Goal: Task Accomplishment & Management: Manage account settings

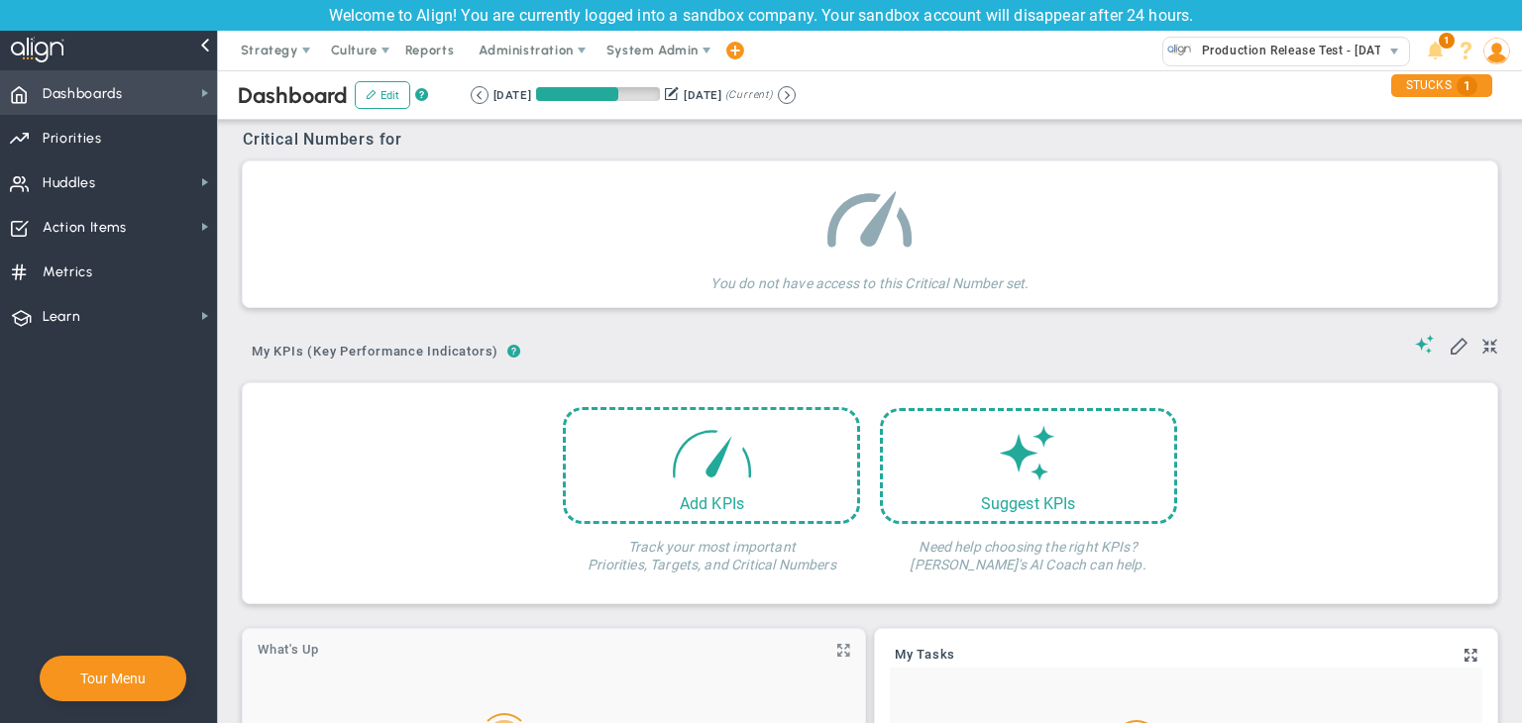
click at [168, 83] on span "Dashboards Dashboards" at bounding box center [108, 92] width 217 height 45
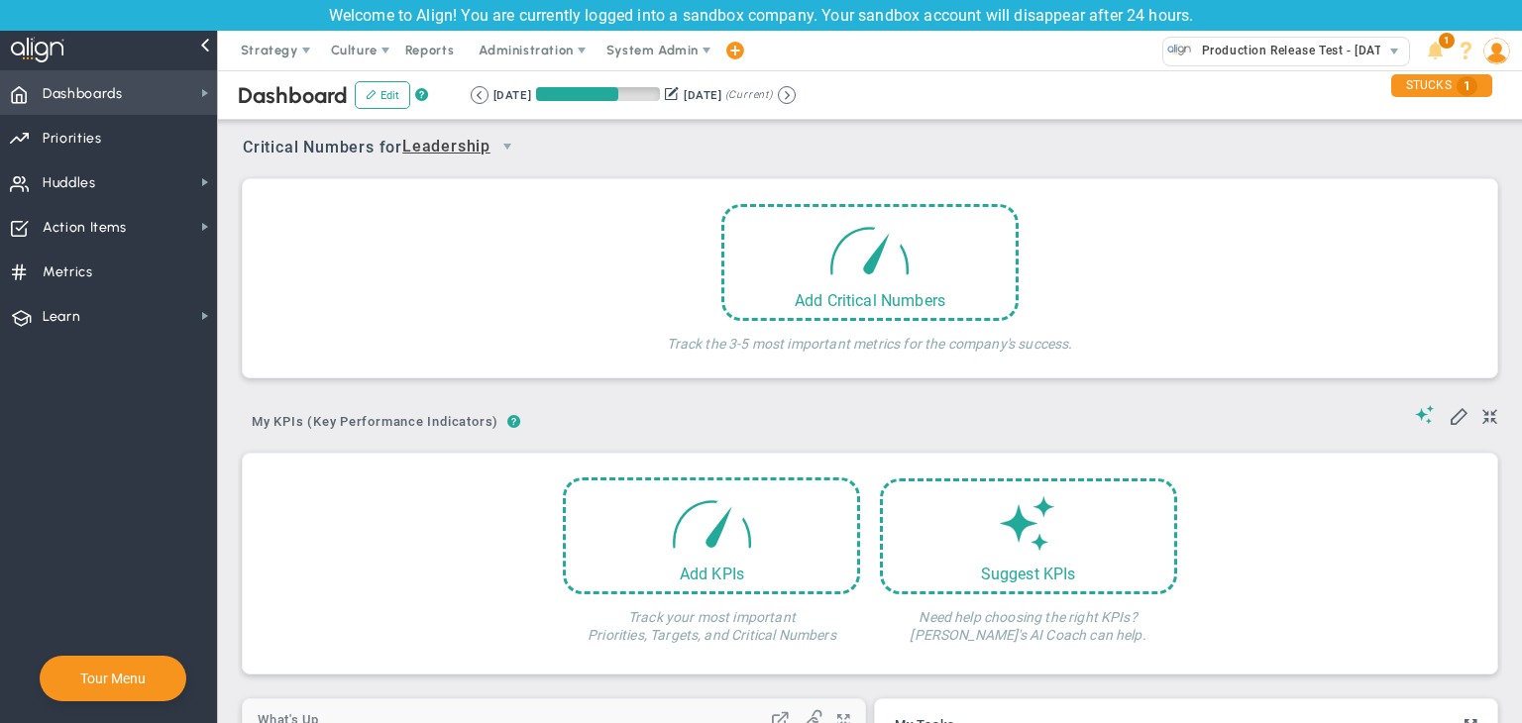
click at [168, 83] on span "Dashboards Dashboards" at bounding box center [108, 92] width 217 height 45
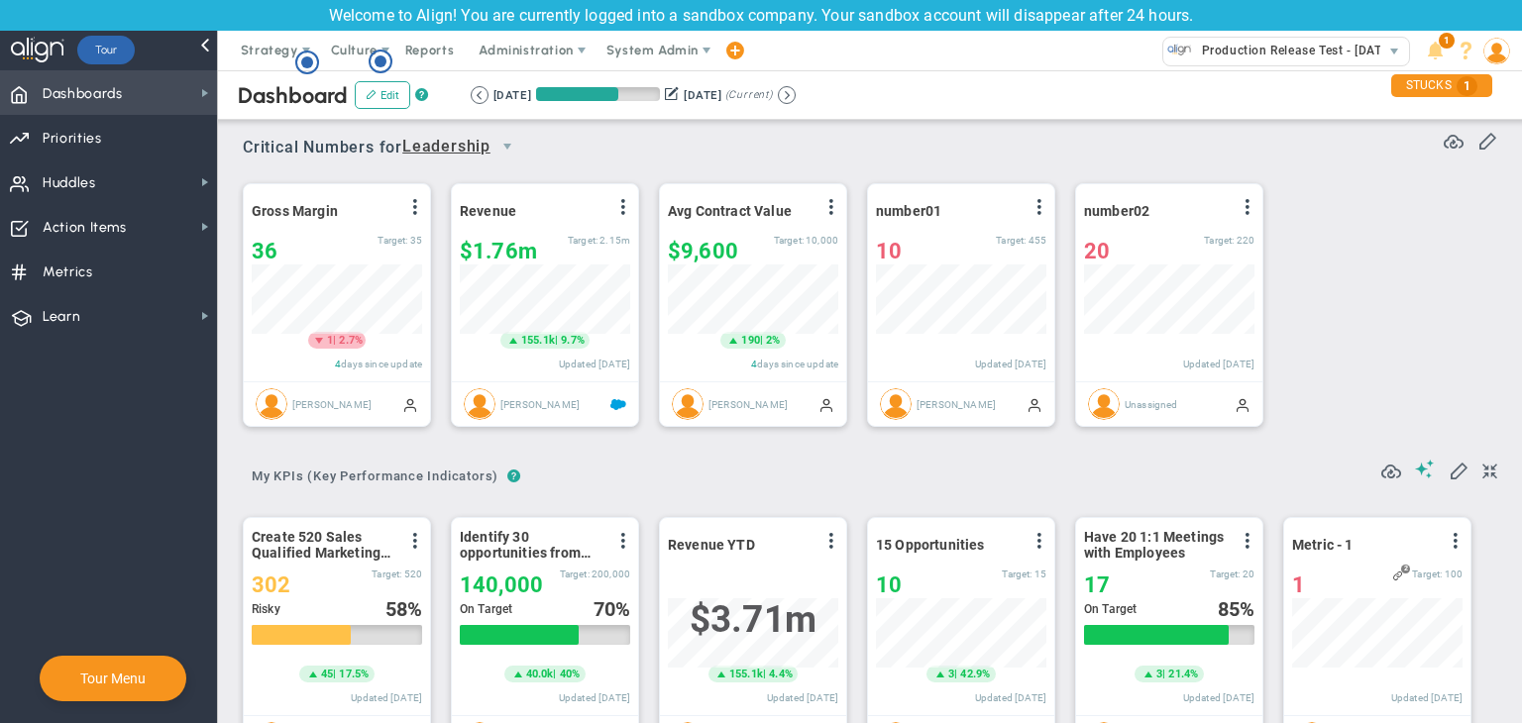
click at [168, 83] on span "Dashboards Dashboards" at bounding box center [108, 92] width 217 height 45
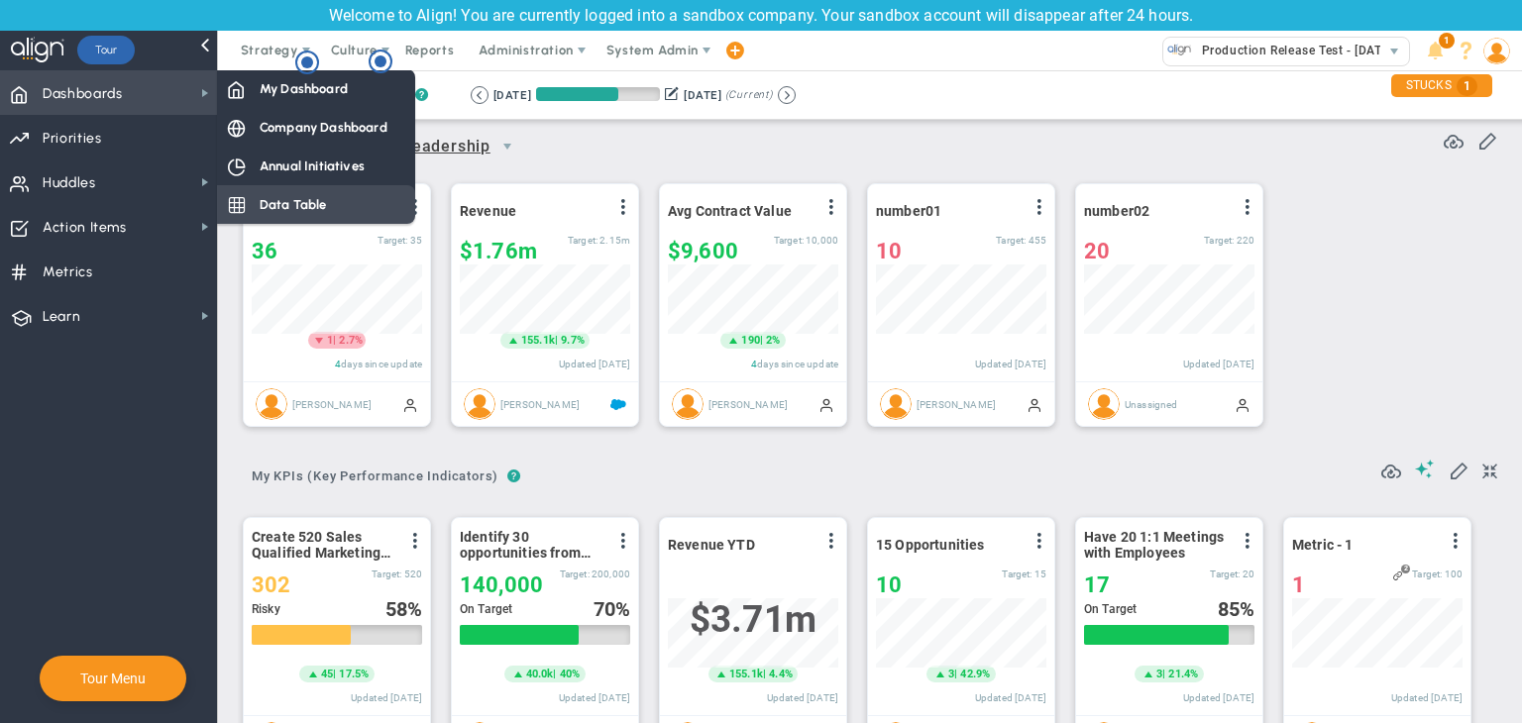
click at [317, 207] on span "Data Table" at bounding box center [293, 204] width 67 height 19
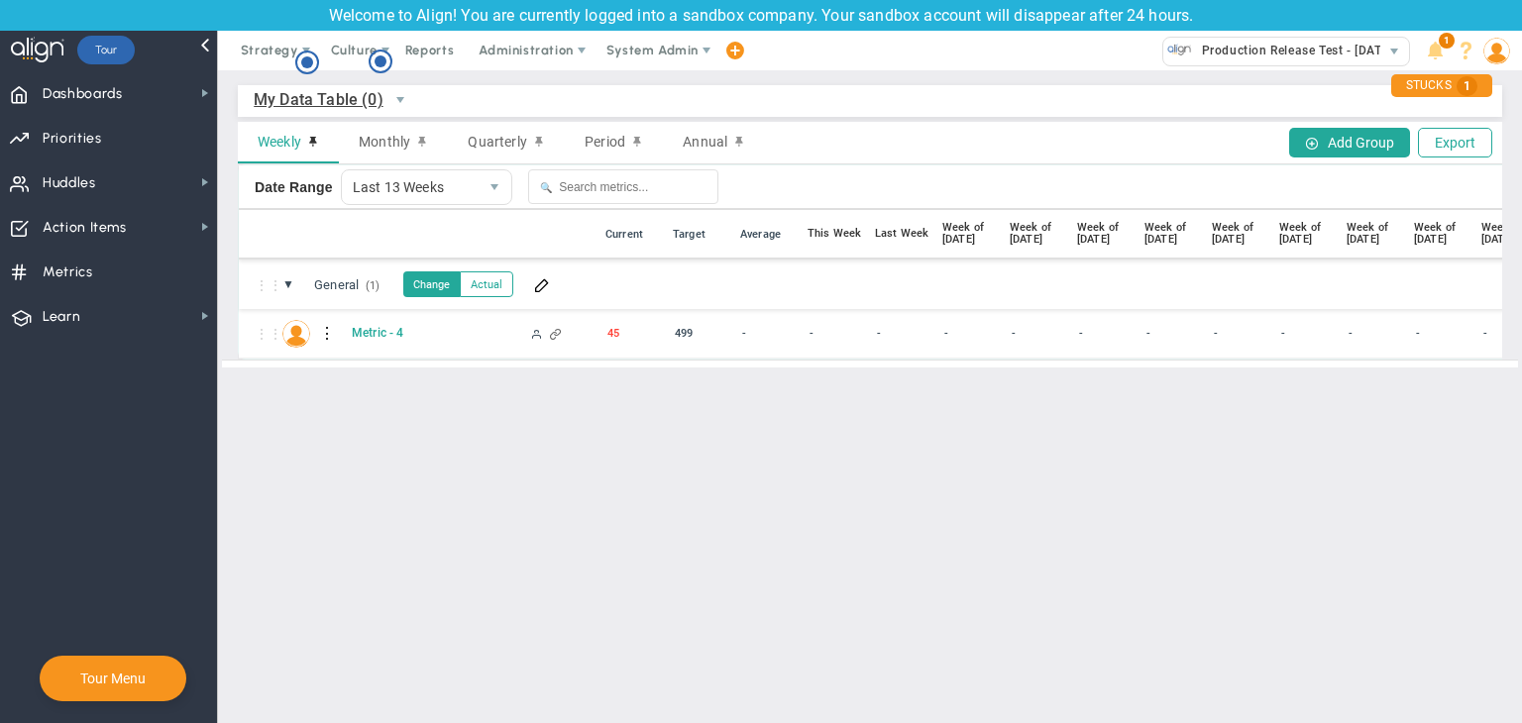
click at [369, 102] on span "My Data Table (0)" at bounding box center [319, 99] width 130 height 25
click at [360, 179] on li "Company Data Table (0)" at bounding box center [363, 187] width 216 height 42
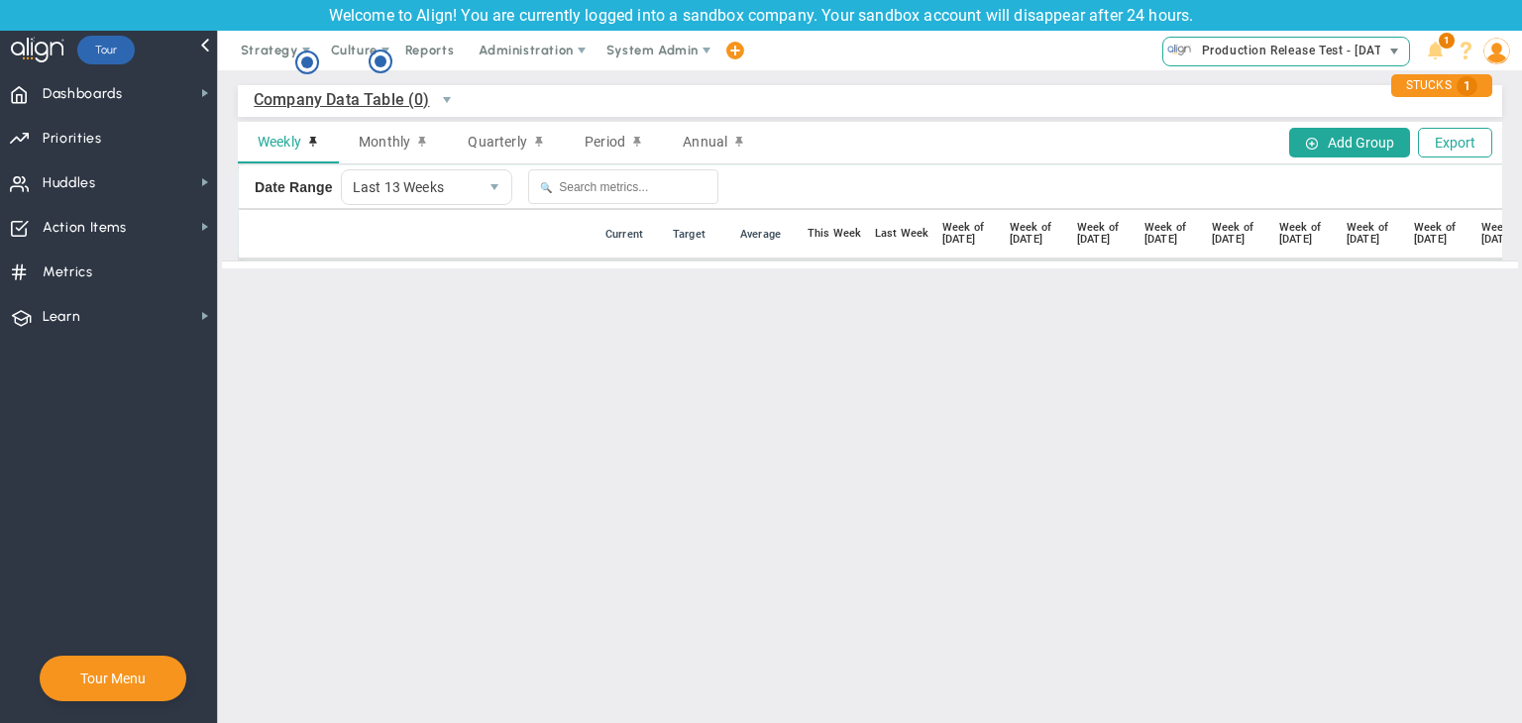
click at [1241, 64] on span "Production Release Test - [DATE] (Sandbox)" at bounding box center [1271, 52] width 217 height 28
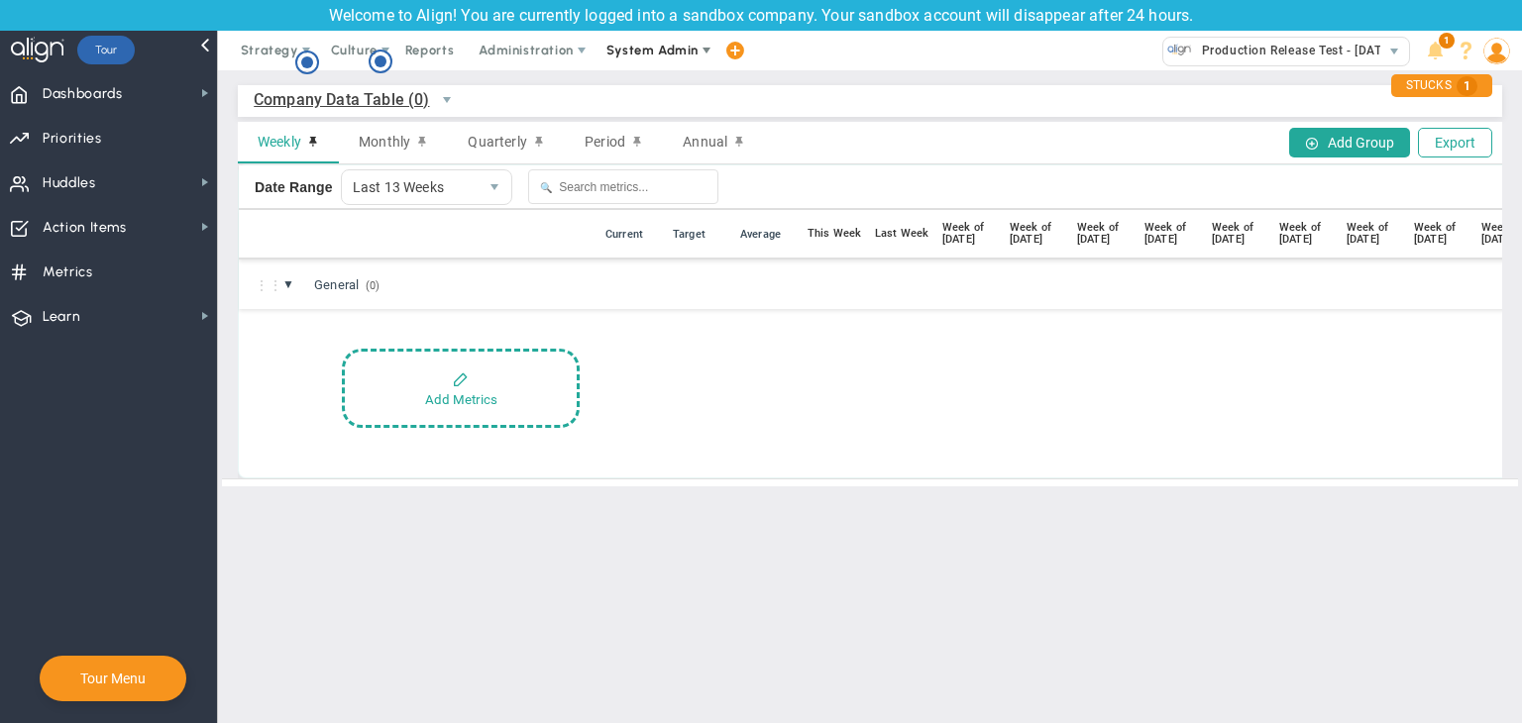
click at [692, 53] on span "System Admin" at bounding box center [653, 50] width 92 height 15
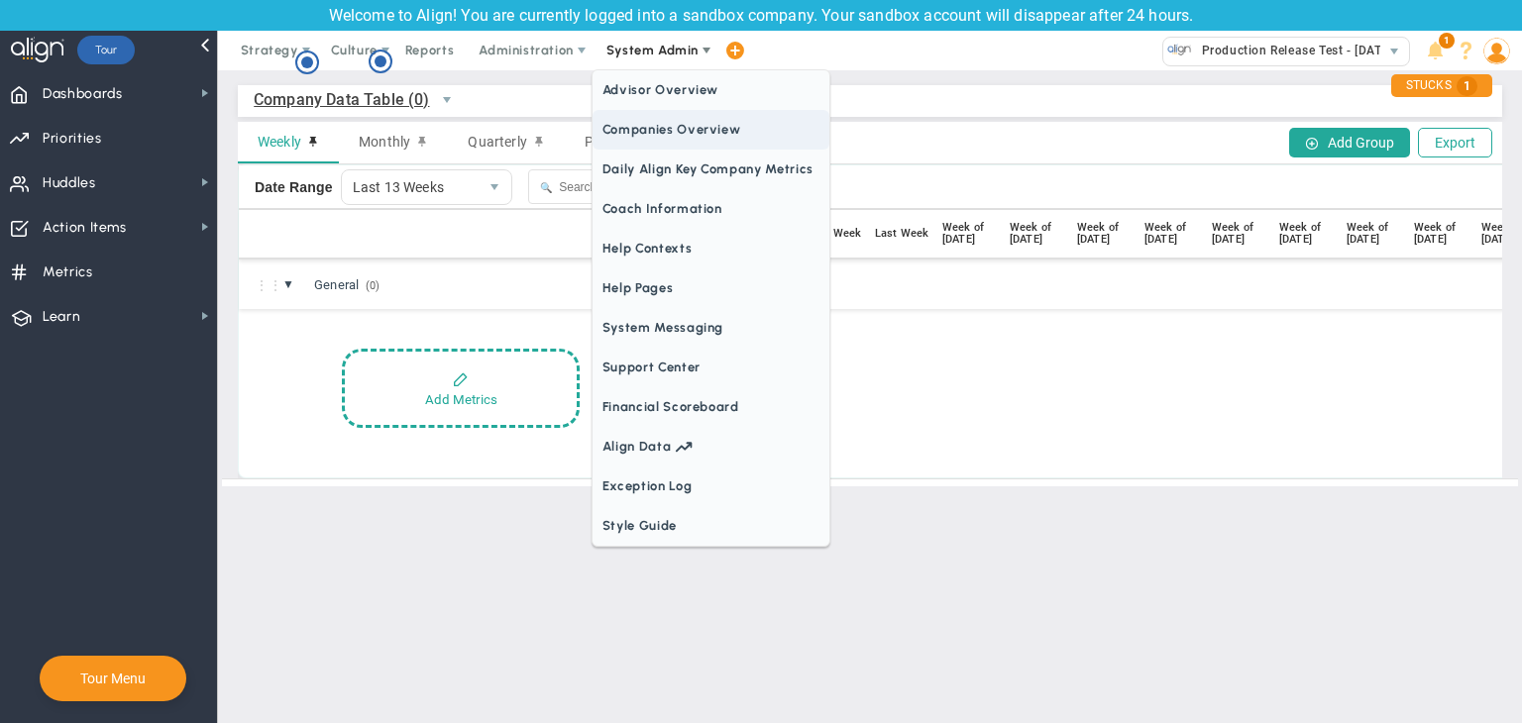
click at [684, 125] on span "Companies Overview" at bounding box center [711, 130] width 237 height 40
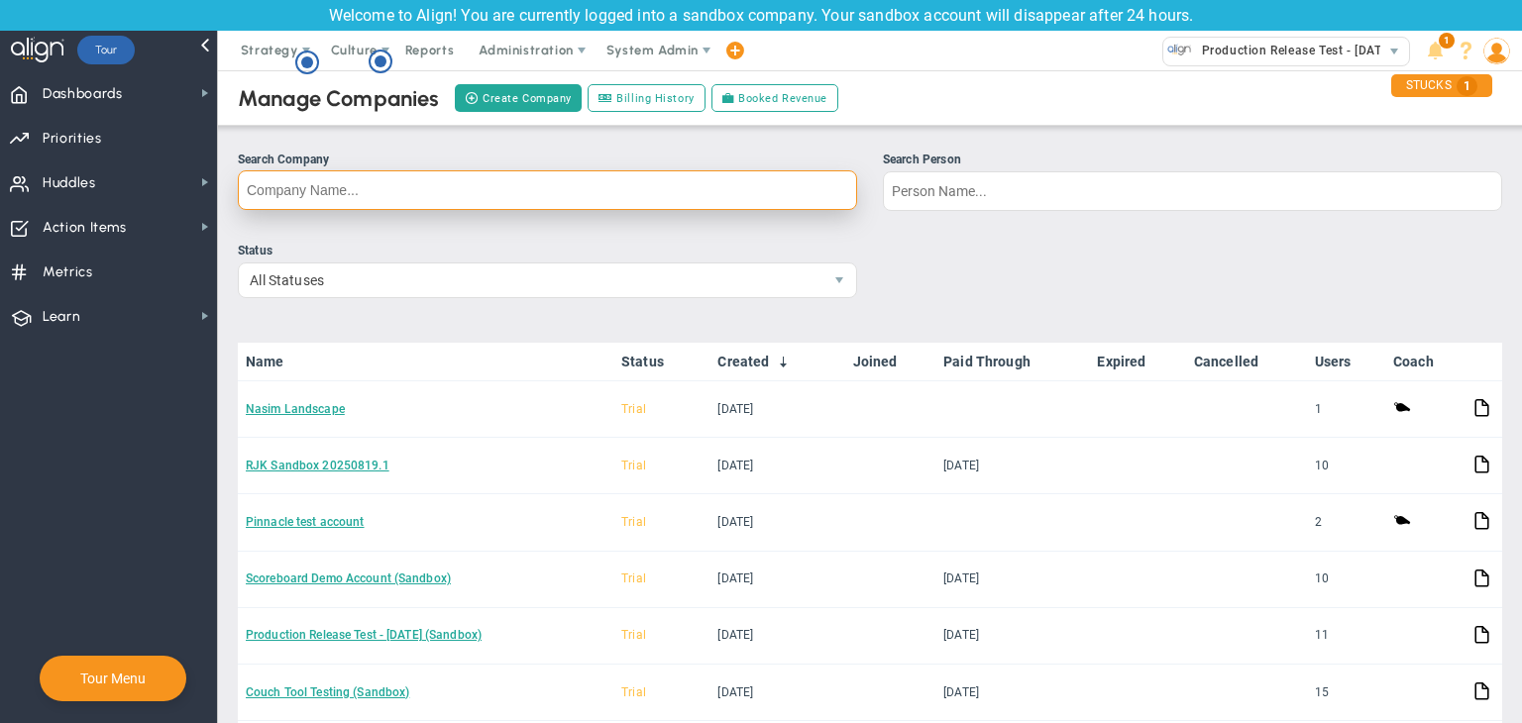
click at [457, 205] on input "Search Company" at bounding box center [547, 190] width 619 height 40
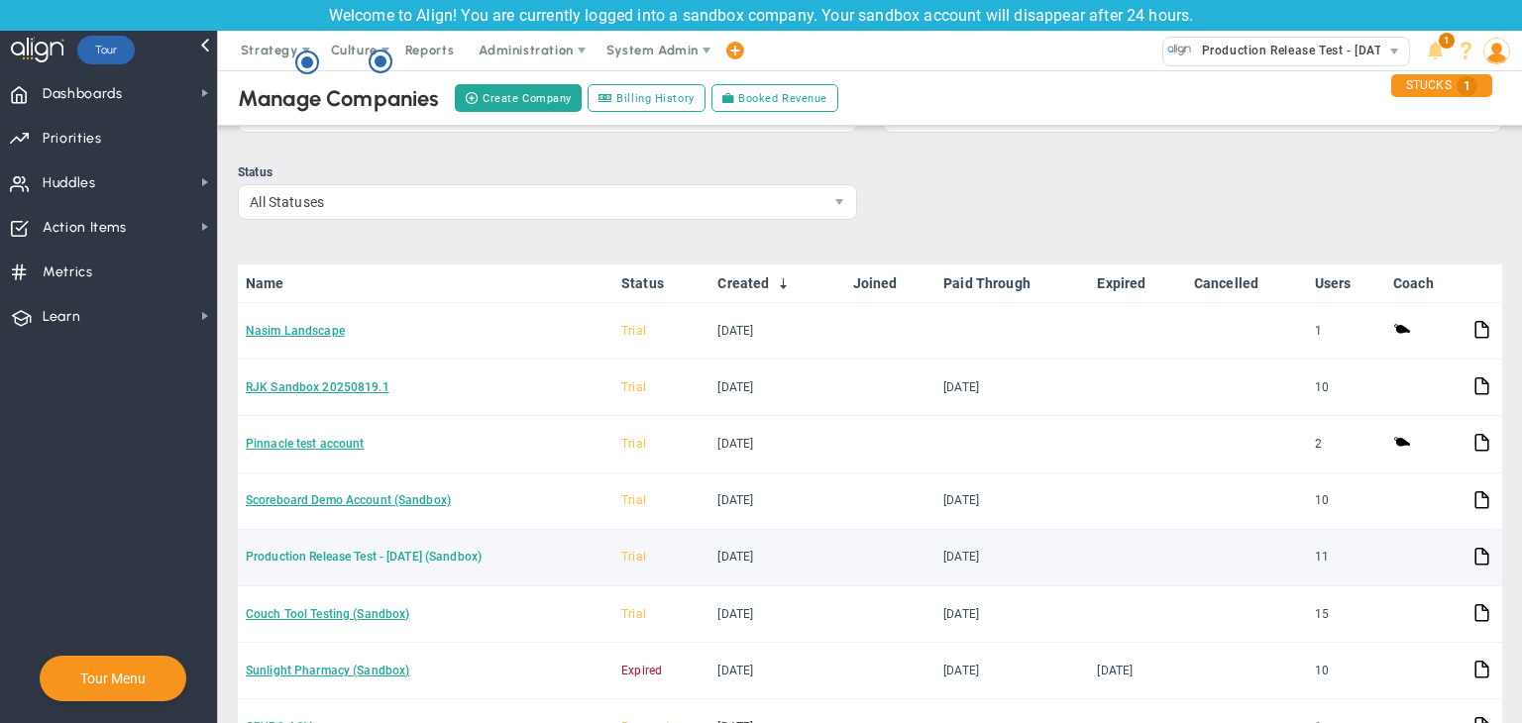
click at [328, 555] on link "Production Release Test - [DATE] (Sandbox)" at bounding box center [364, 557] width 236 height 14
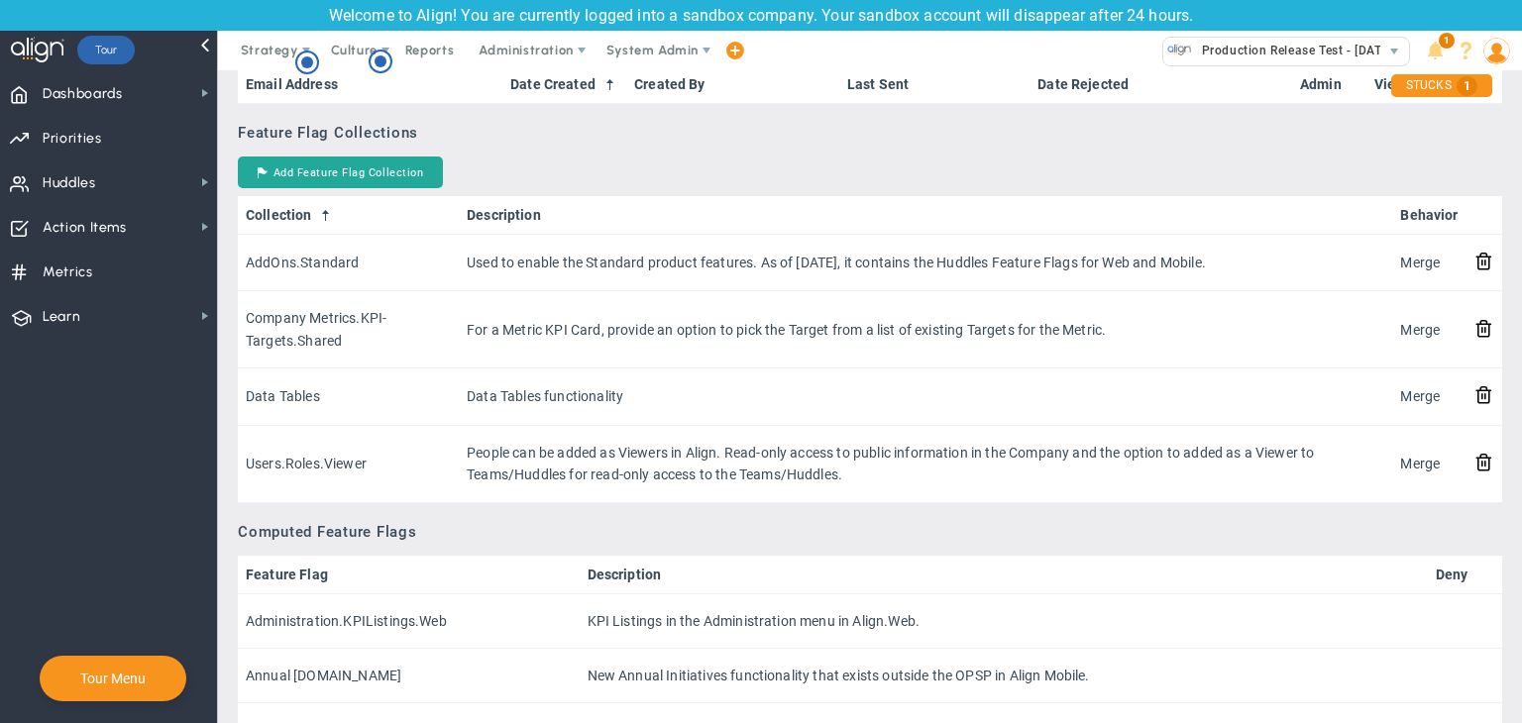
scroll to position [1700, 0]
click at [364, 173] on button "Add Feature Flag Collection" at bounding box center [340, 172] width 205 height 32
click at [400, 165] on button "Add Feature Flag Collection" at bounding box center [340, 172] width 205 height 32
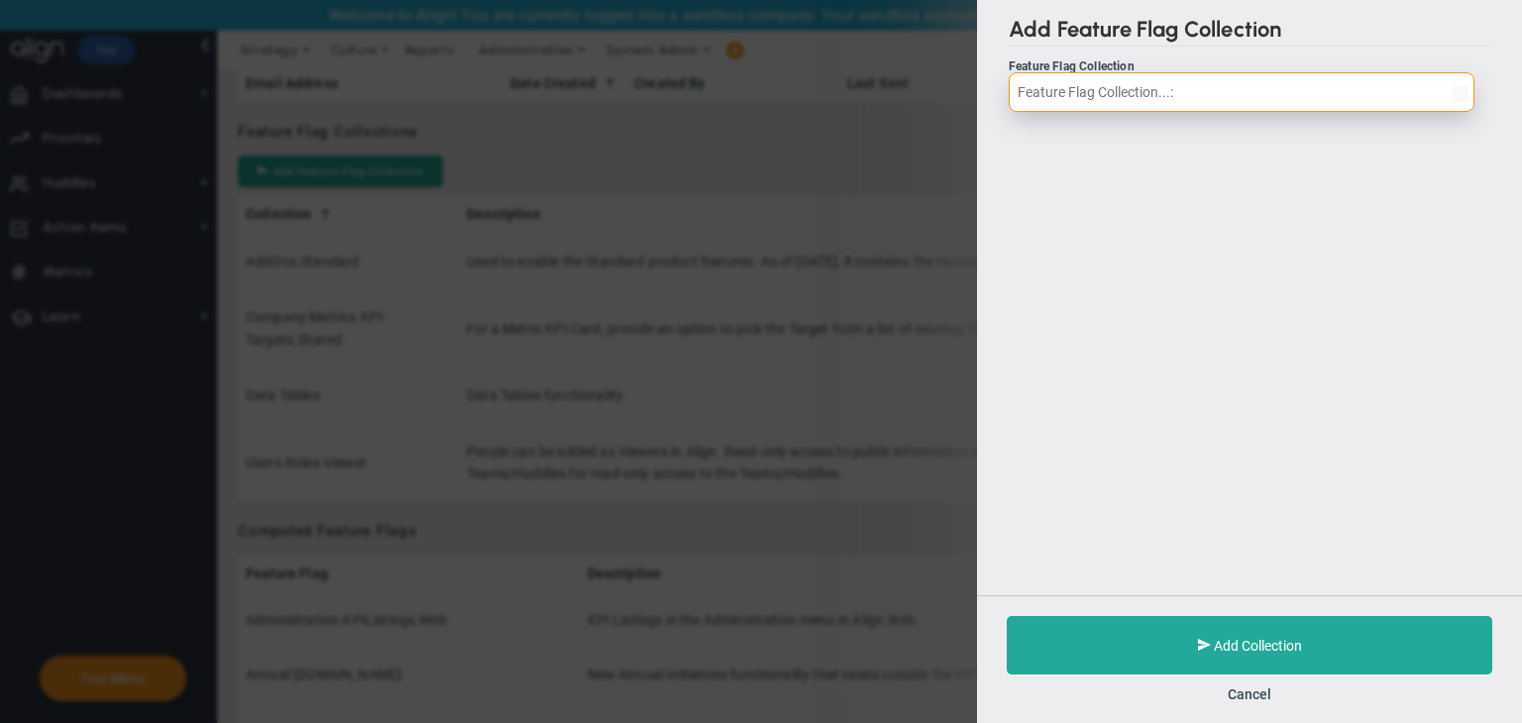
click at [1131, 80] on input "text" at bounding box center [1242, 92] width 466 height 40
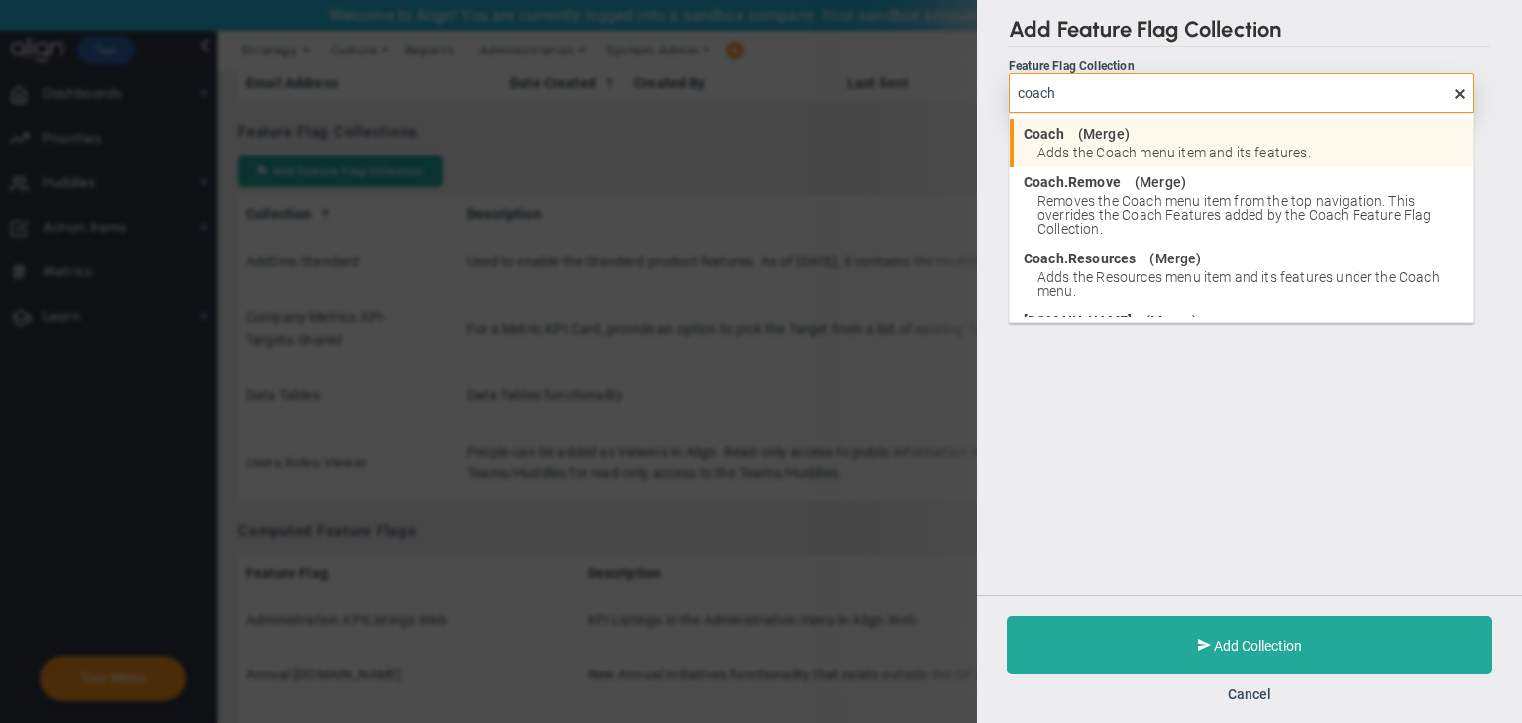
click at [1098, 152] on span "Adds the Coach menu item and its features." at bounding box center [1251, 153] width 426 height 14
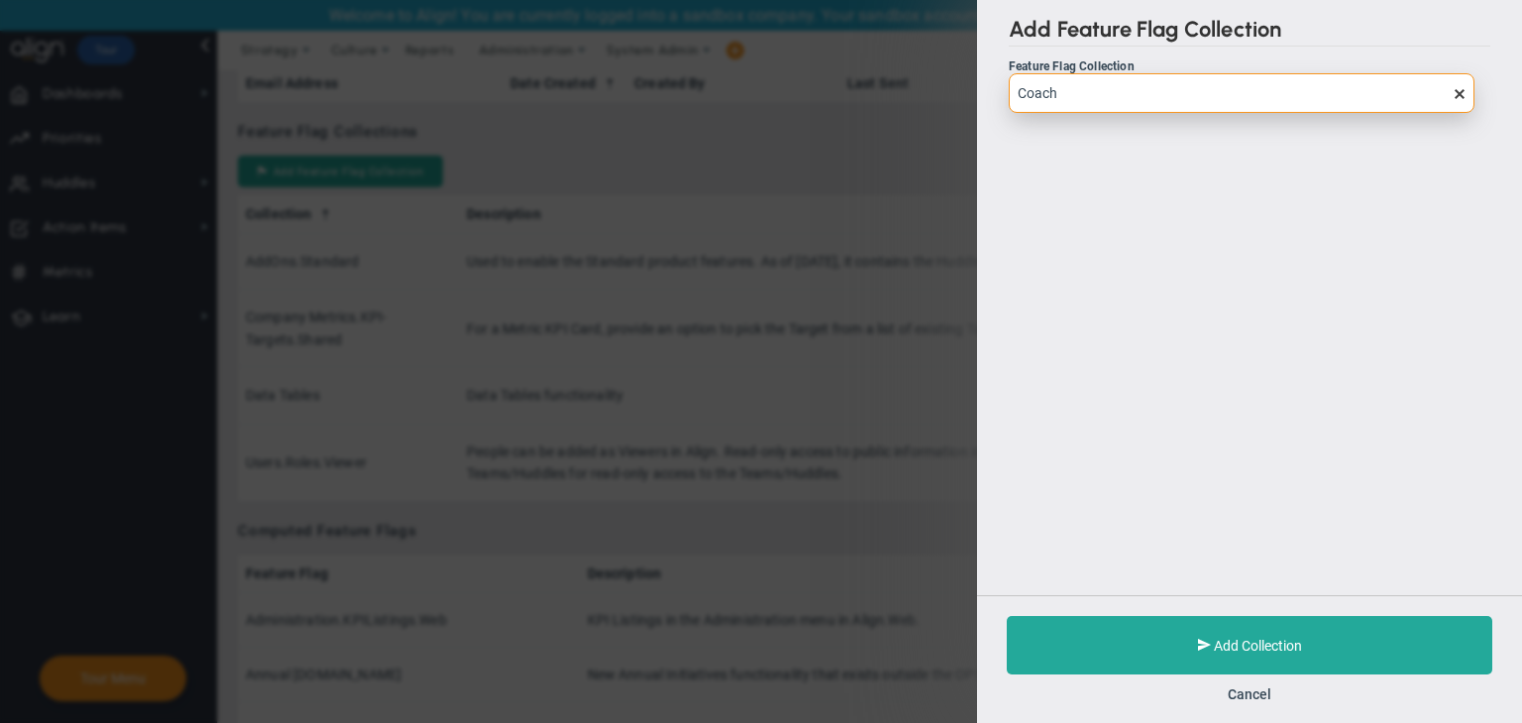
type input "Coach"
click at [1169, 604] on div "Add Collection Cancel" at bounding box center [1249, 660] width 545 height 128
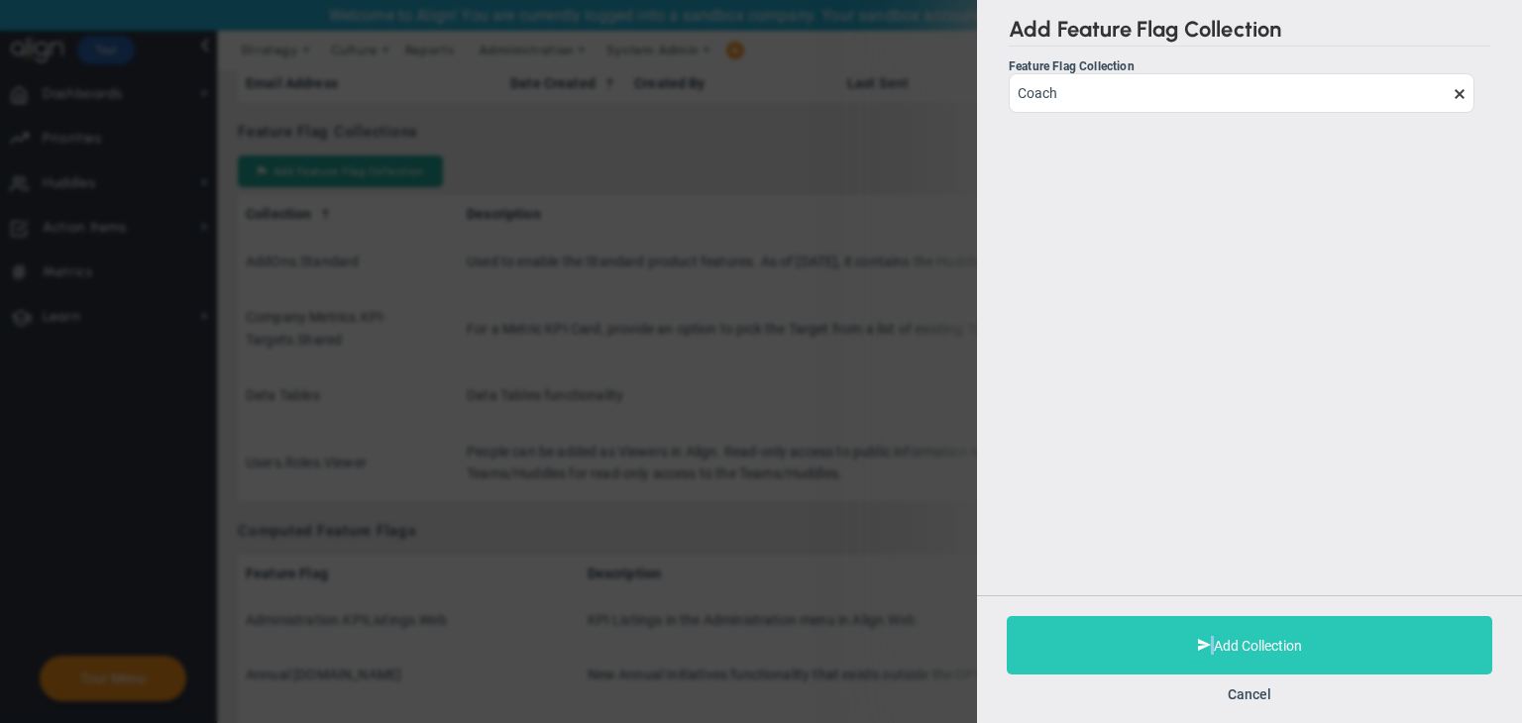
click at [1158, 640] on button "Add Collection" at bounding box center [1250, 645] width 486 height 58
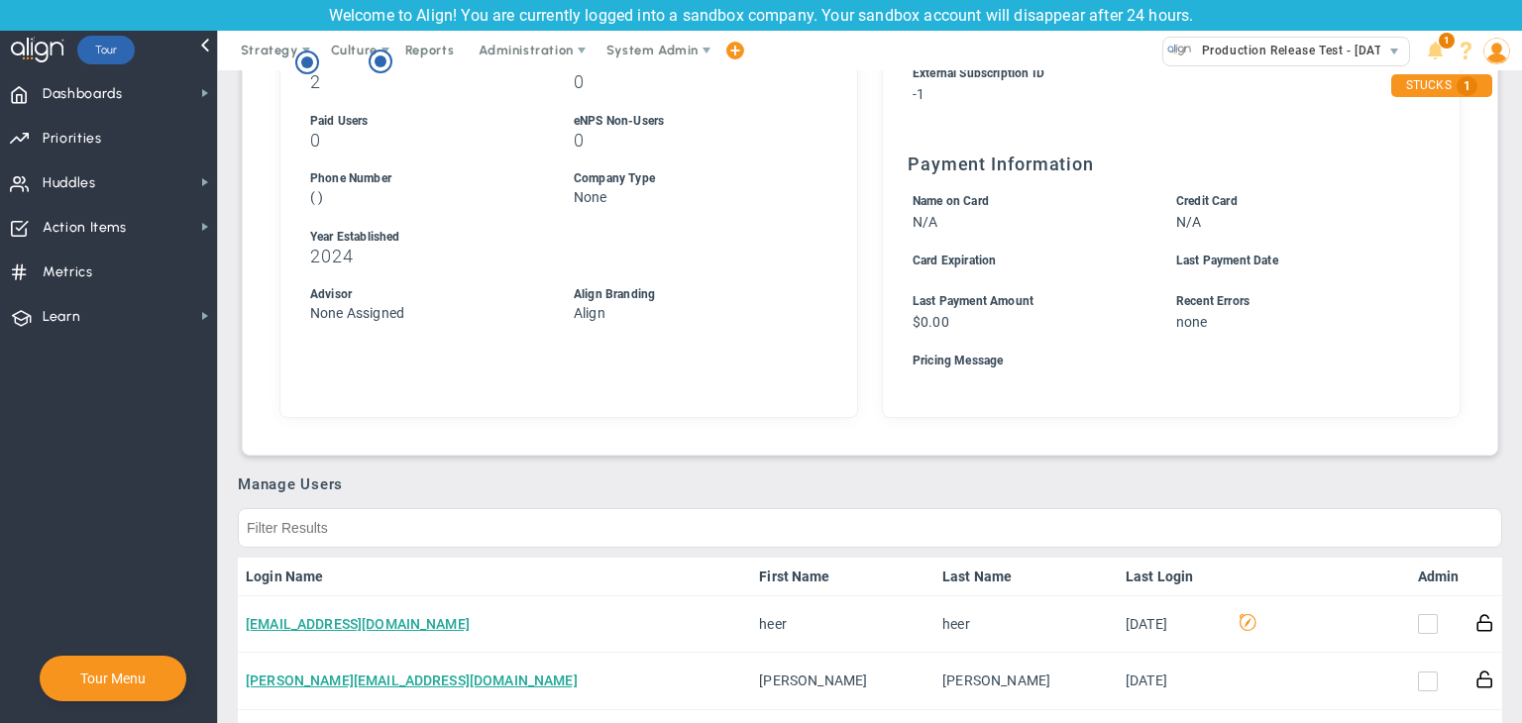
scroll to position [432, 0]
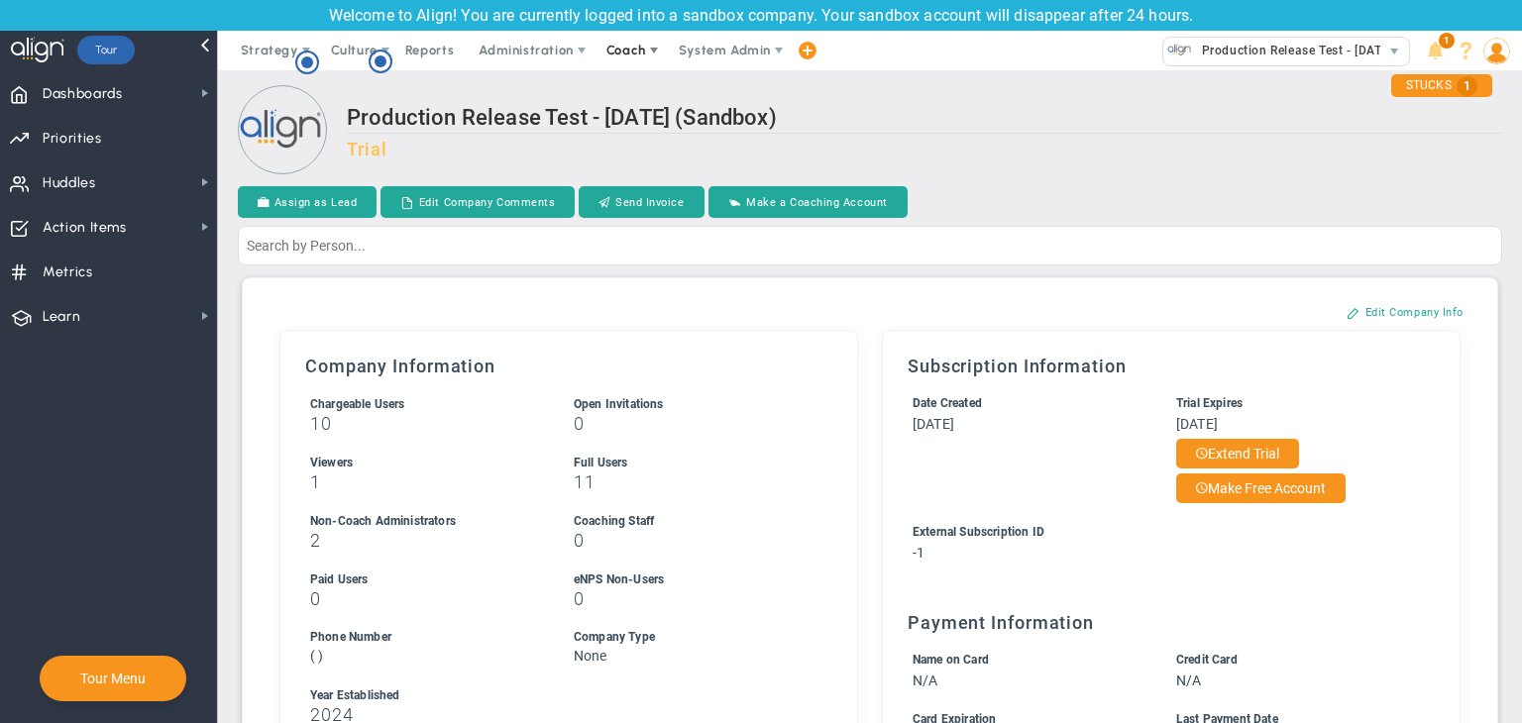
click at [630, 54] on span "Coach" at bounding box center [627, 50] width 40 height 15
click at [629, 81] on span "Schedule Meeting" at bounding box center [663, 90] width 140 height 40
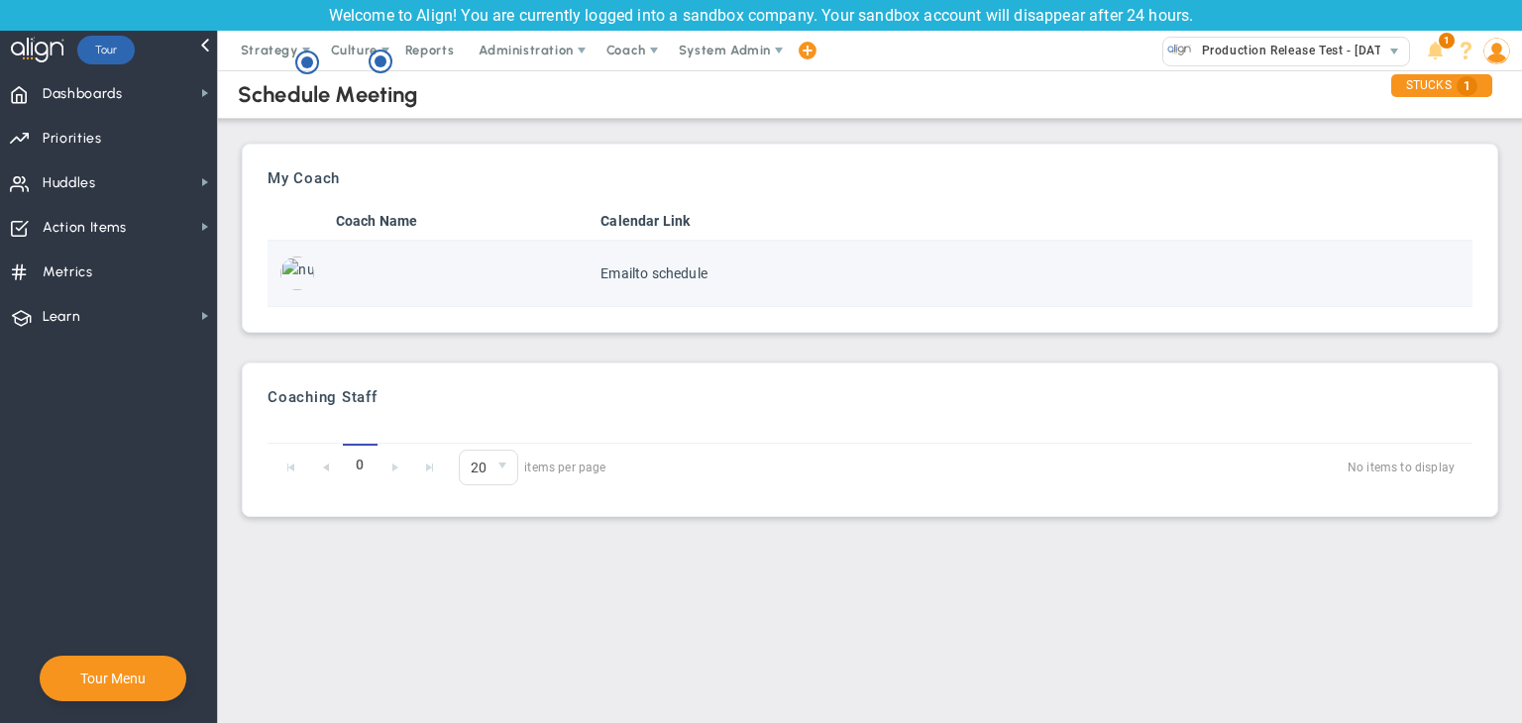
click at [655, 270] on span "to schedule" at bounding box center [671, 274] width 72 height 16
click at [306, 271] on img at bounding box center [297, 274] width 34 height 34
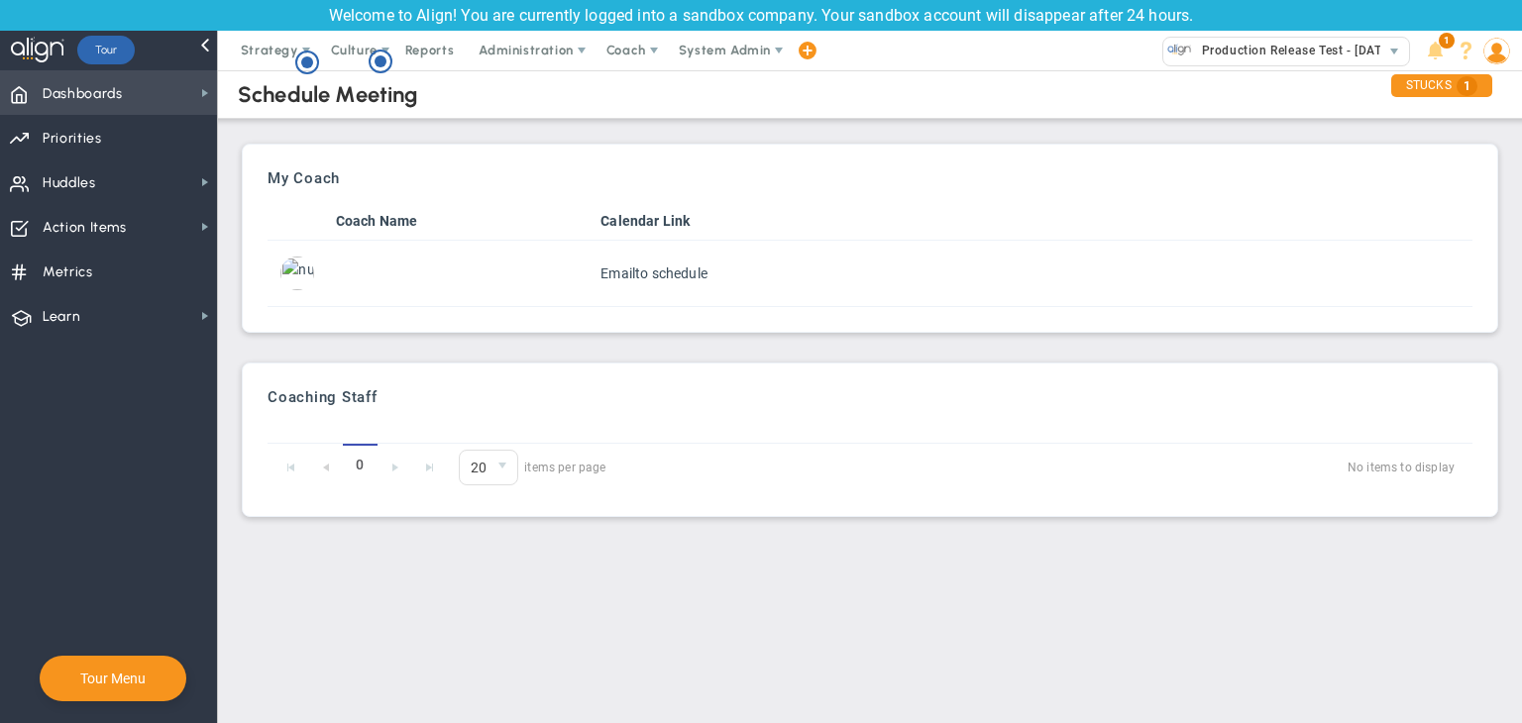
click at [153, 91] on span "Dashboards Dashboards" at bounding box center [108, 92] width 217 height 45
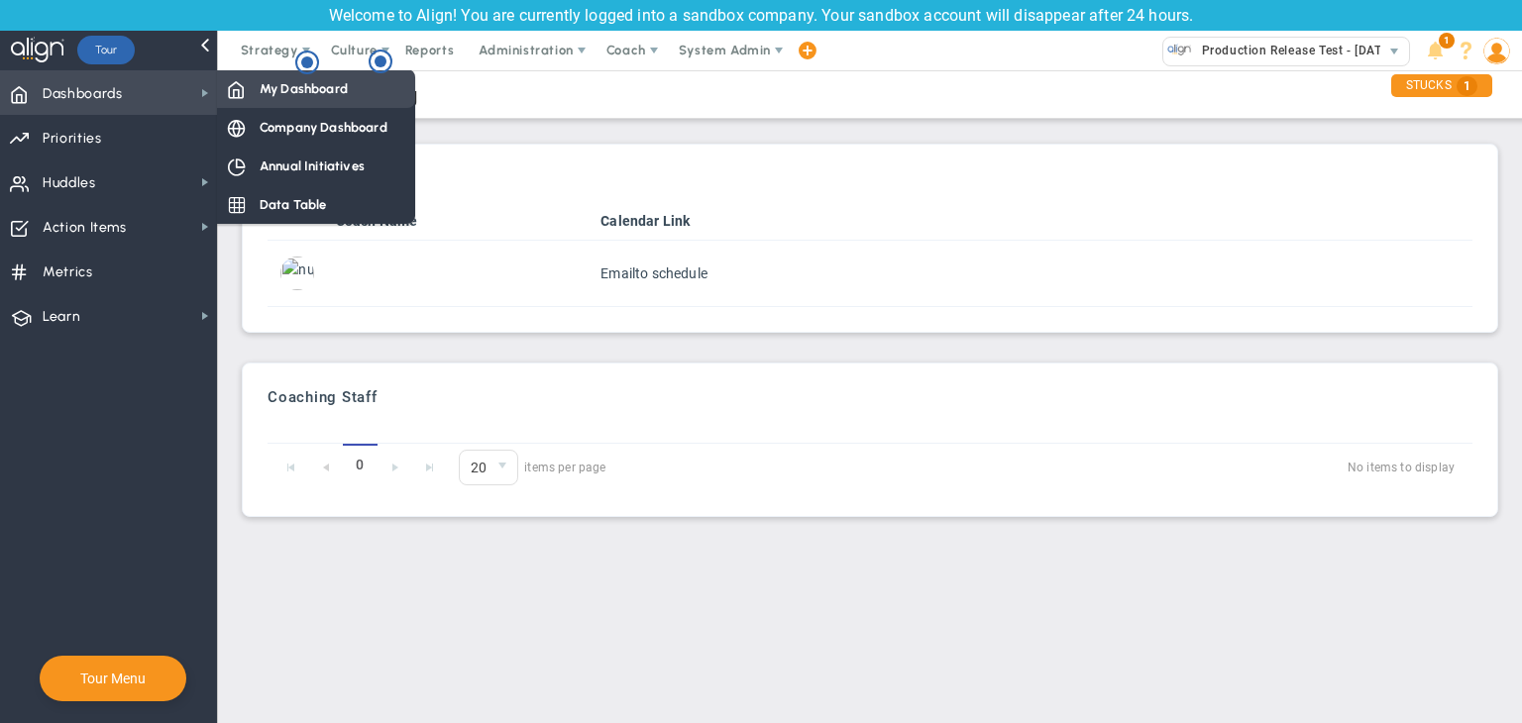
click at [272, 98] on div "My Dashboard" at bounding box center [316, 88] width 198 height 39
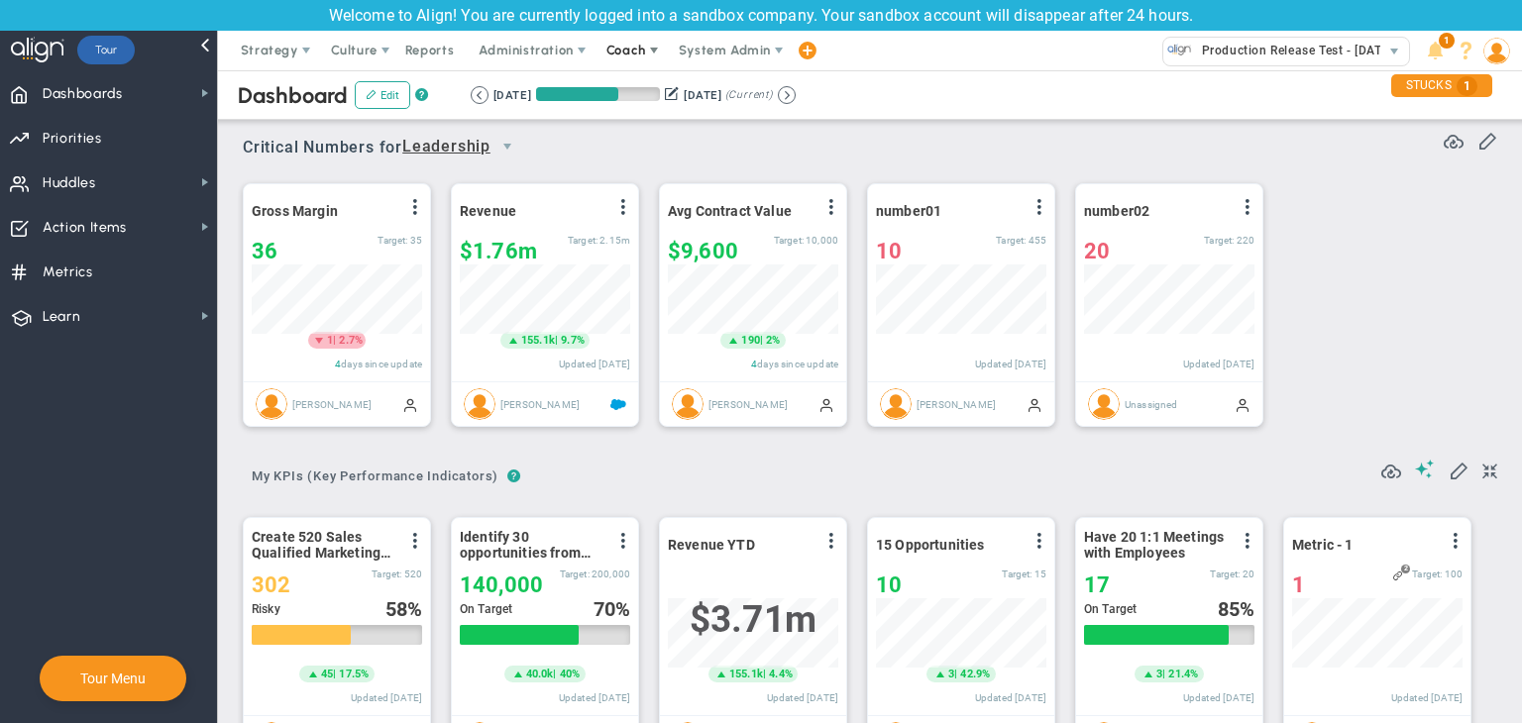
click at [635, 48] on span "Coach" at bounding box center [627, 50] width 40 height 15
click at [635, 90] on span "Schedule Meeting" at bounding box center [663, 90] width 140 height 40
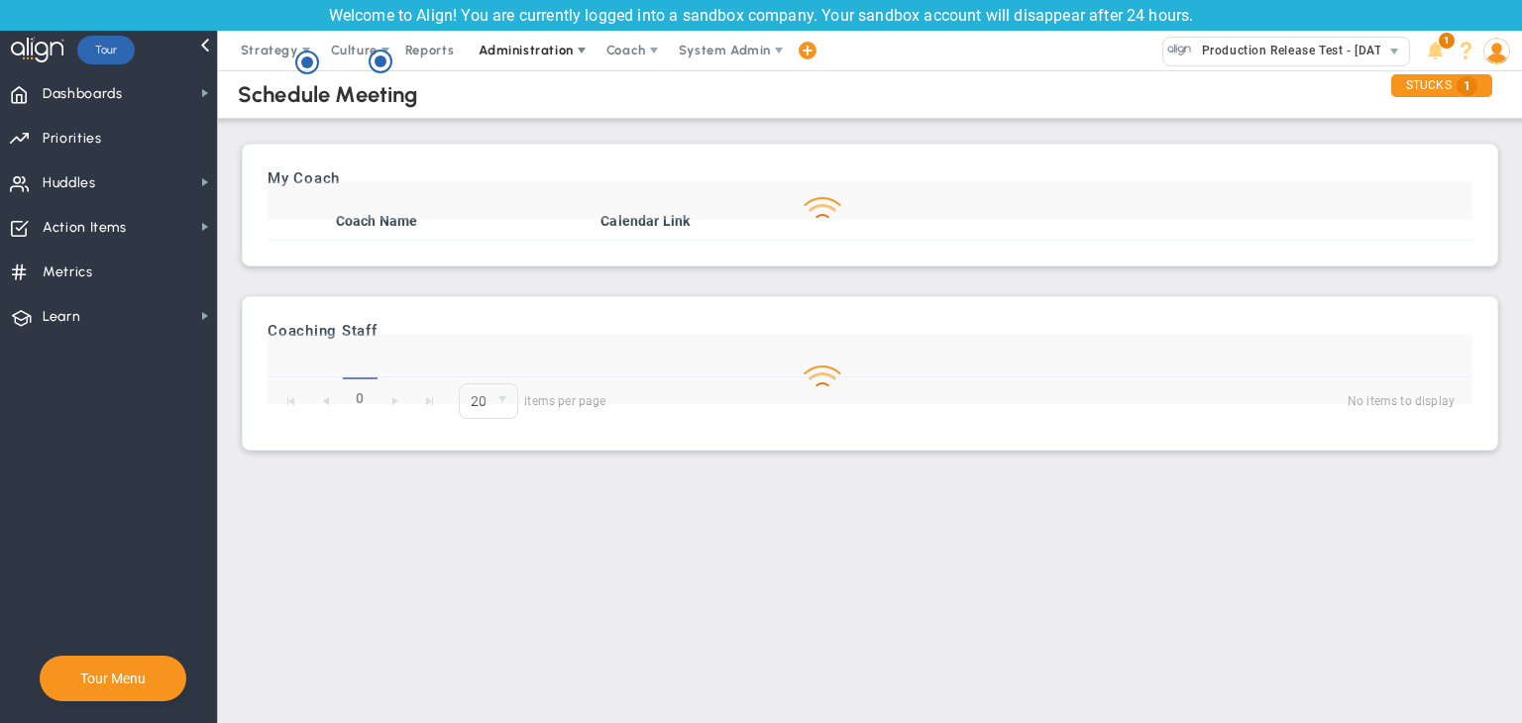
click at [535, 53] on span "Administration" at bounding box center [526, 50] width 94 height 15
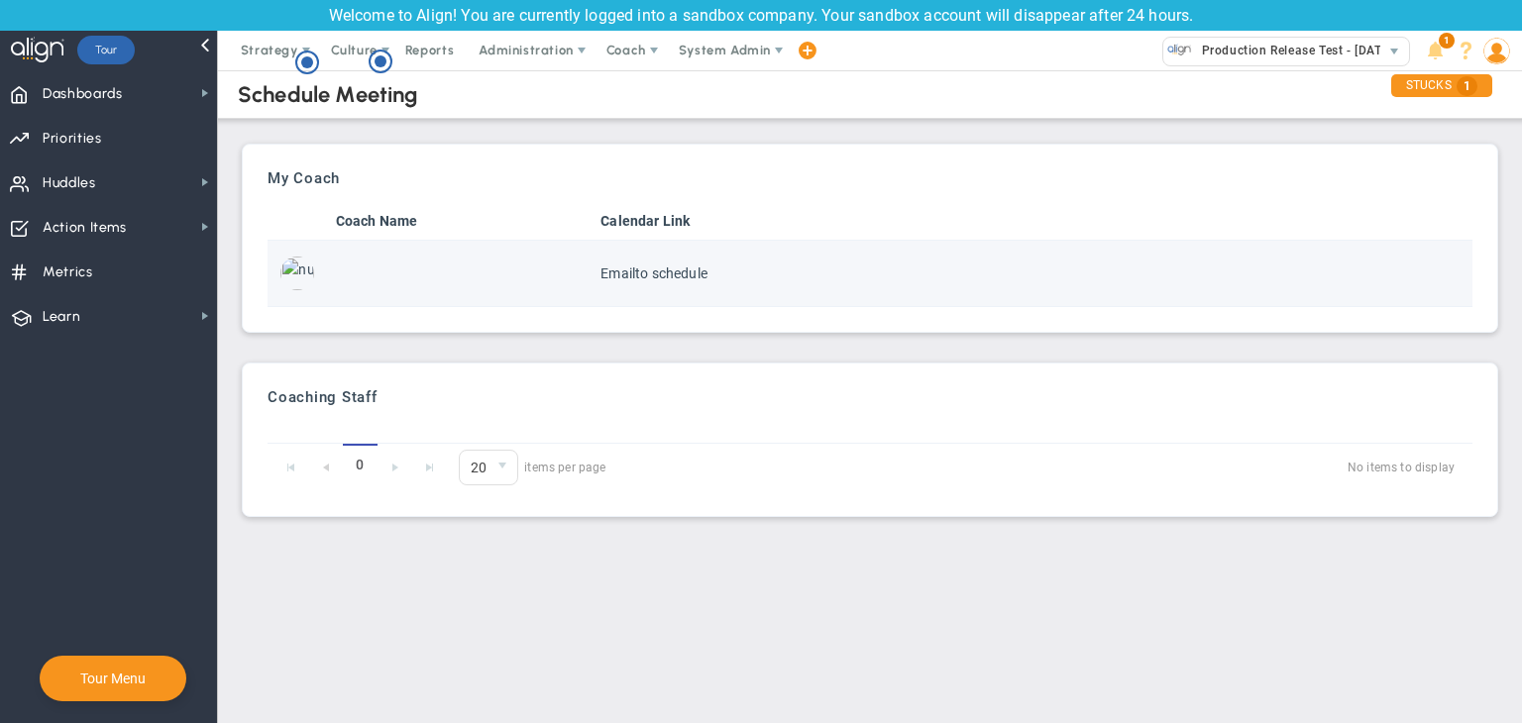
click at [424, 272] on td at bounding box center [461, 274] width 266 height 66
drag, startPoint x: 424, startPoint y: 272, endPoint x: 326, endPoint y: 272, distance: 98.1
click at [326, 272] on tr "Email to schedule" at bounding box center [870, 274] width 1205 height 66
click at [326, 272] on td at bounding box center [298, 274] width 60 height 66
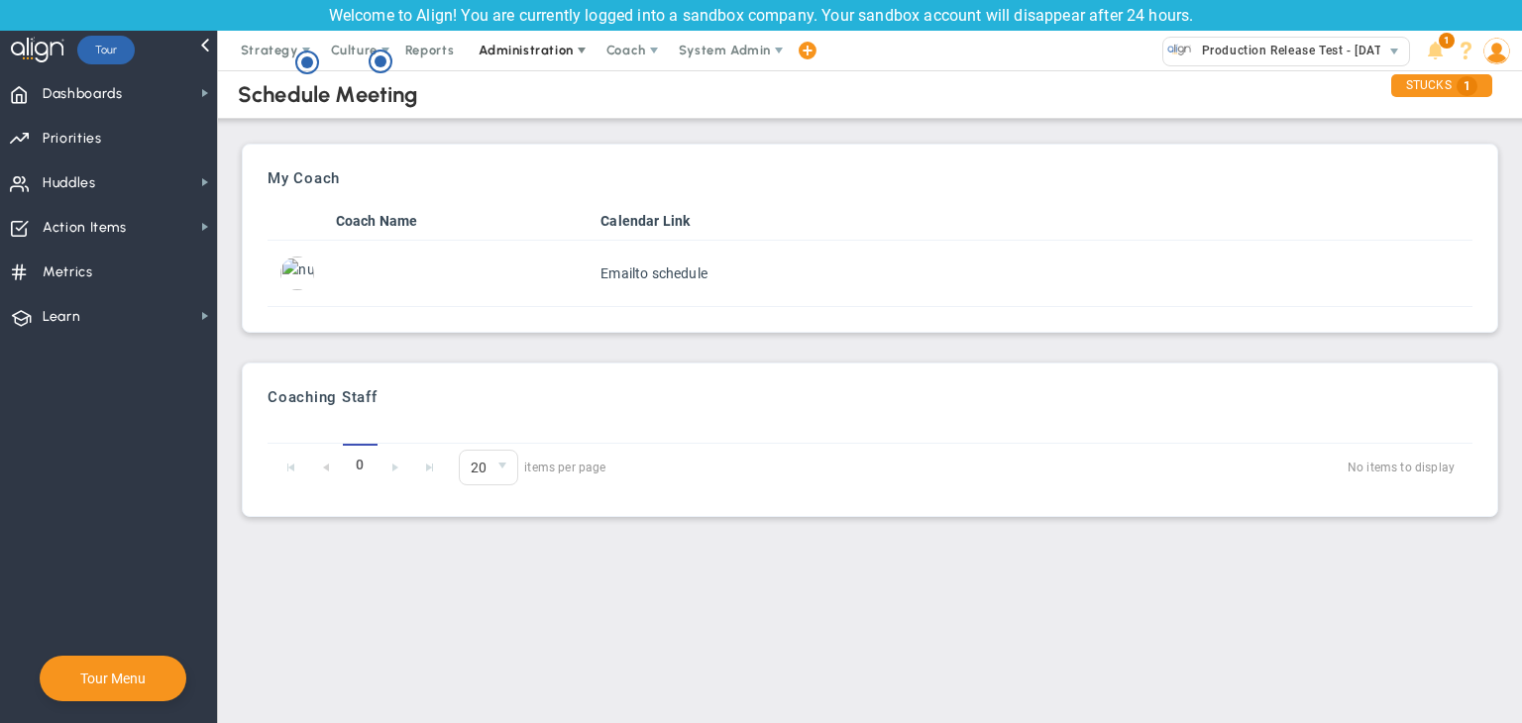
click at [523, 53] on span "Administration" at bounding box center [526, 50] width 94 height 15
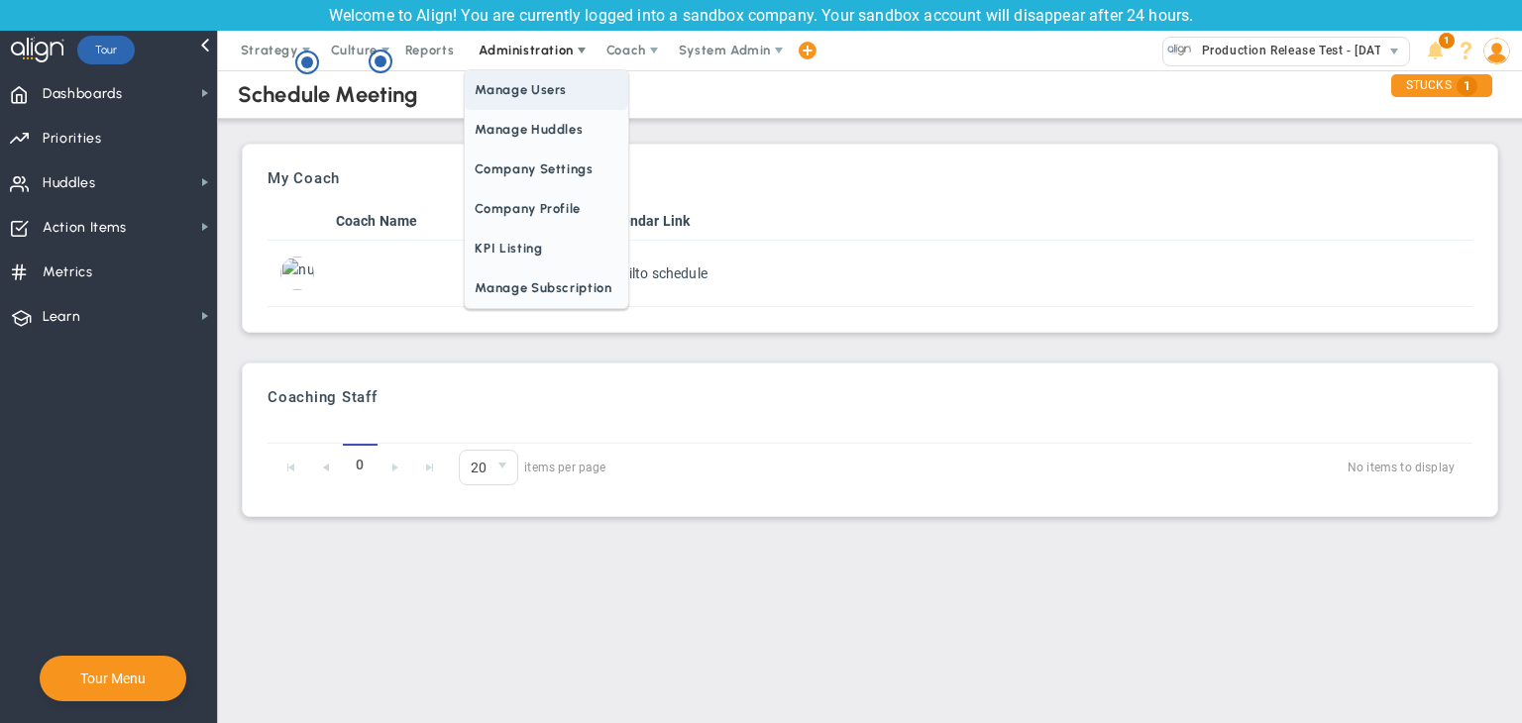
click at [522, 84] on span "Manage Users" at bounding box center [546, 90] width 163 height 40
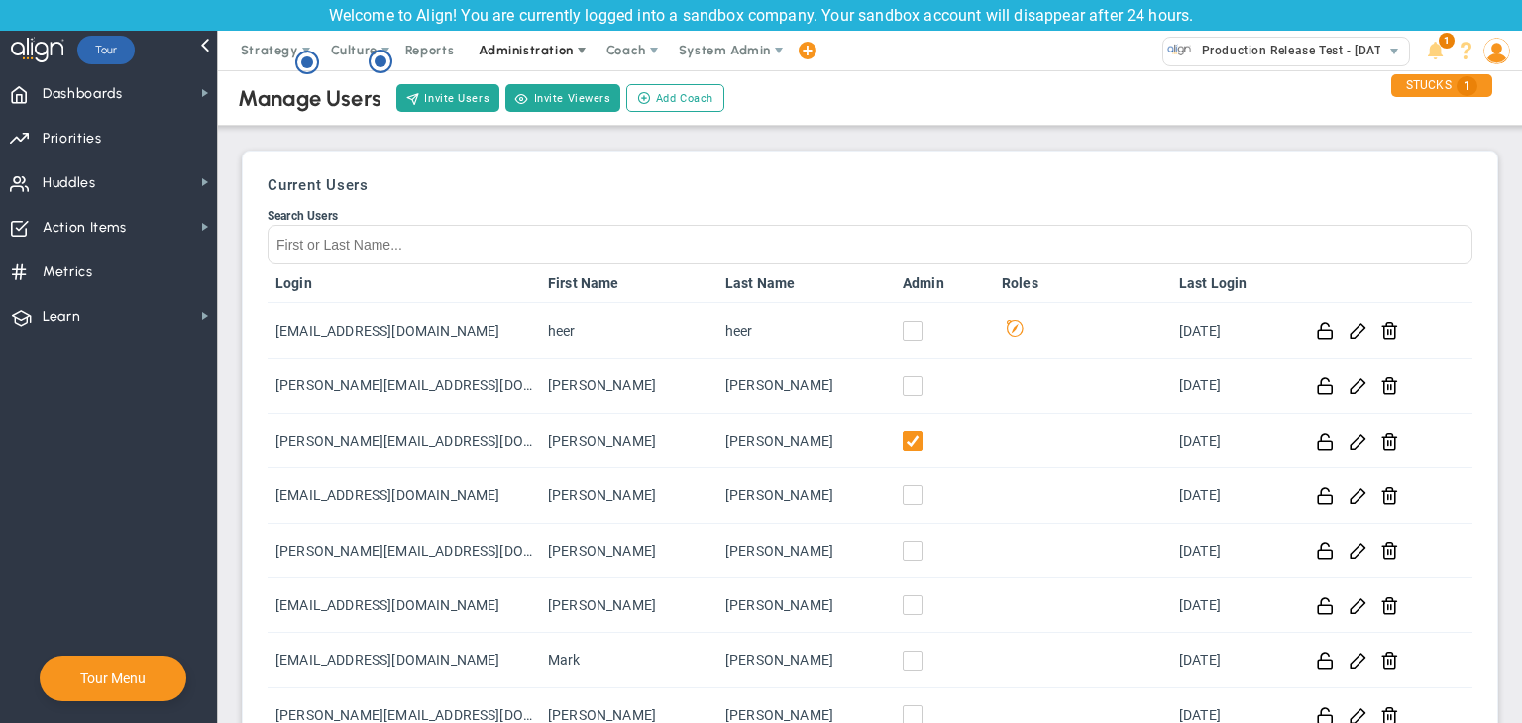
click at [553, 55] on span "Administration" at bounding box center [526, 50] width 94 height 15
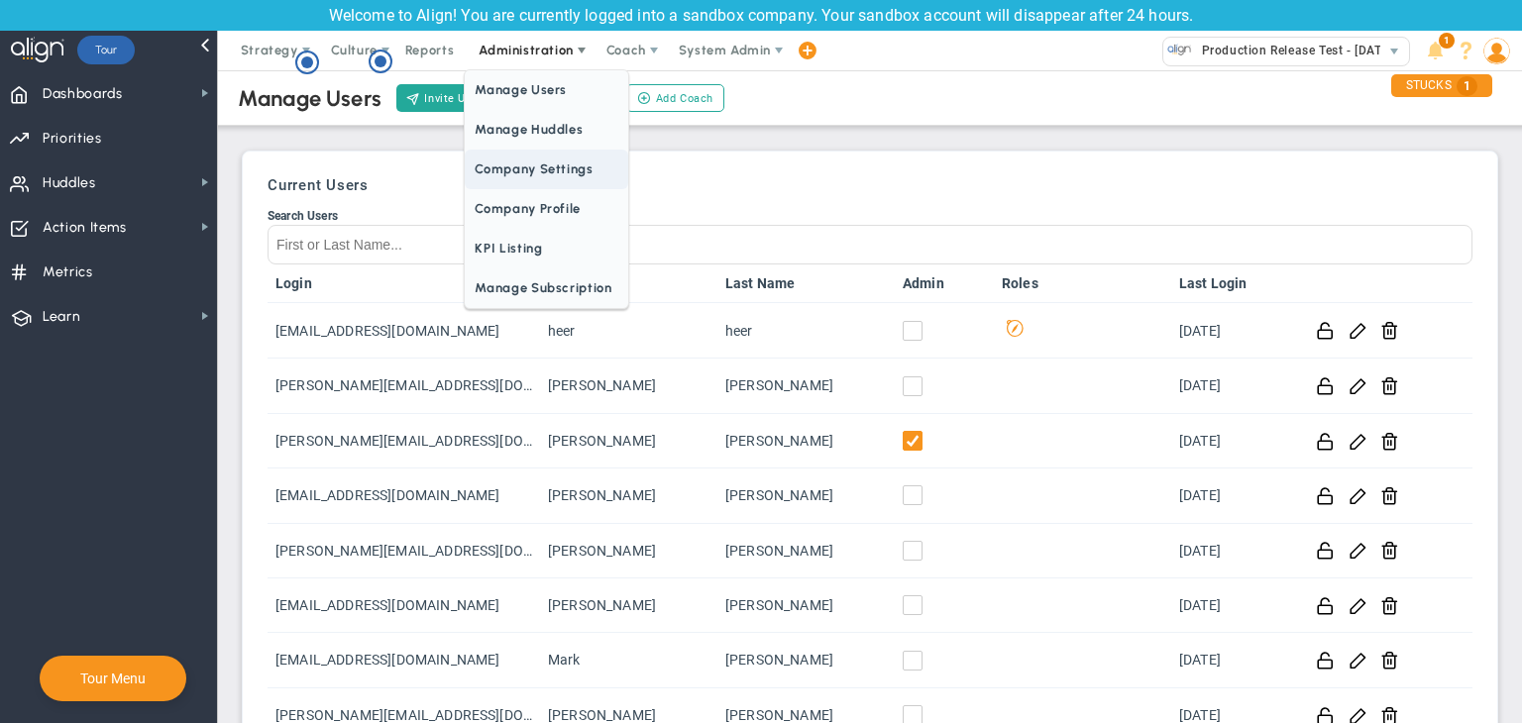
click at [541, 160] on span "Company Settings" at bounding box center [546, 170] width 163 height 40
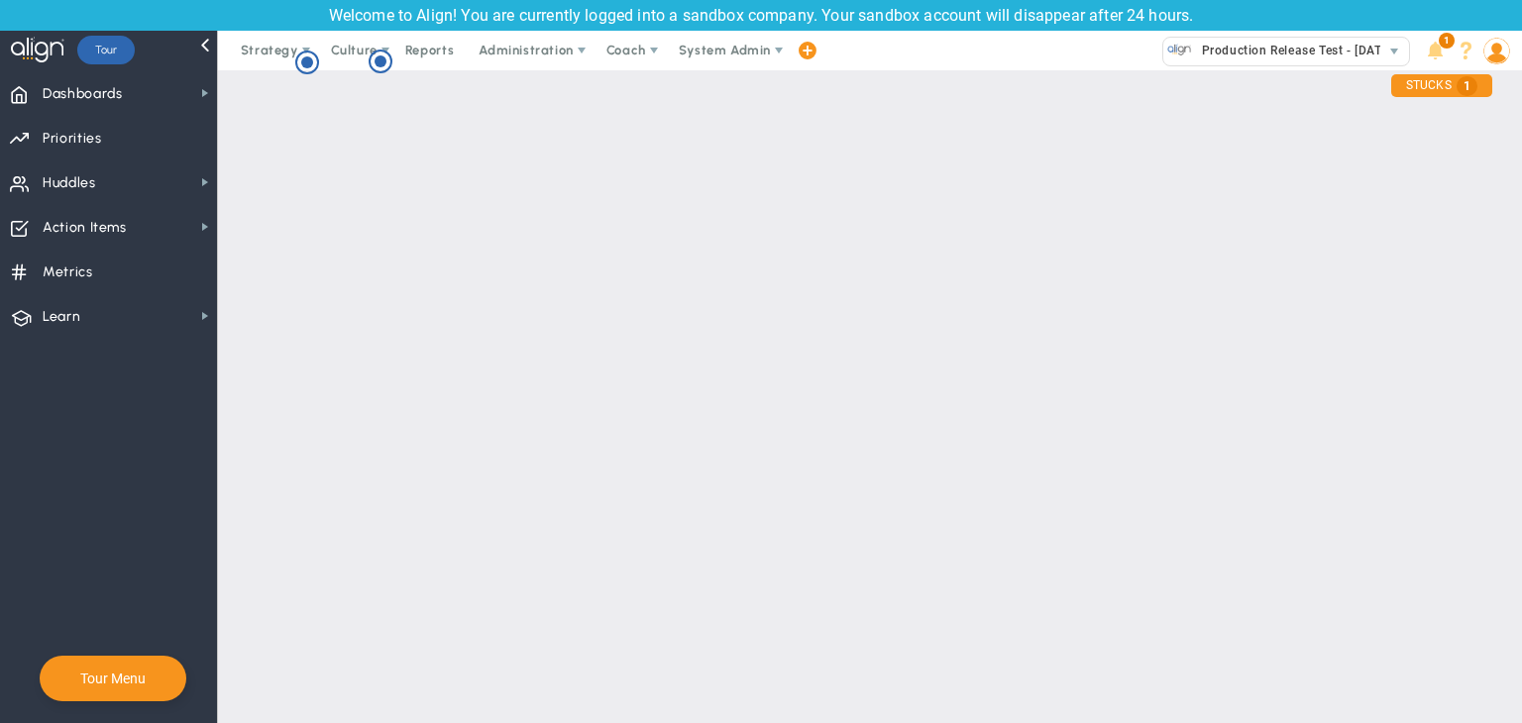
checkbox input "true"
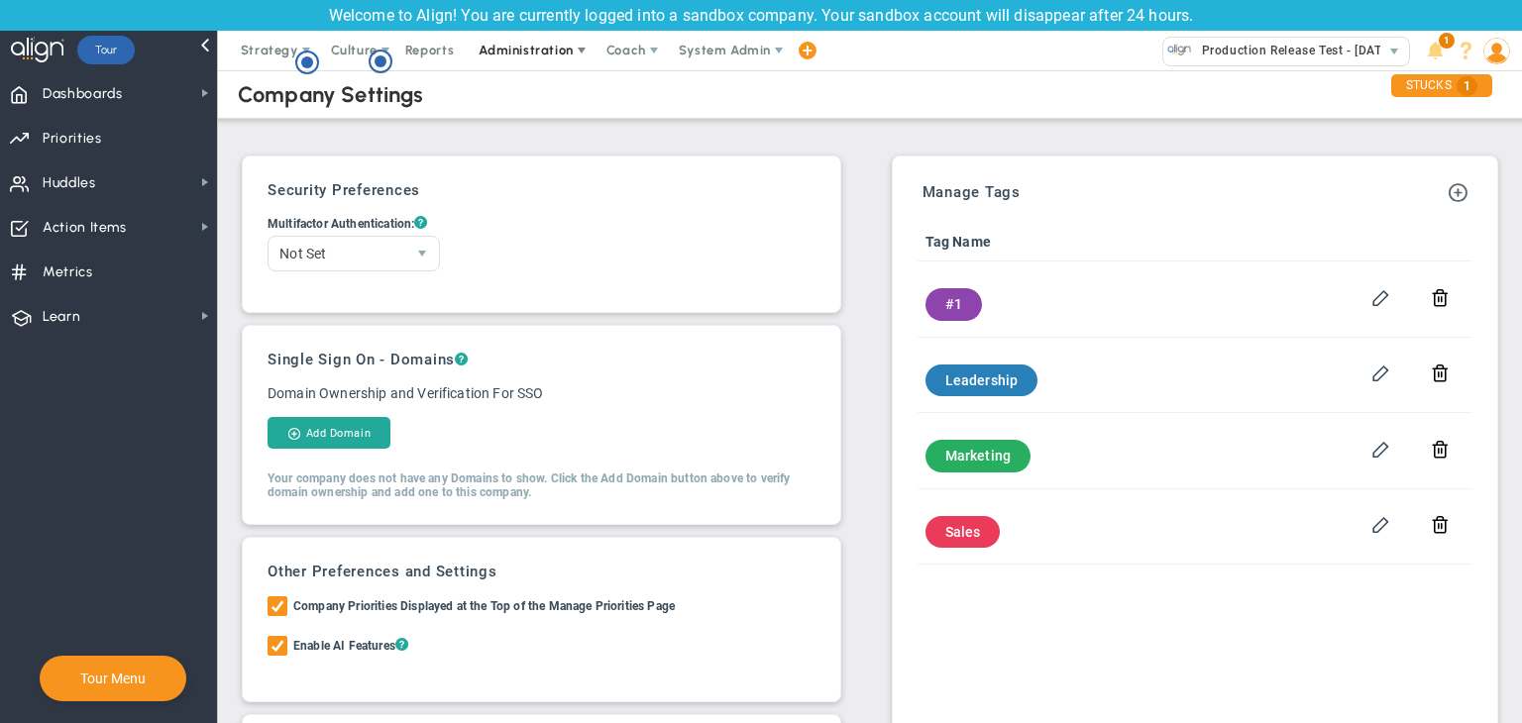
click at [525, 52] on span "Administration" at bounding box center [526, 50] width 94 height 15
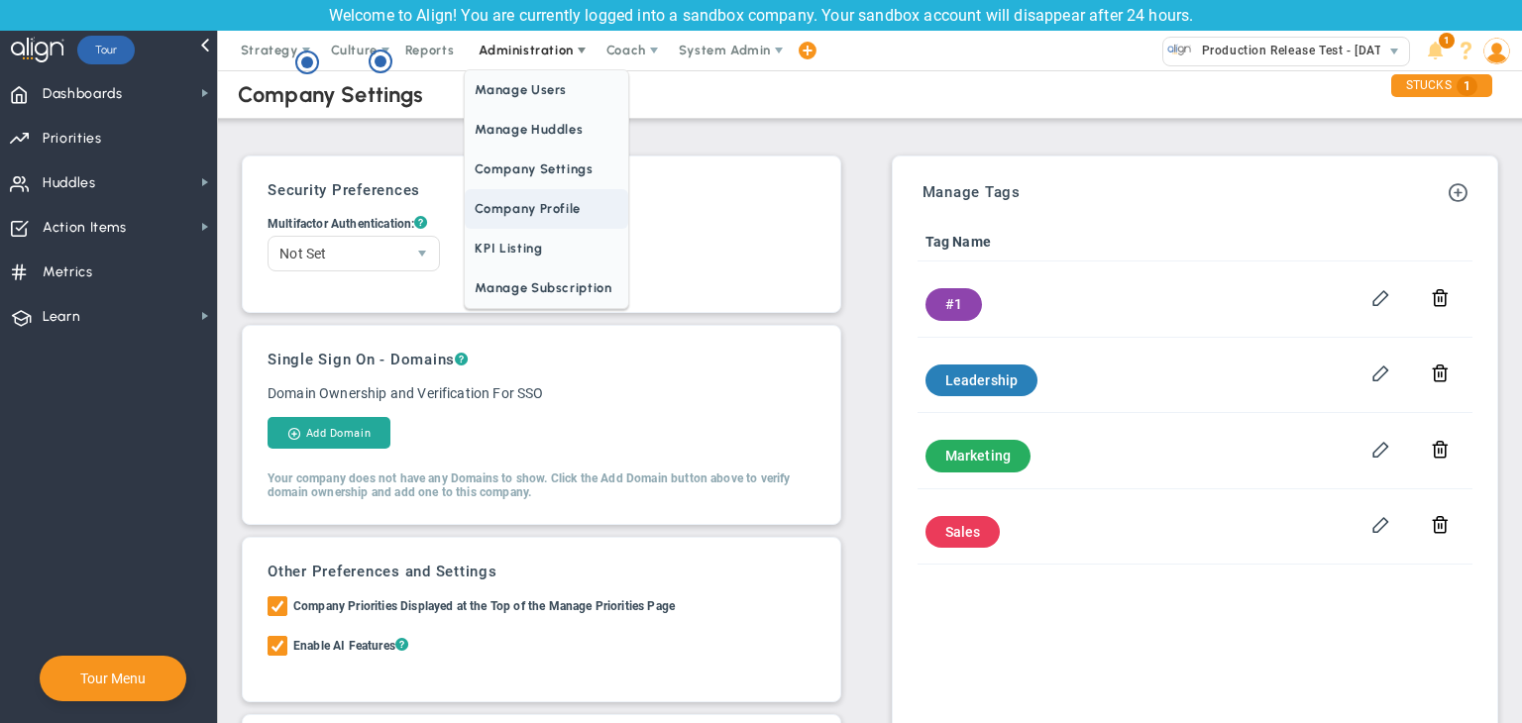
click at [520, 196] on span "Company Profile" at bounding box center [546, 209] width 163 height 40
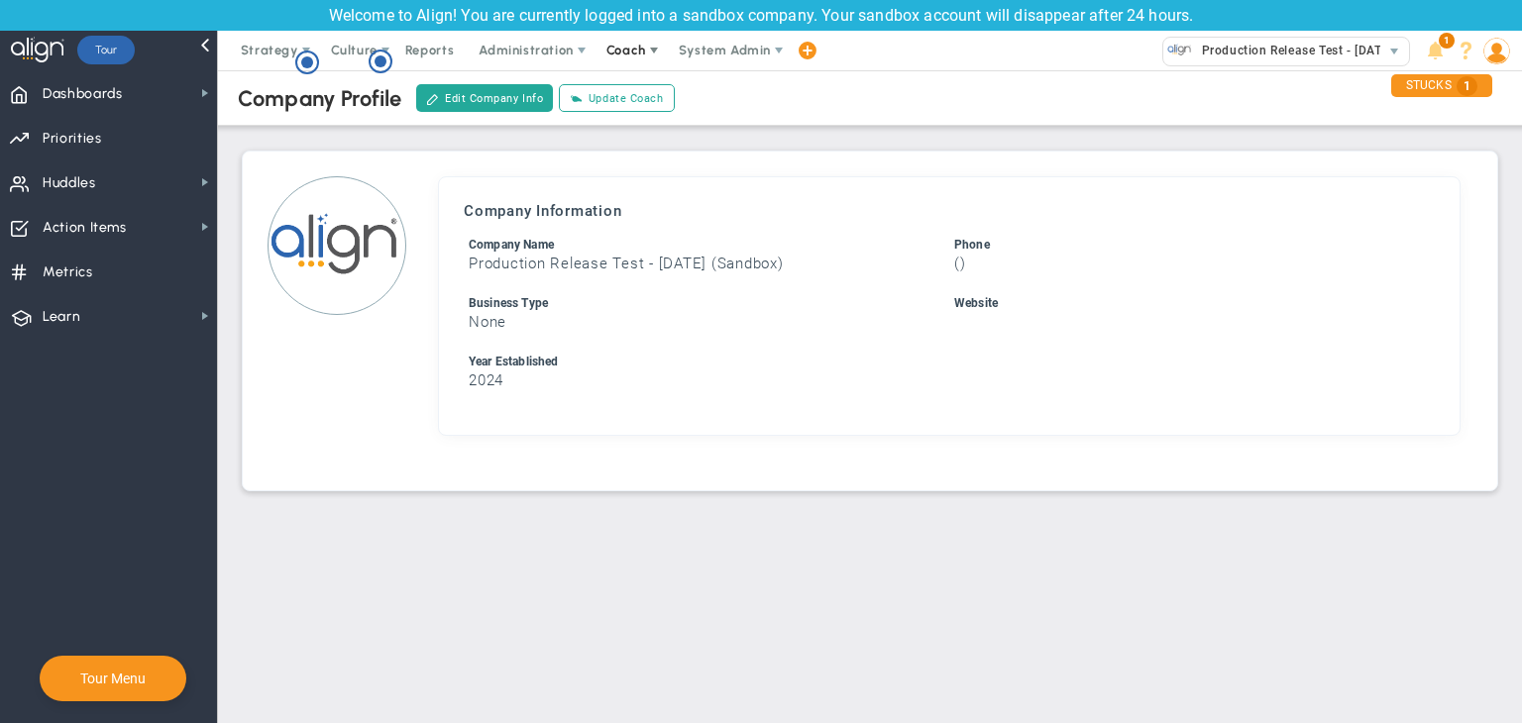
click at [632, 54] on span "Coach" at bounding box center [627, 50] width 40 height 15
click at [633, 80] on span "Schedule Meeting" at bounding box center [663, 90] width 140 height 40
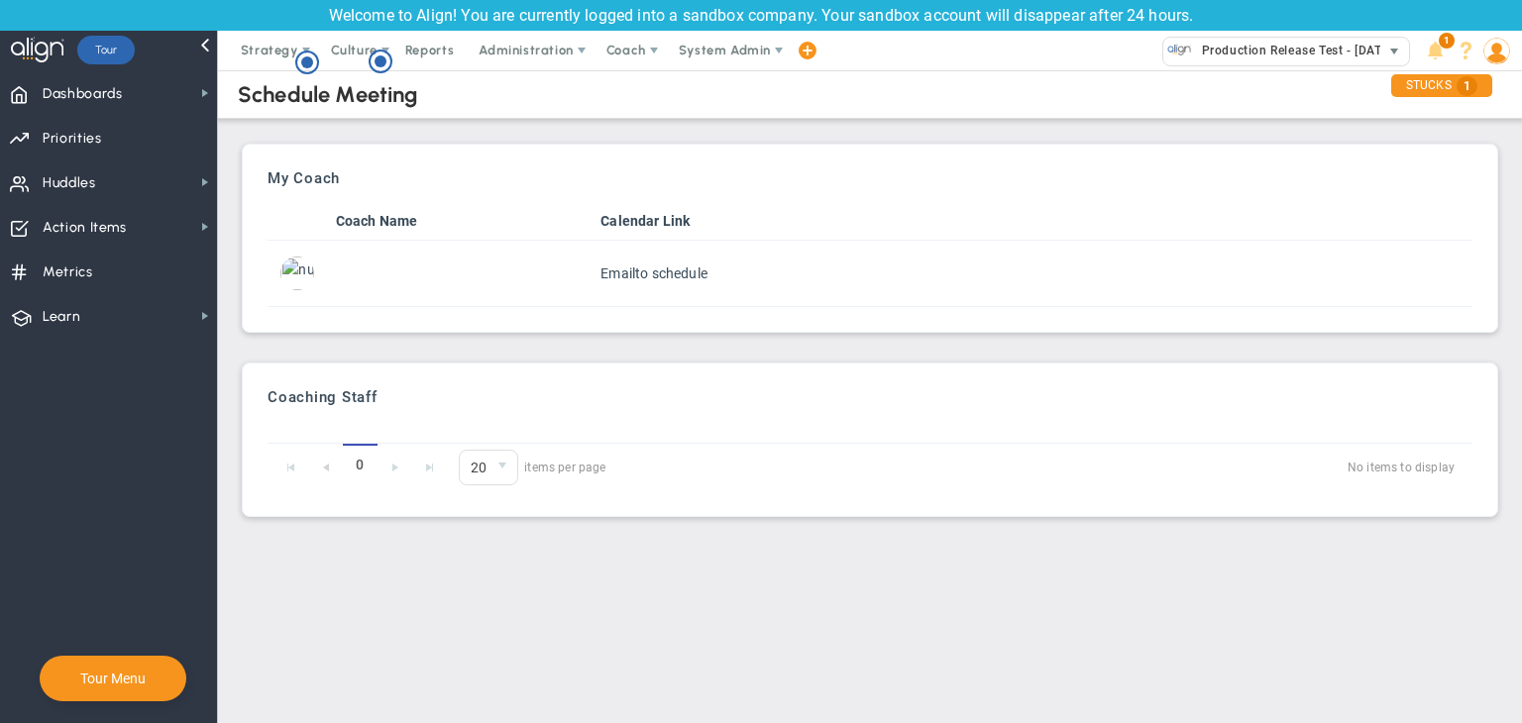
click at [1267, 42] on span "Production Release Test - [DATE] (Sandbox)" at bounding box center [1325, 51] width 266 height 26
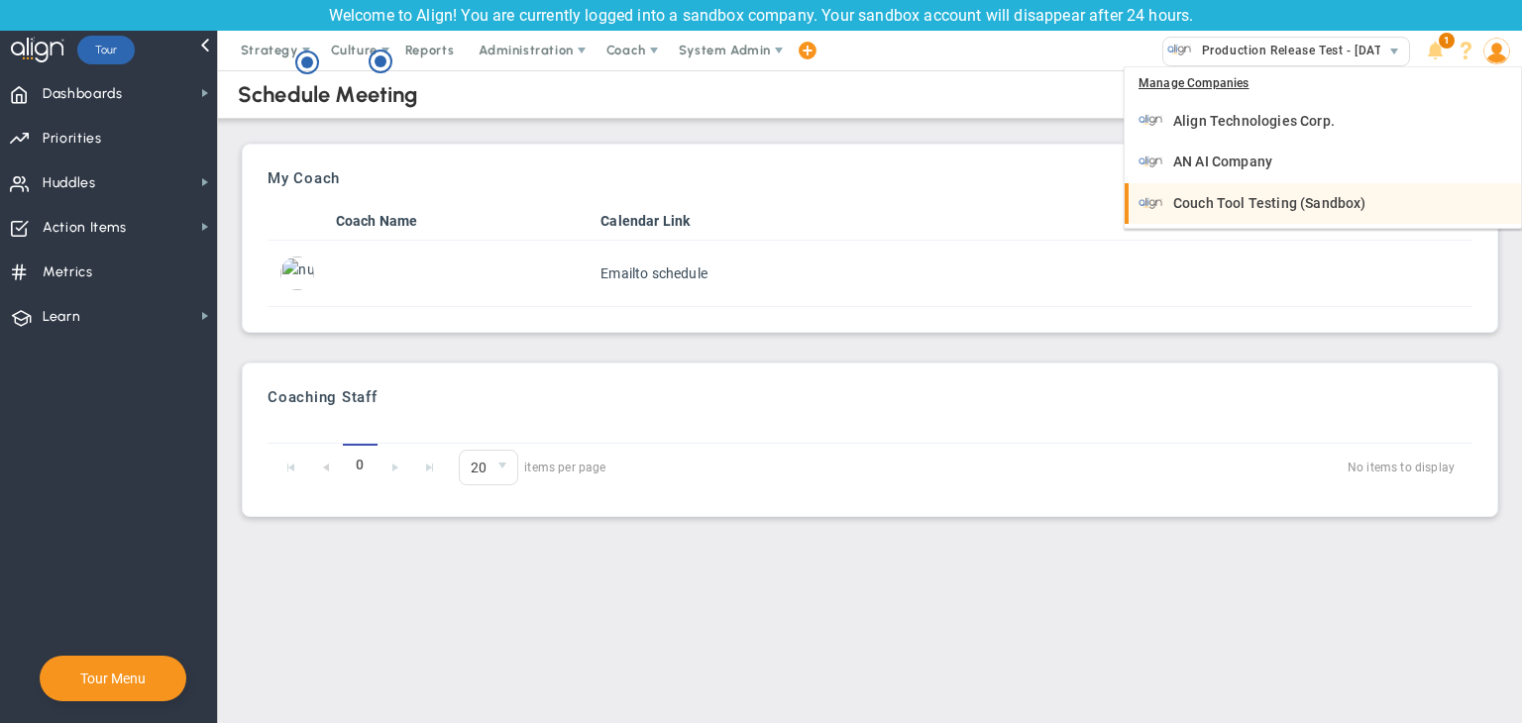
click at [1259, 184] on li "Couch Tool Testing (Sandbox)" at bounding box center [1323, 204] width 396 height 42
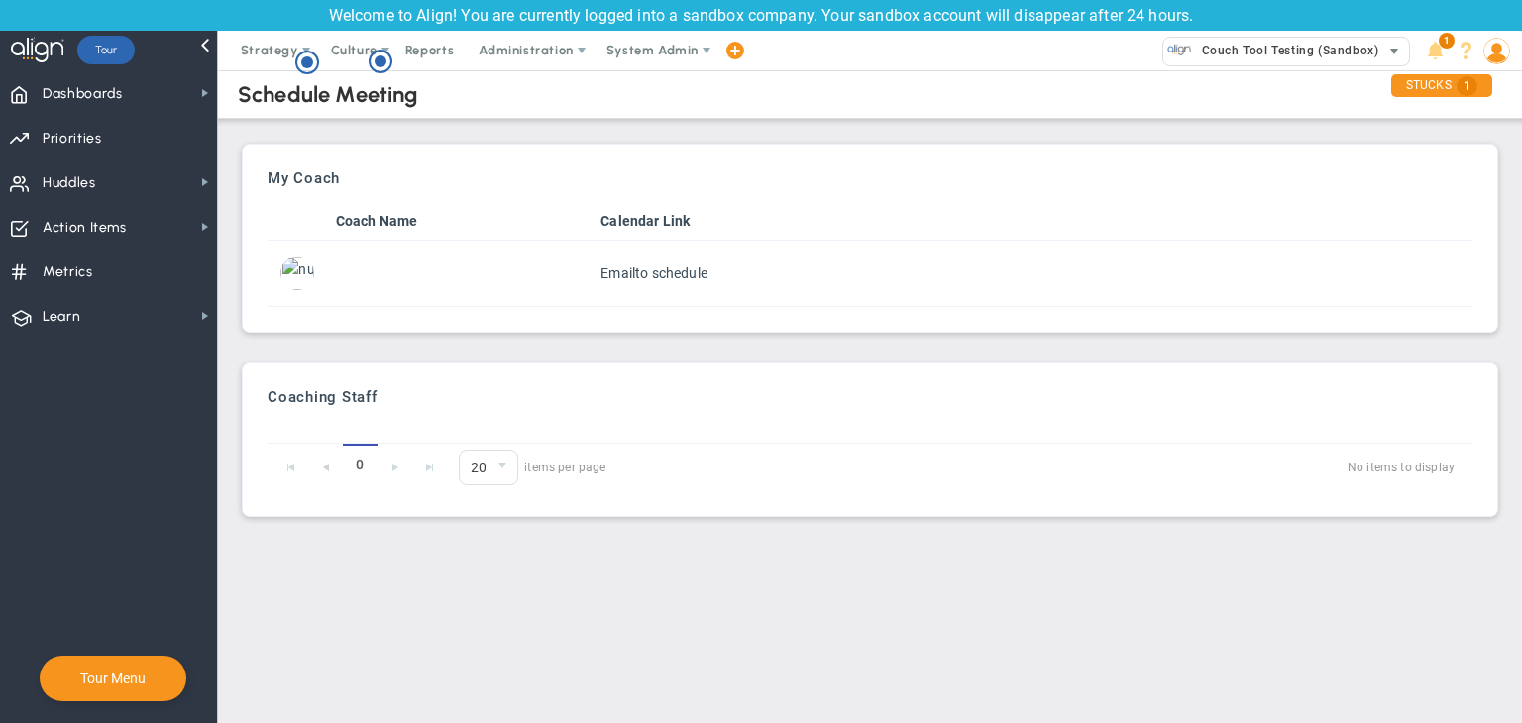
click at [1240, 52] on span "Couch Tool Testing (Sandbox)" at bounding box center [1285, 51] width 186 height 26
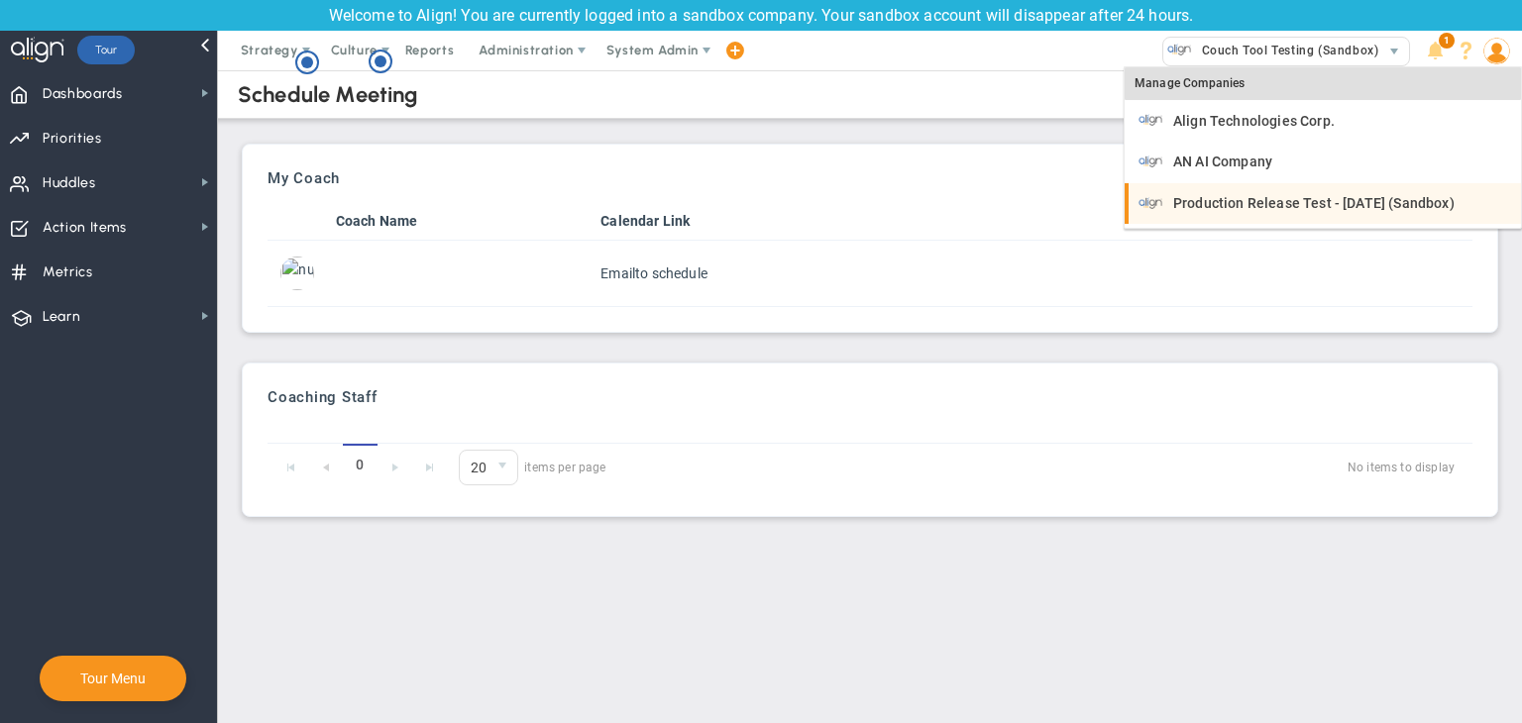
drag, startPoint x: 1184, startPoint y: 198, endPoint x: 1498, endPoint y: 200, distance: 314.2
click at [1498, 200] on div "Production Release Test - [DATE] (Sandbox)" at bounding box center [1325, 203] width 373 height 25
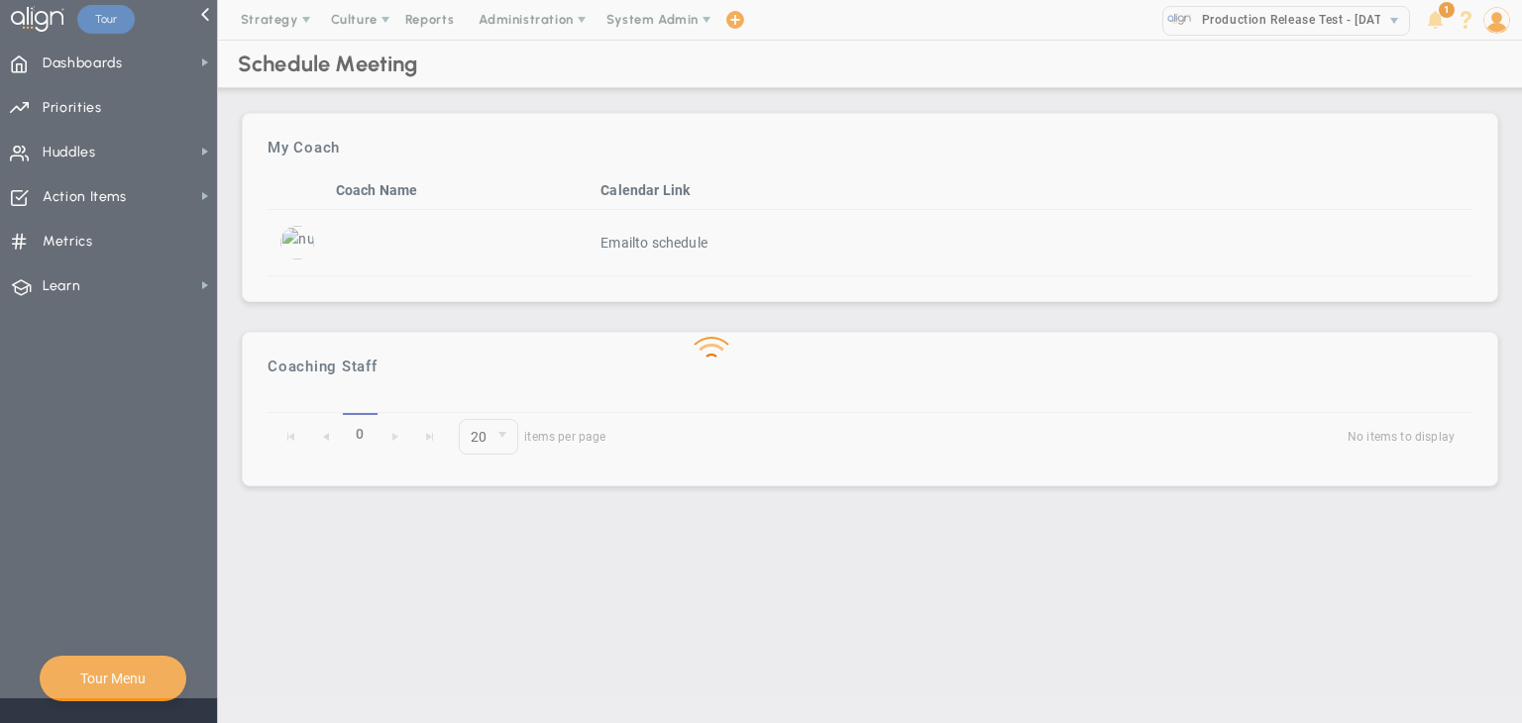
click at [1498, 200] on div at bounding box center [761, 336] width 1522 height 723
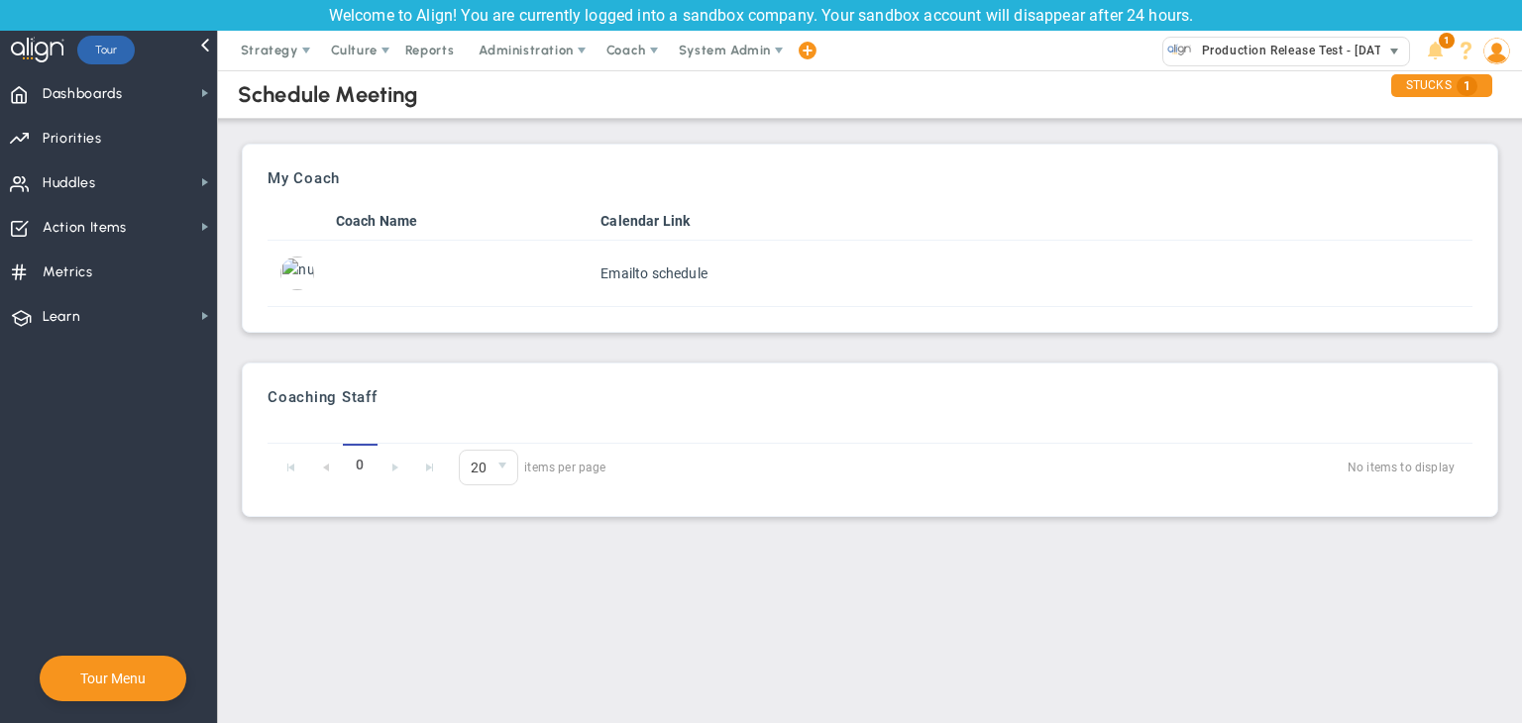
click at [1281, 55] on span "Production Release Test - [DATE] (Sandbox)" at bounding box center [1325, 51] width 266 height 26
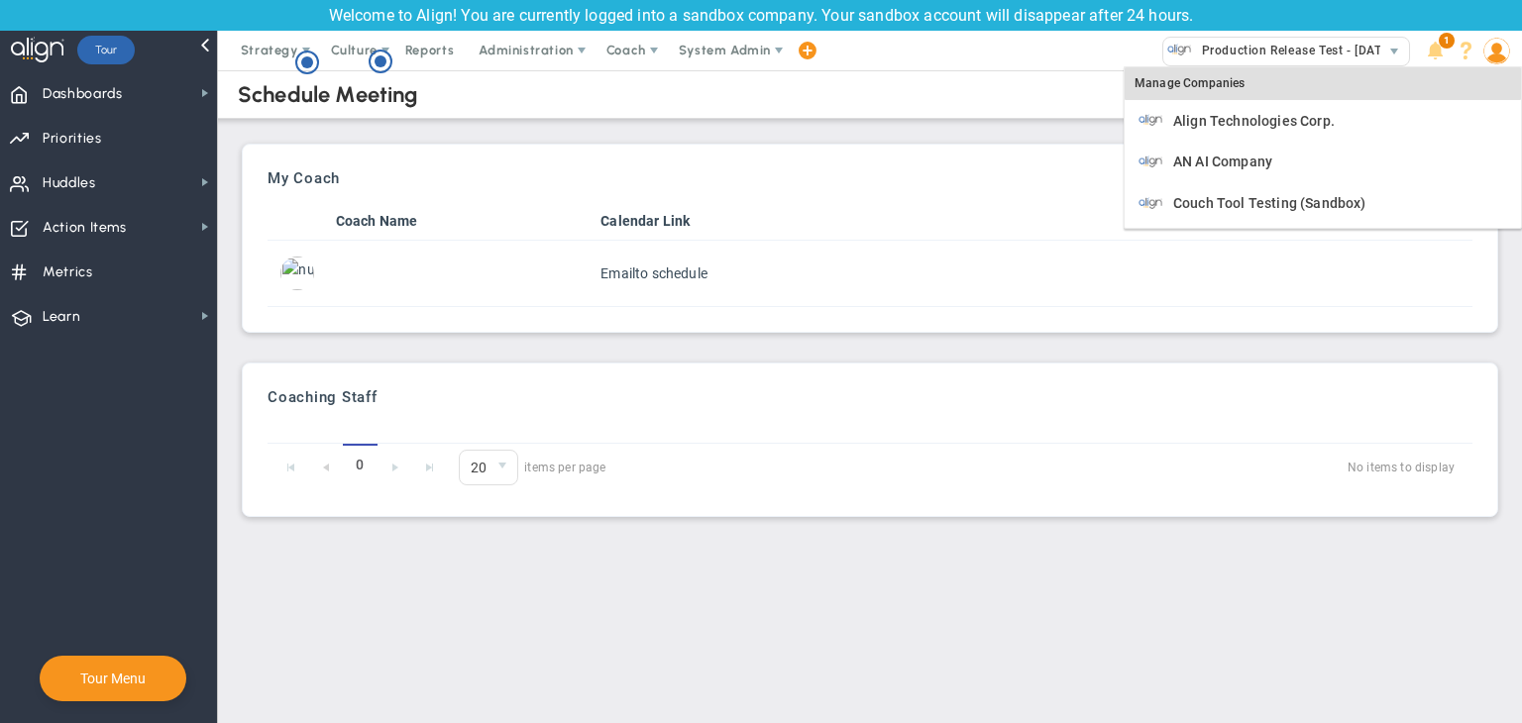
click at [1240, 80] on div "Manage Companies" at bounding box center [1323, 84] width 396 height 34
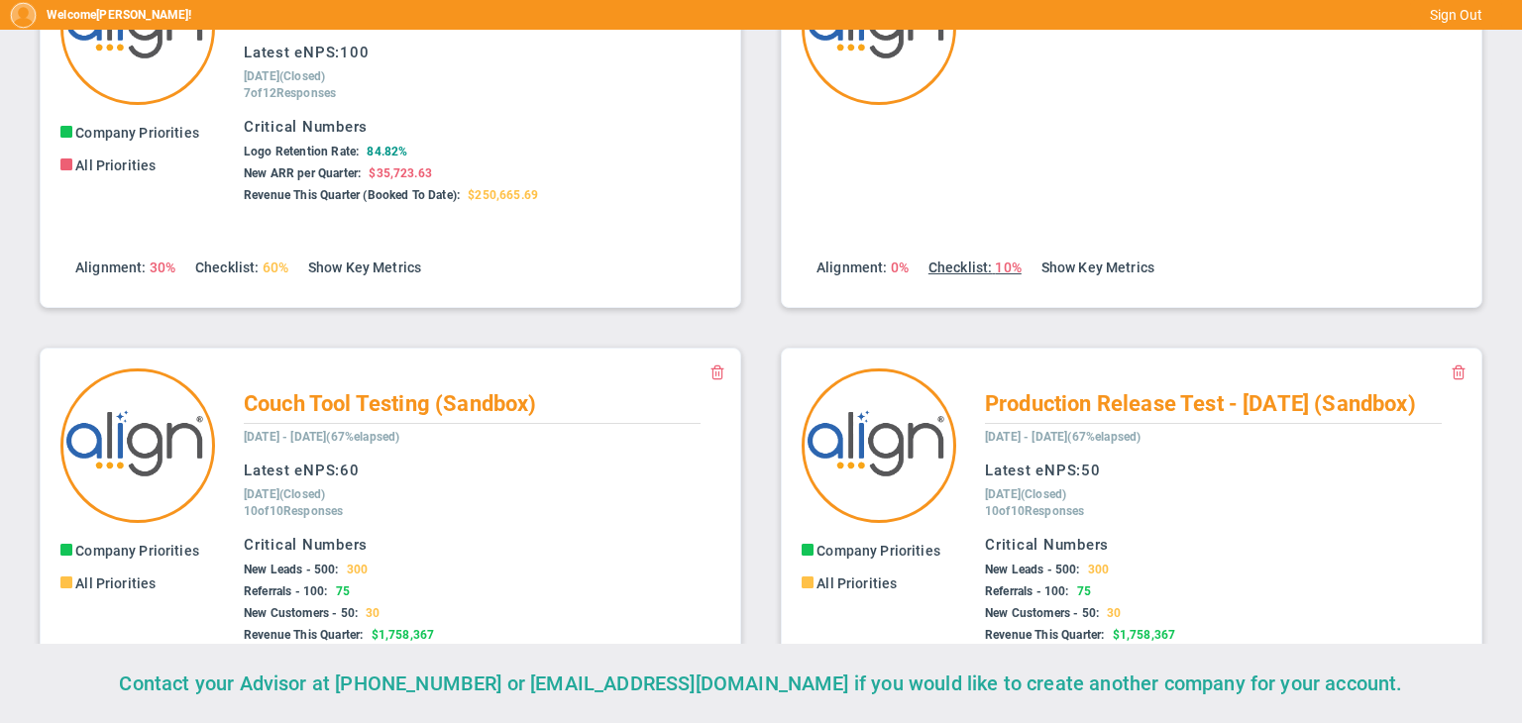
scroll to position [143, 0]
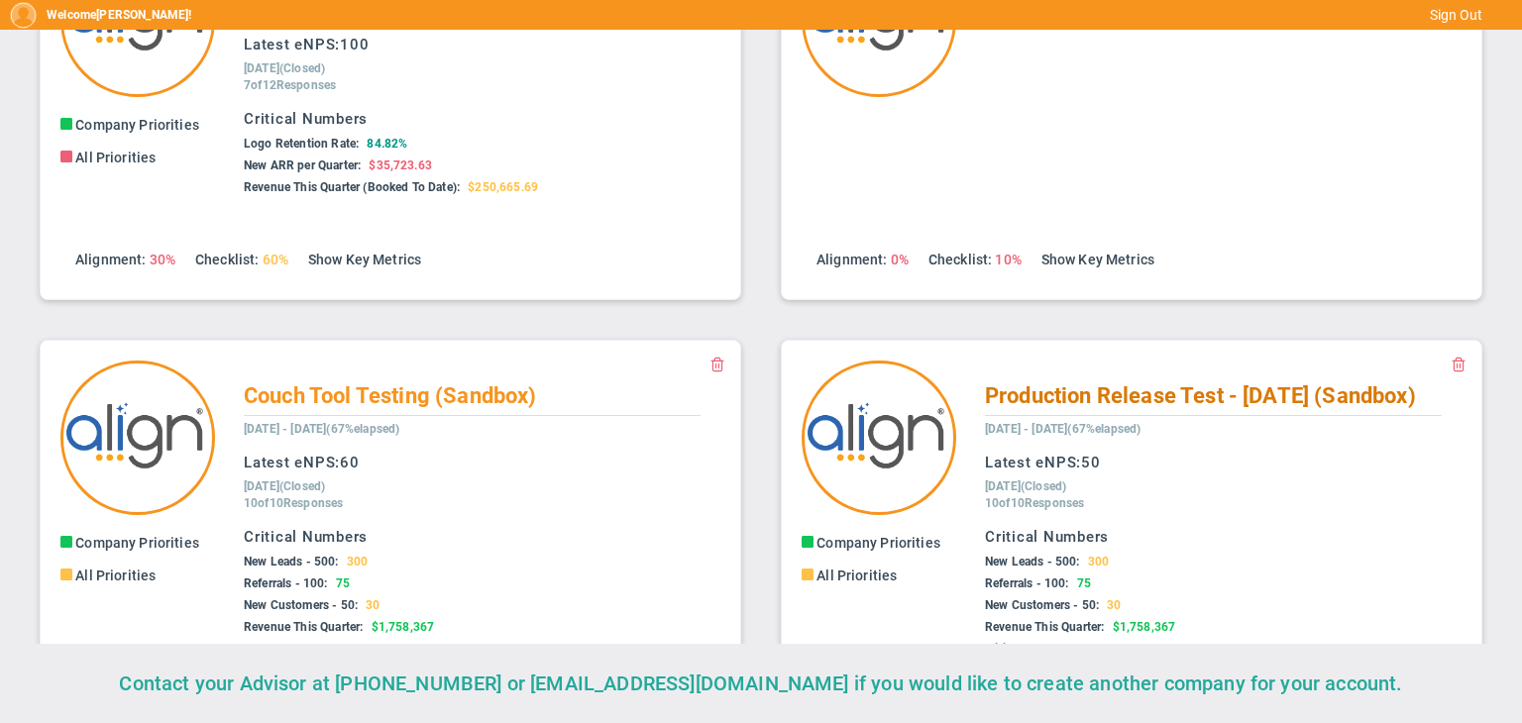
drag, startPoint x: 955, startPoint y: 388, endPoint x: 1250, endPoint y: 417, distance: 295.7
click at [1250, 417] on div "Production Release Test - 19th Aug (Sandbox) June 20, 2025 - September 18, 2025…" at bounding box center [1213, 522] width 497 height 322
copy span "Production Release Test - [DATE] (Sandbox)"
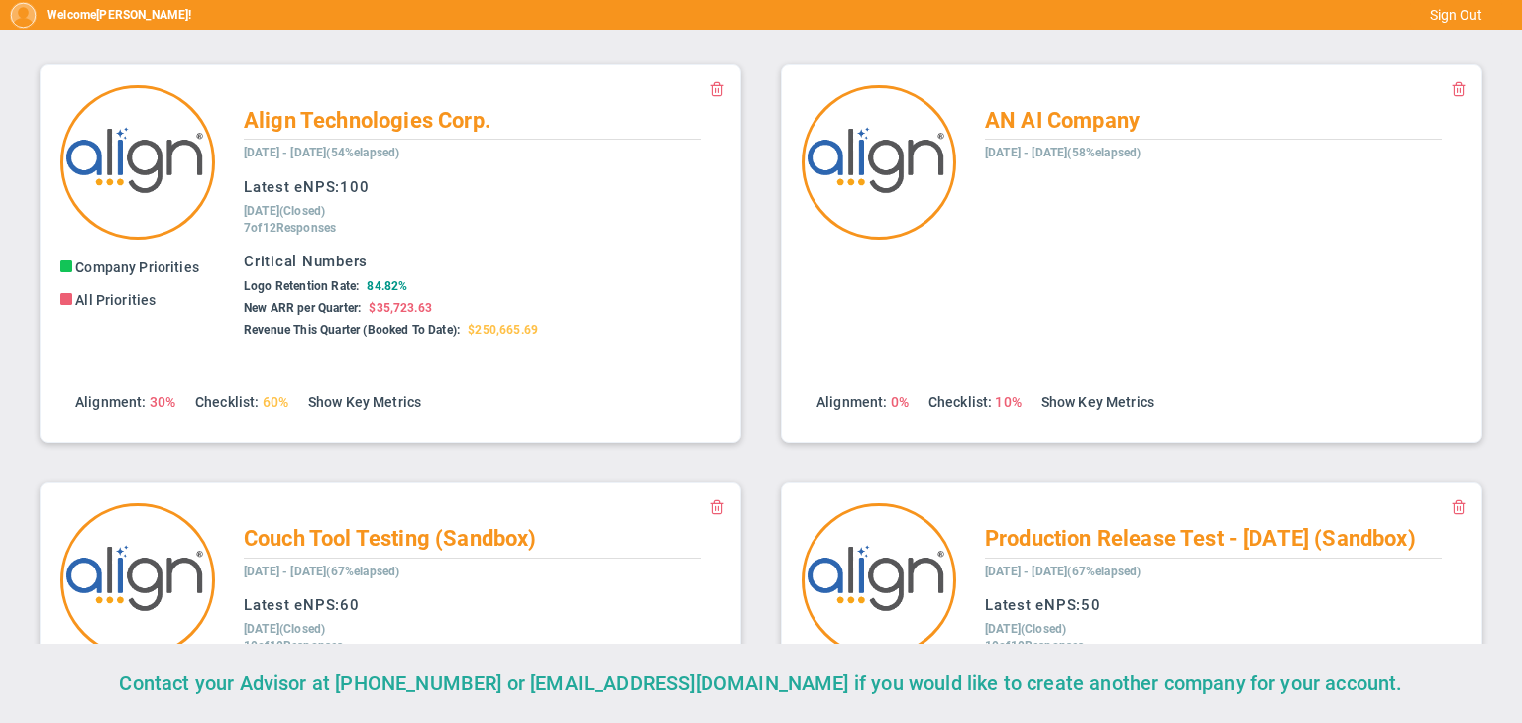
click at [830, 483] on div "Accept Invite Accept Viewer Invite Company Priorities Company Objectives All OK…" at bounding box center [1132, 694] width 702 height 422
click at [115, 94] on img at bounding box center [137, 162] width 155 height 155
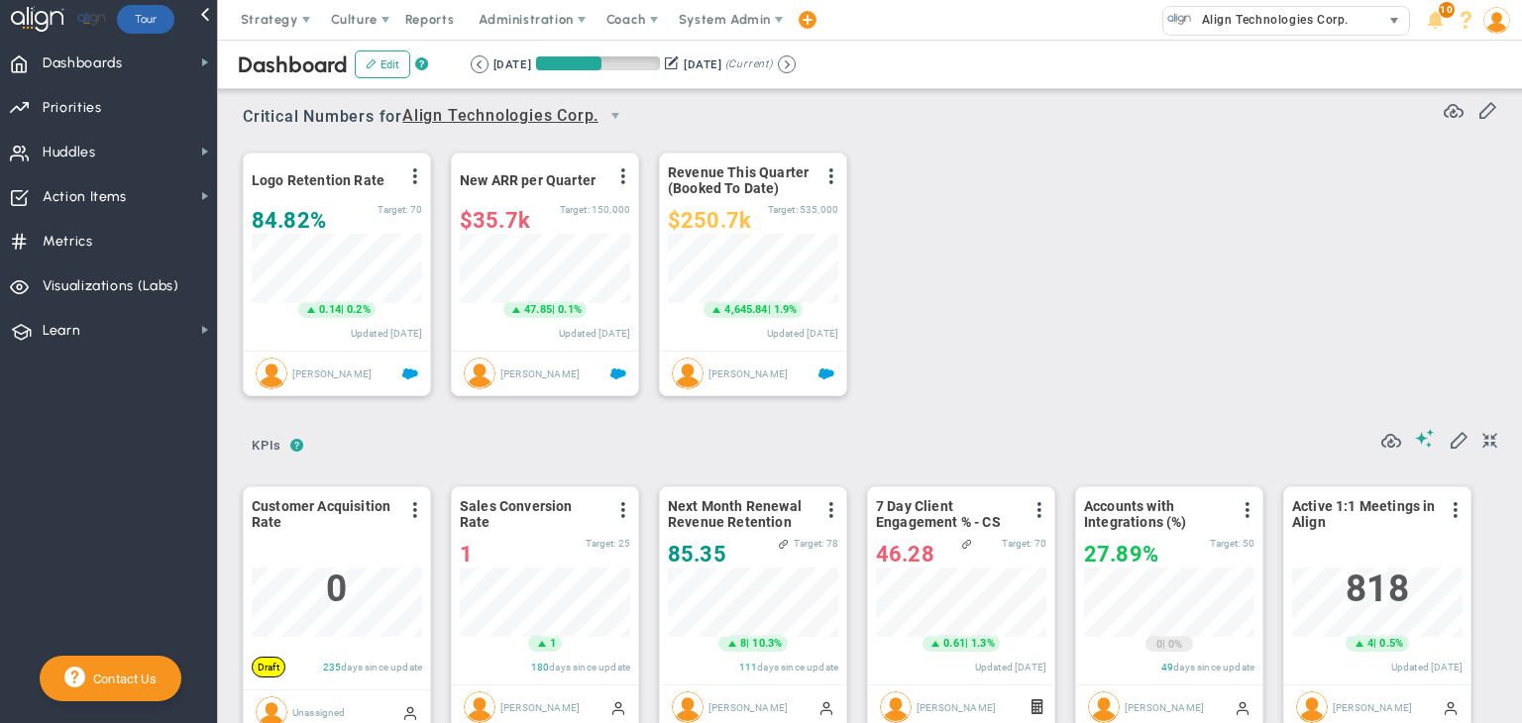
click at [1301, 17] on span "Align Technologies Corp." at bounding box center [1270, 20] width 157 height 26
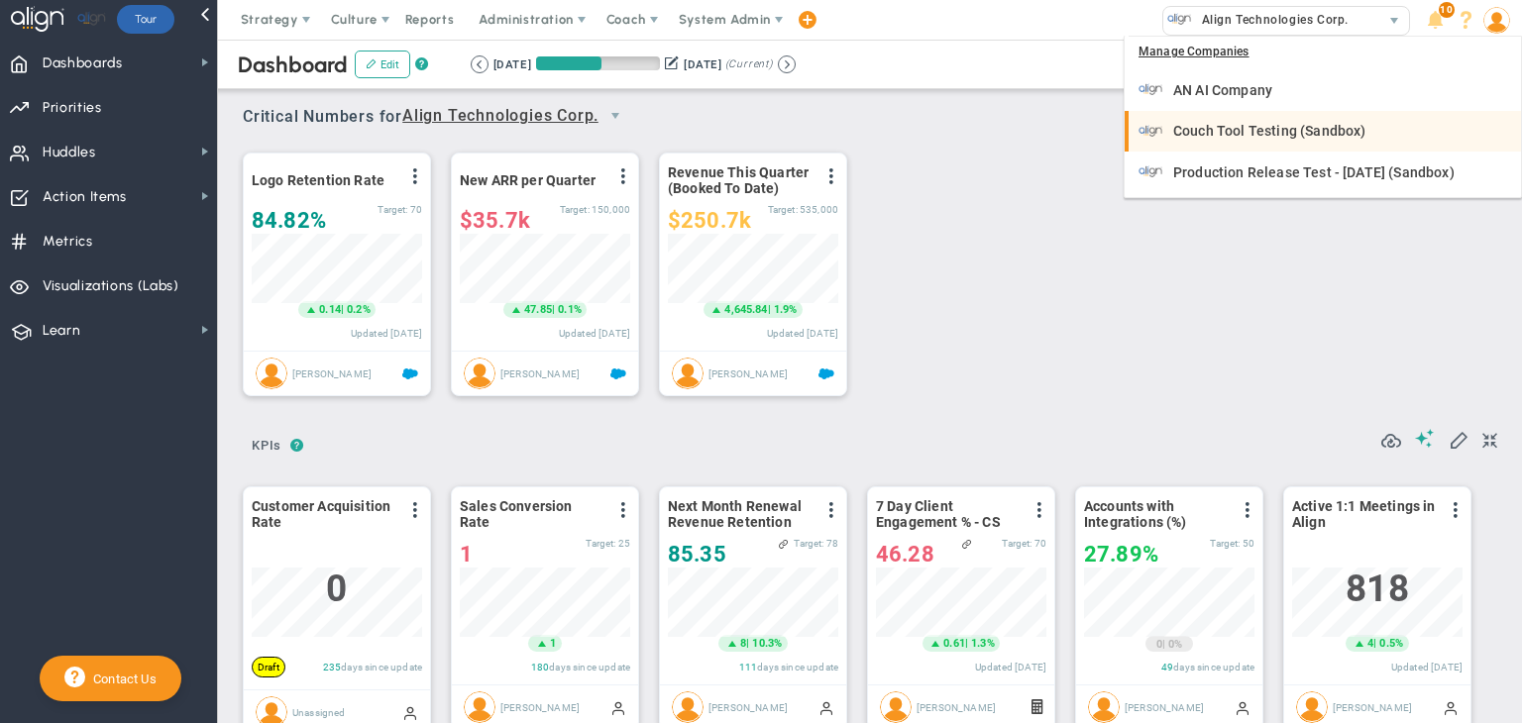
click at [1276, 136] on span "Couch Tool Testing (Sandbox)" at bounding box center [1269, 131] width 192 height 14
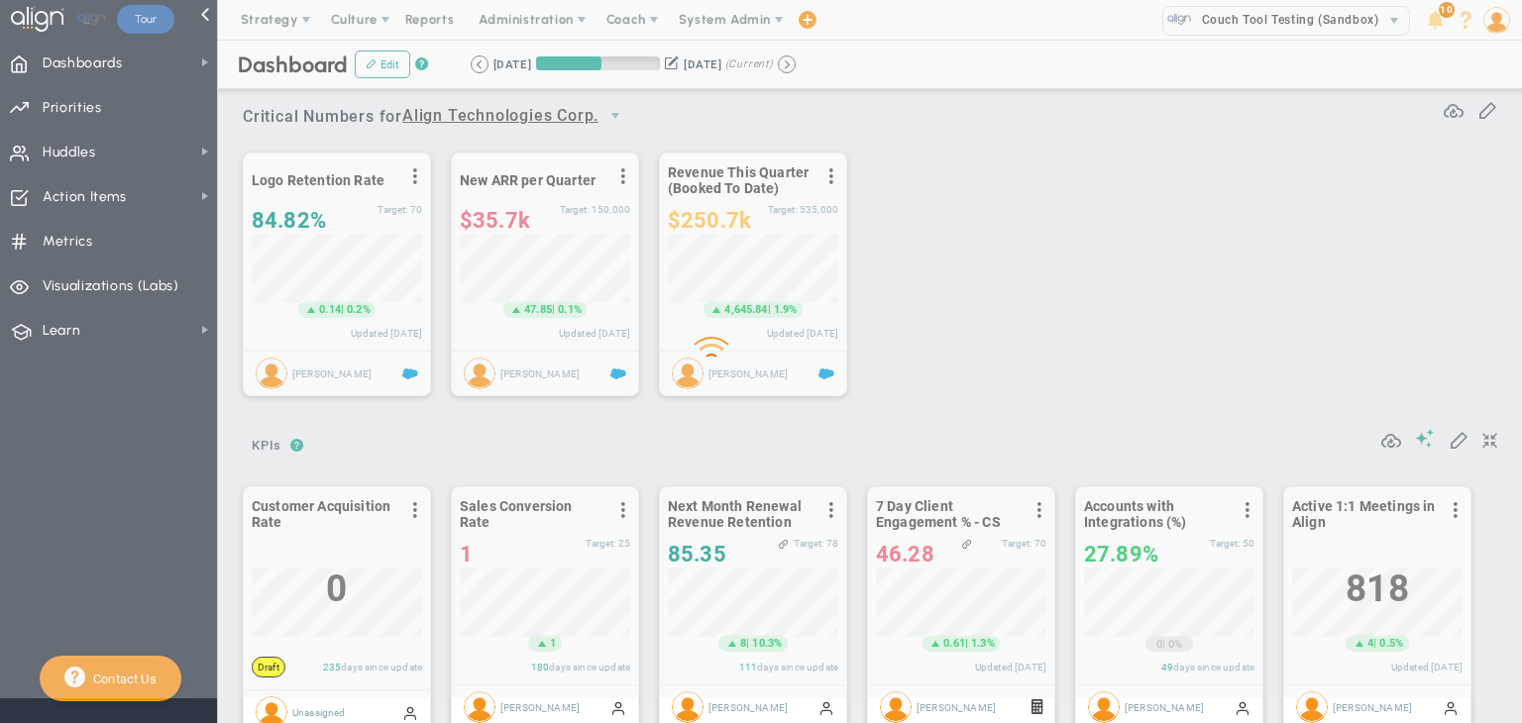
click at [1271, 14] on div at bounding box center [761, 336] width 1522 height 723
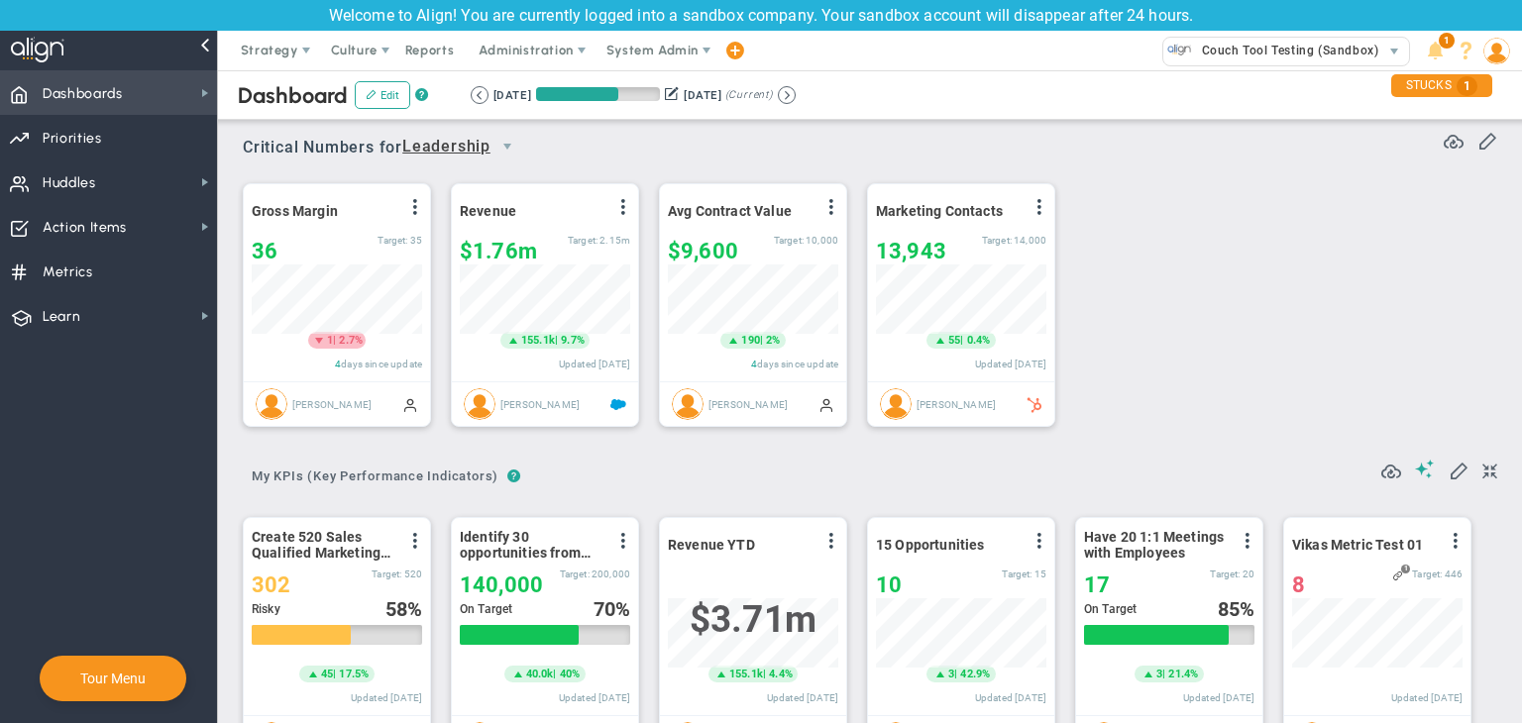
click at [195, 104] on span "Dashboards Dashboards" at bounding box center [108, 92] width 217 height 45
click at [1319, 61] on span "Couch Tool Testing (Sandbox)" at bounding box center [1285, 51] width 186 height 26
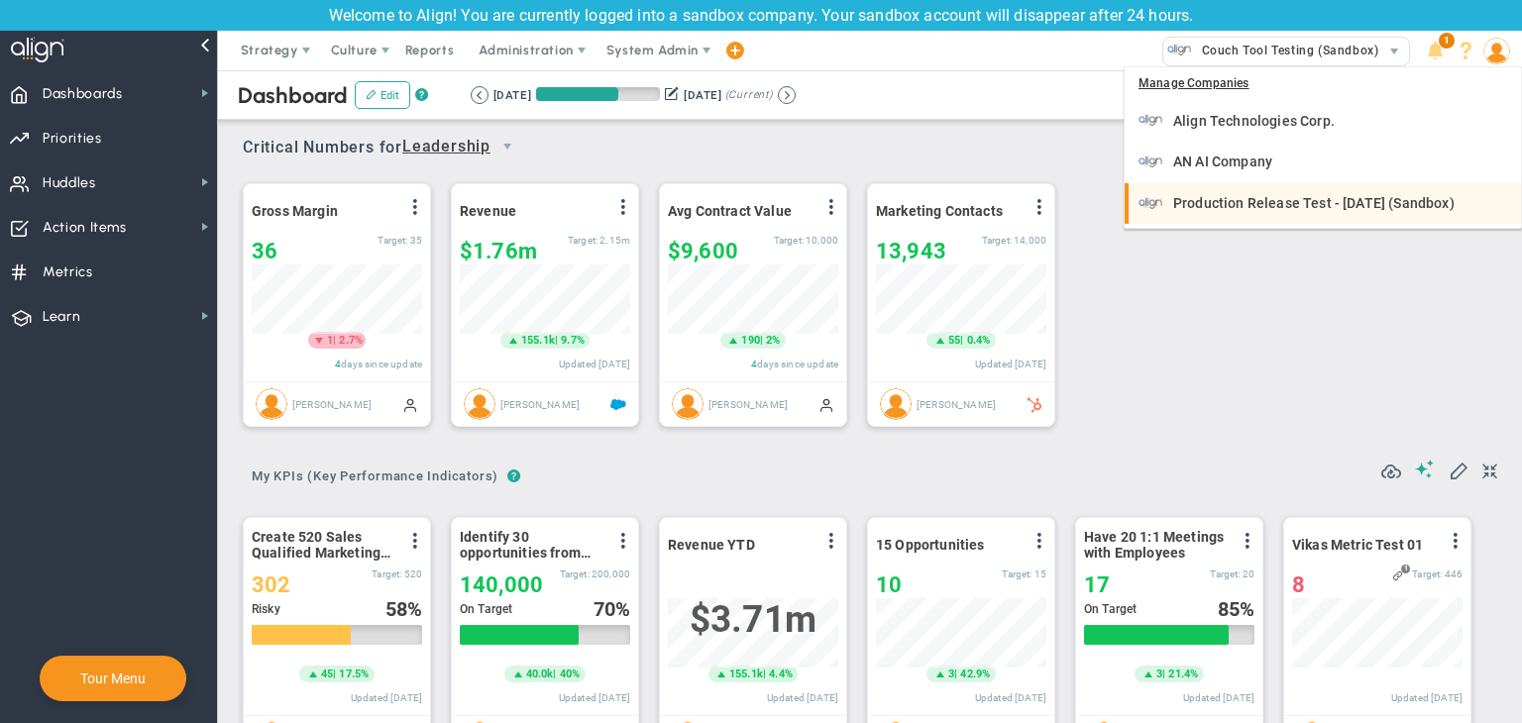
click at [1257, 205] on span "Production Release Test - [DATE] (Sandbox)" at bounding box center [1313, 203] width 281 height 14
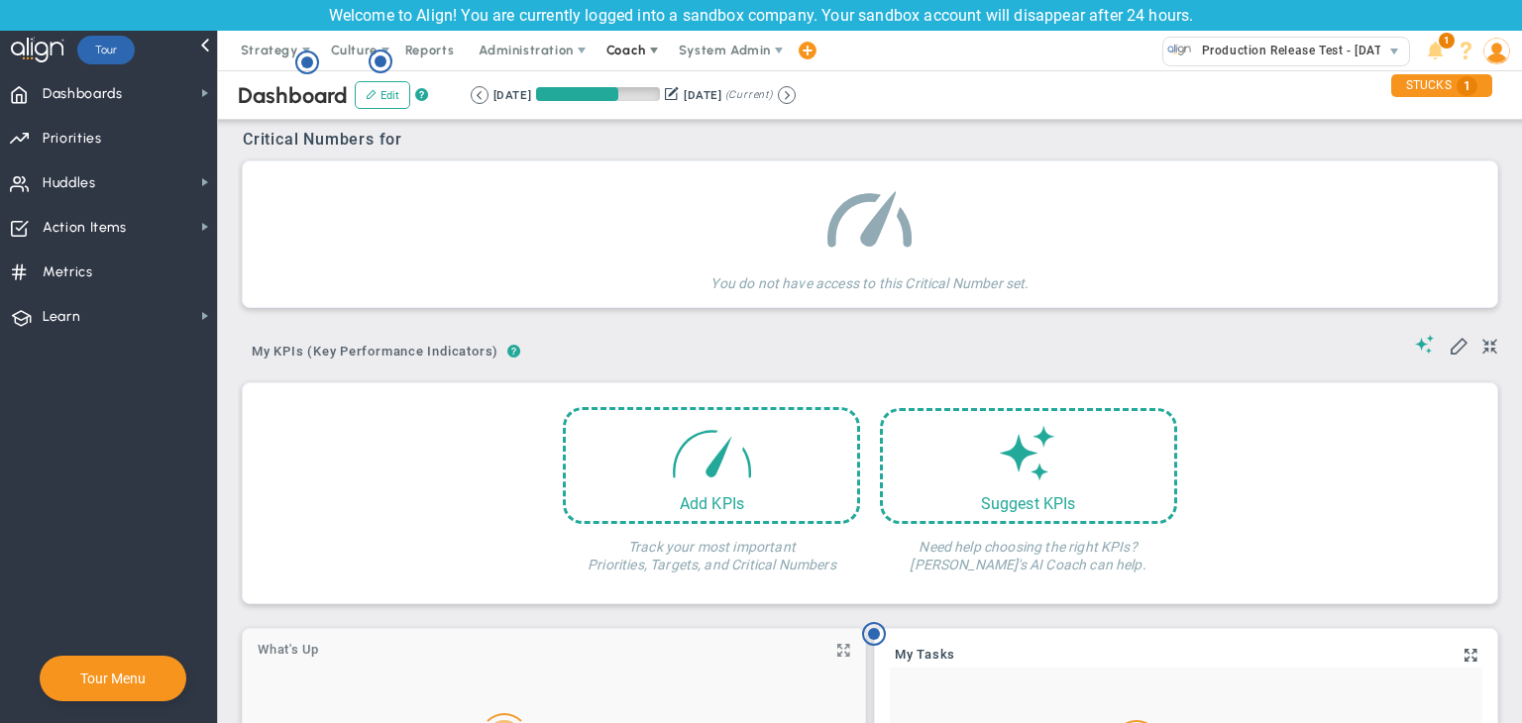
click at [646, 49] on span at bounding box center [654, 51] width 16 height 16
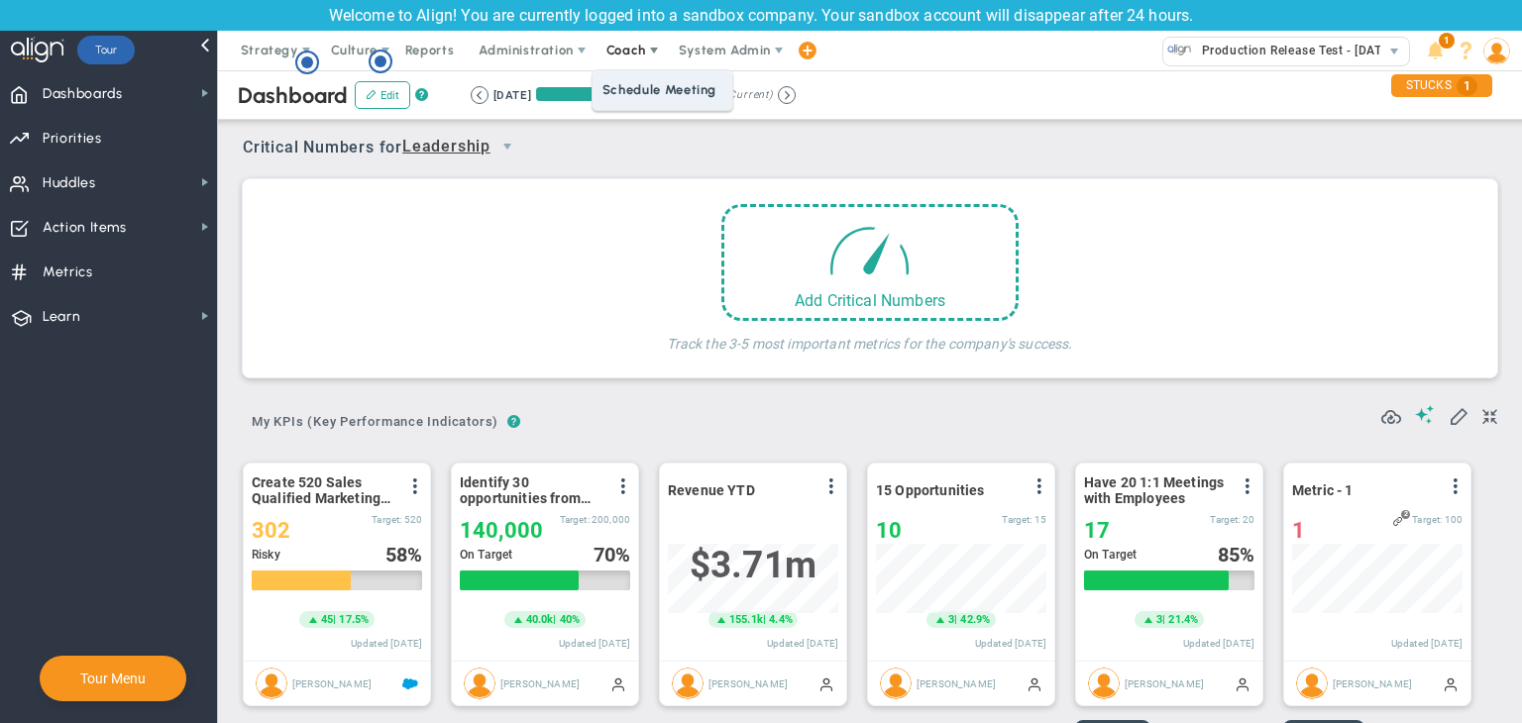
click at [636, 83] on span "Schedule Meeting" at bounding box center [663, 90] width 140 height 40
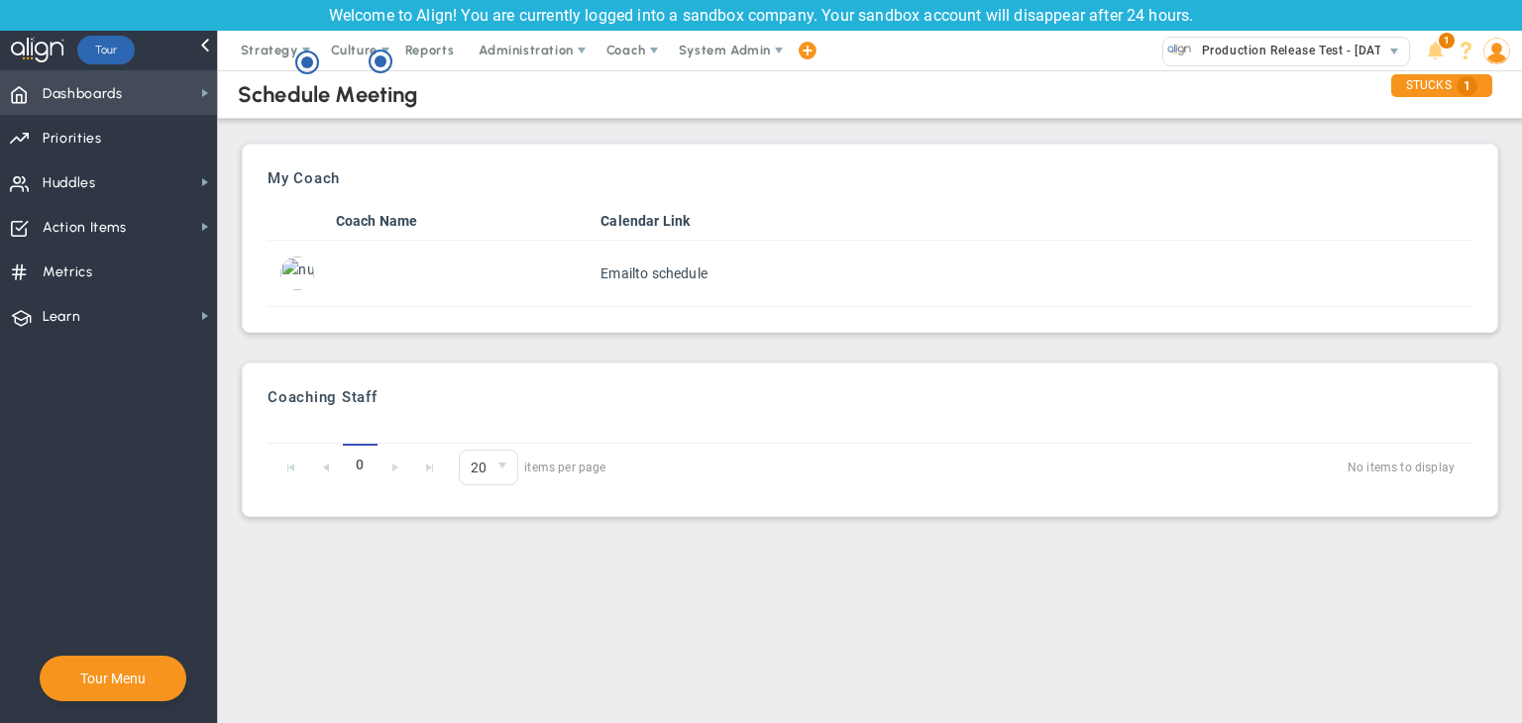
click at [155, 86] on span "Dashboards Dashboards" at bounding box center [108, 92] width 217 height 45
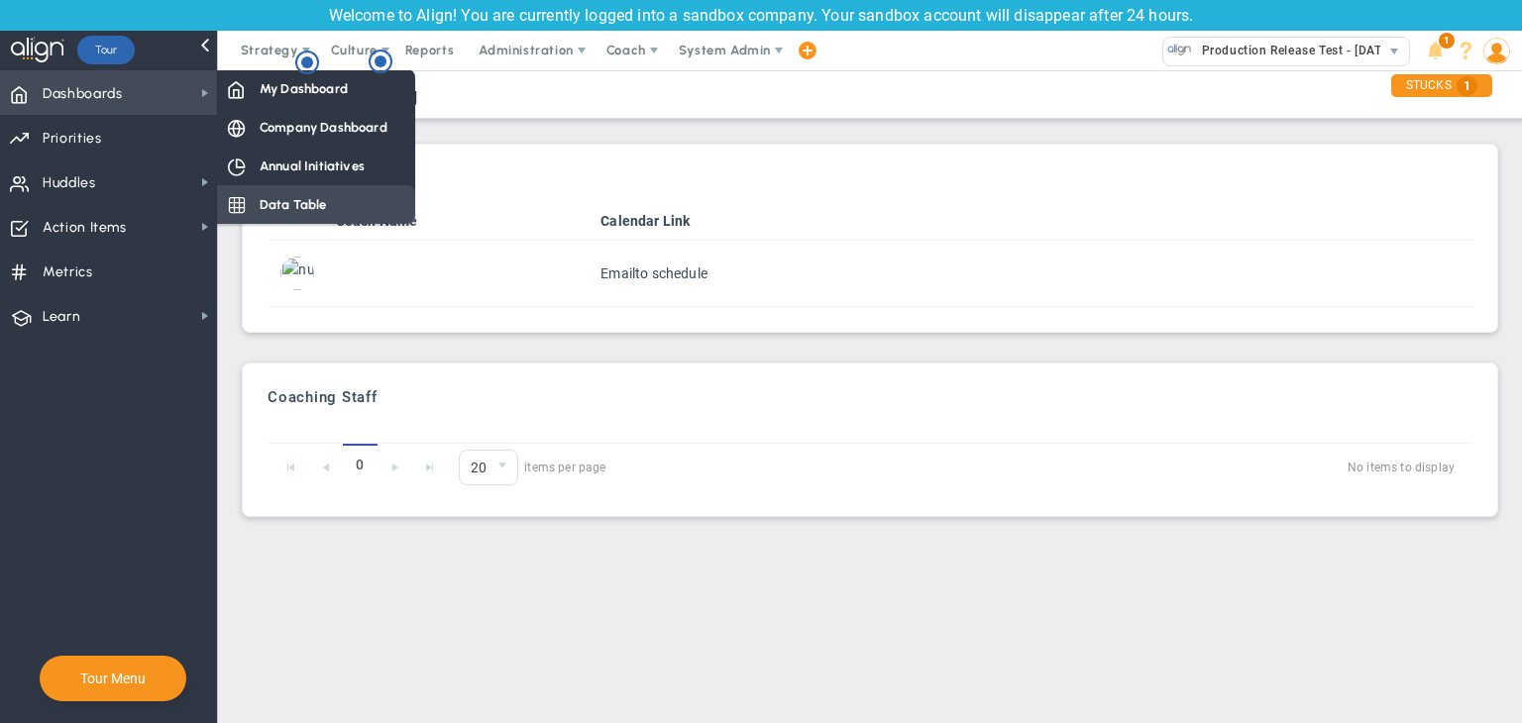
click at [309, 186] on div "Data Table" at bounding box center [316, 204] width 198 height 39
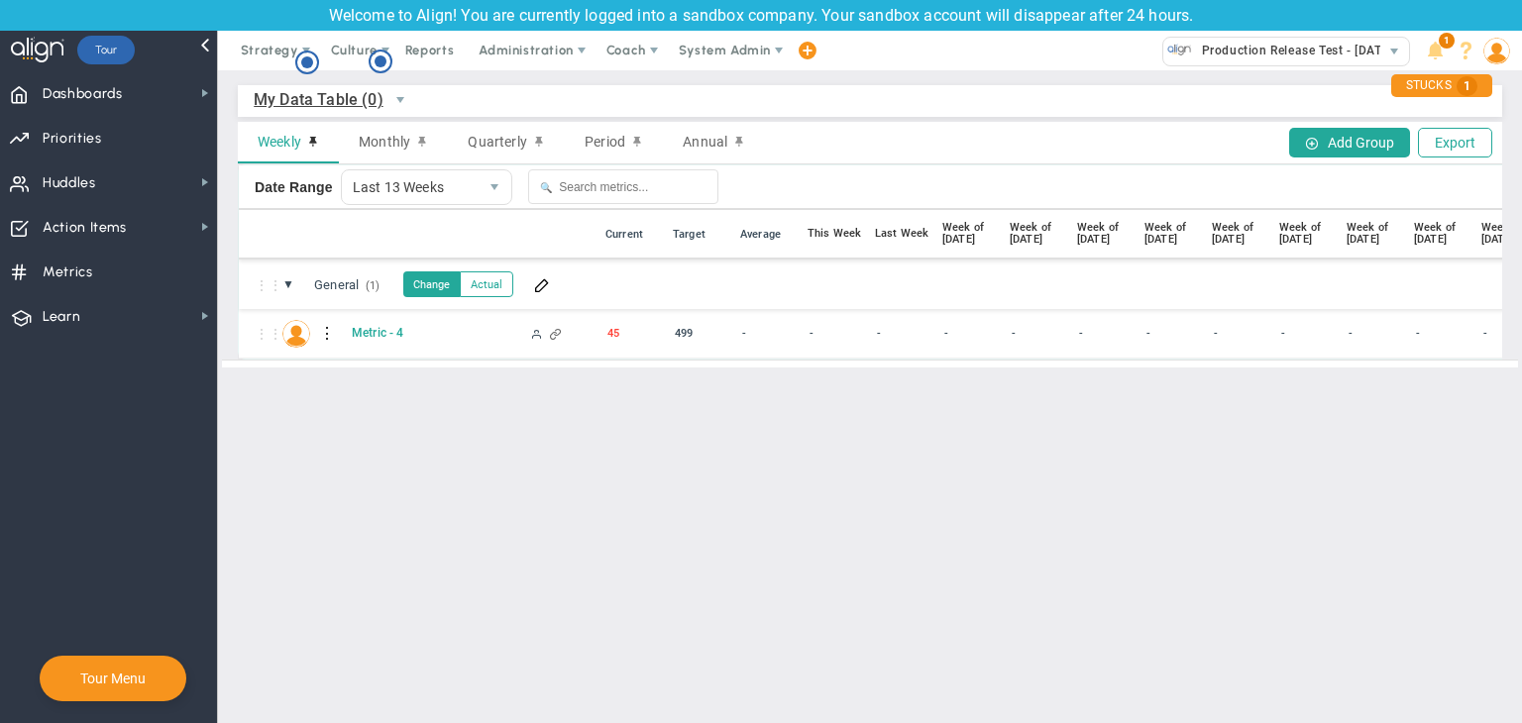
click at [321, 92] on span "My Data Table (0)" at bounding box center [319, 99] width 130 height 25
click at [321, 176] on li "Company Data Table (0)" at bounding box center [363, 187] width 216 height 42
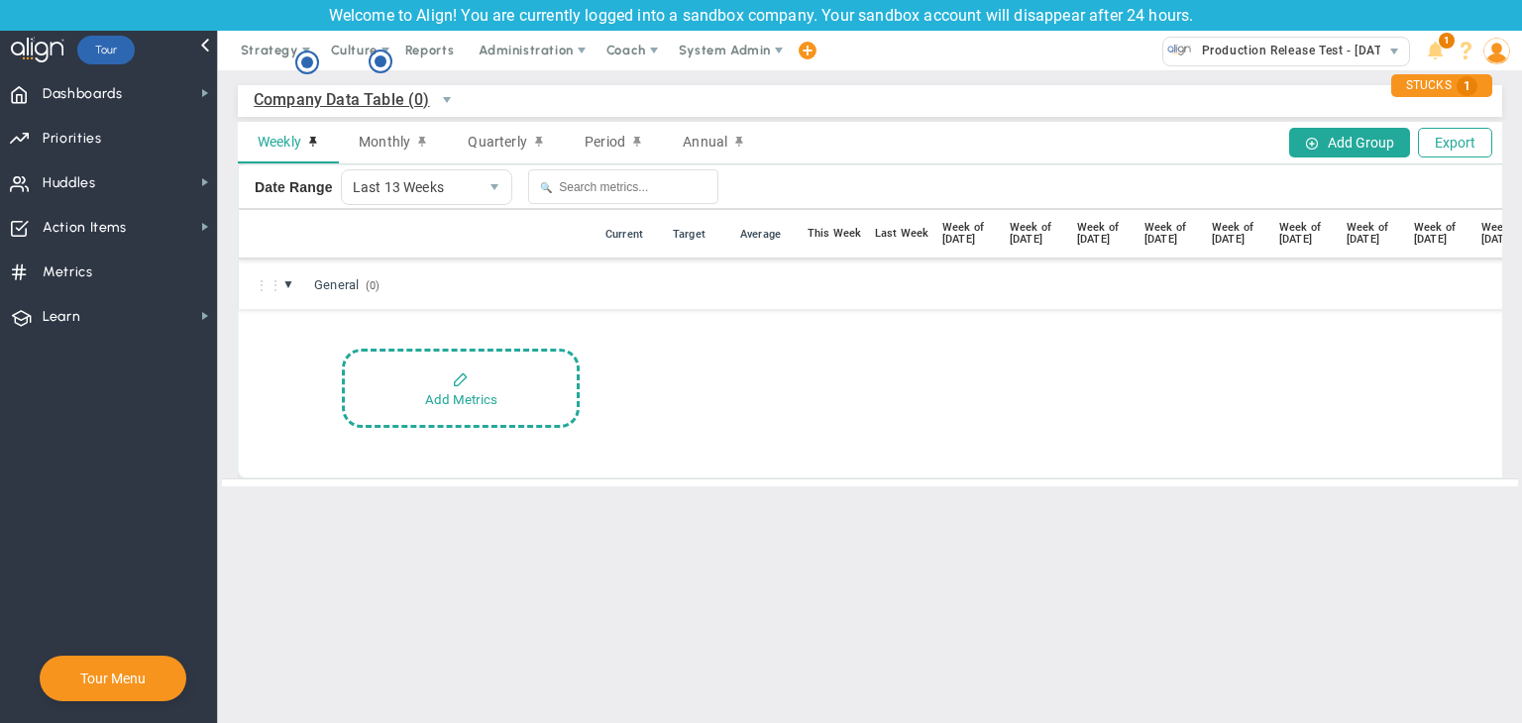
click at [337, 108] on span "Company Data Table (0)" at bounding box center [342, 99] width 176 height 25
click at [337, 152] on li "+ Manage Data Tables" at bounding box center [363, 146] width 216 height 42
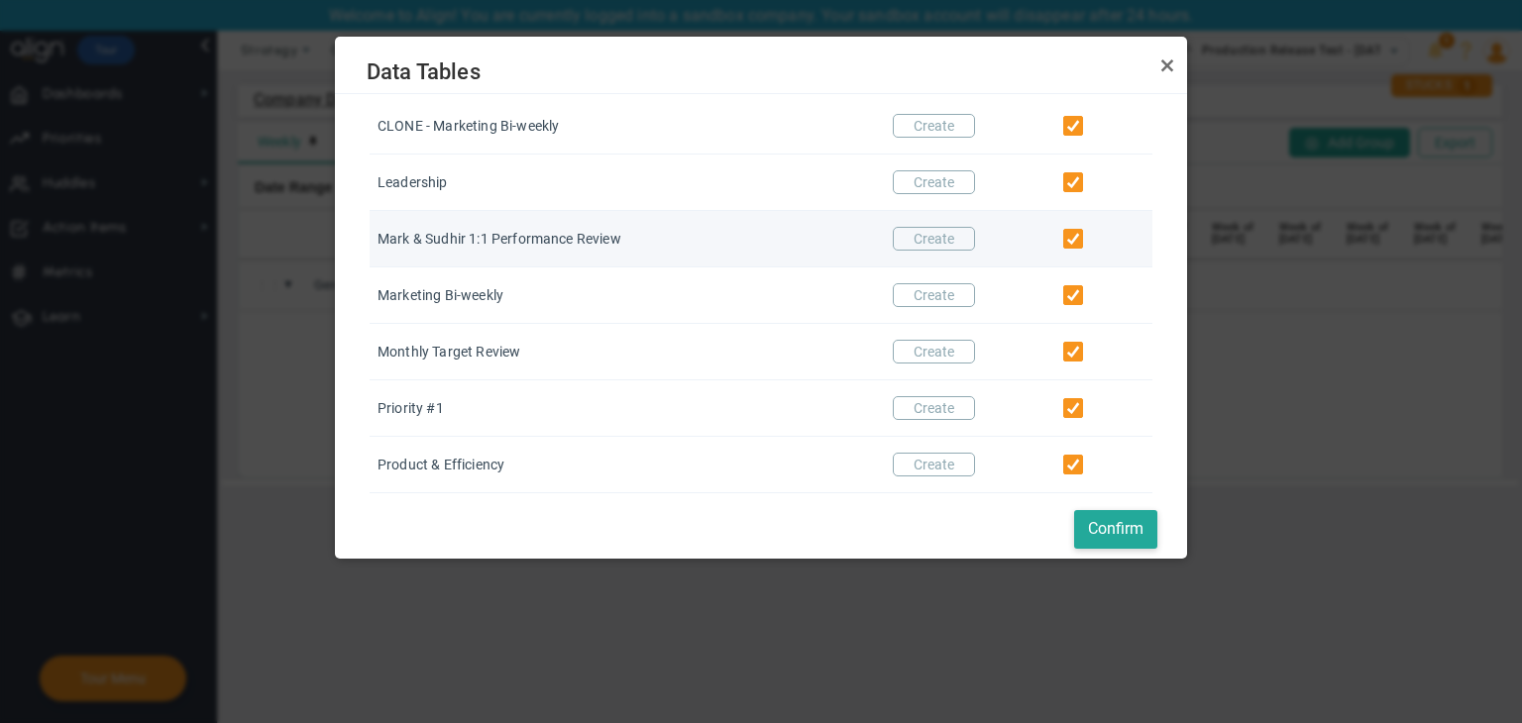
scroll to position [166, 0]
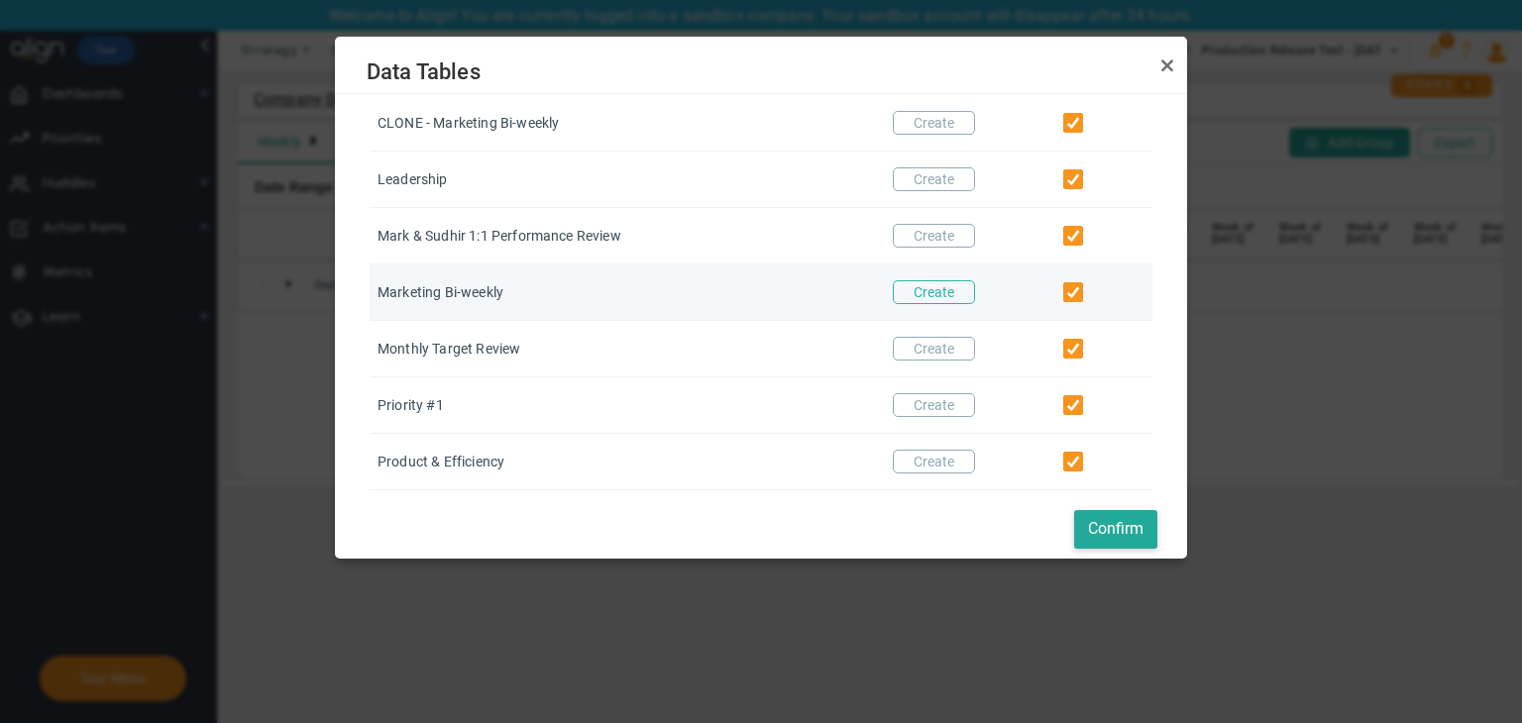
click at [915, 295] on button "Create" at bounding box center [934, 292] width 82 height 24
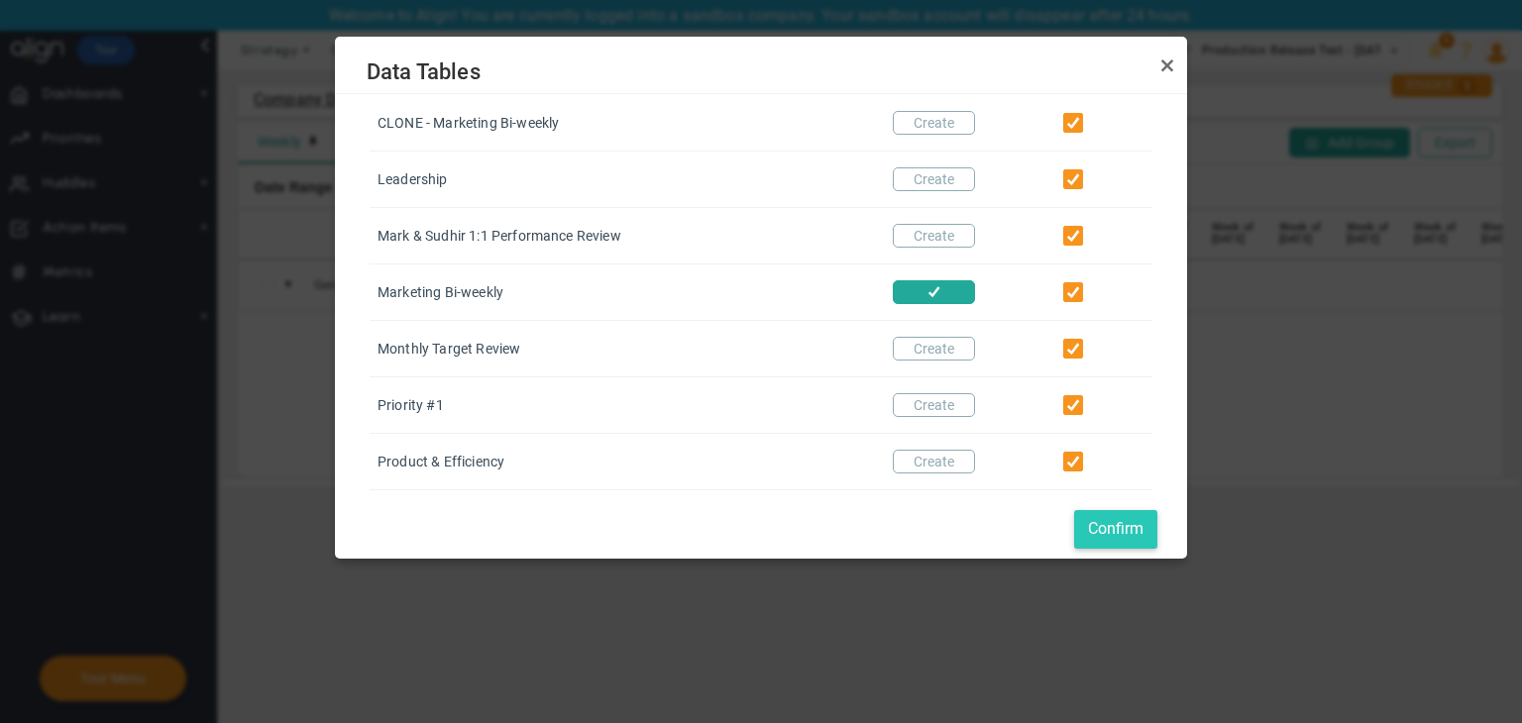
click at [1100, 512] on button "Confirm" at bounding box center [1115, 529] width 83 height 39
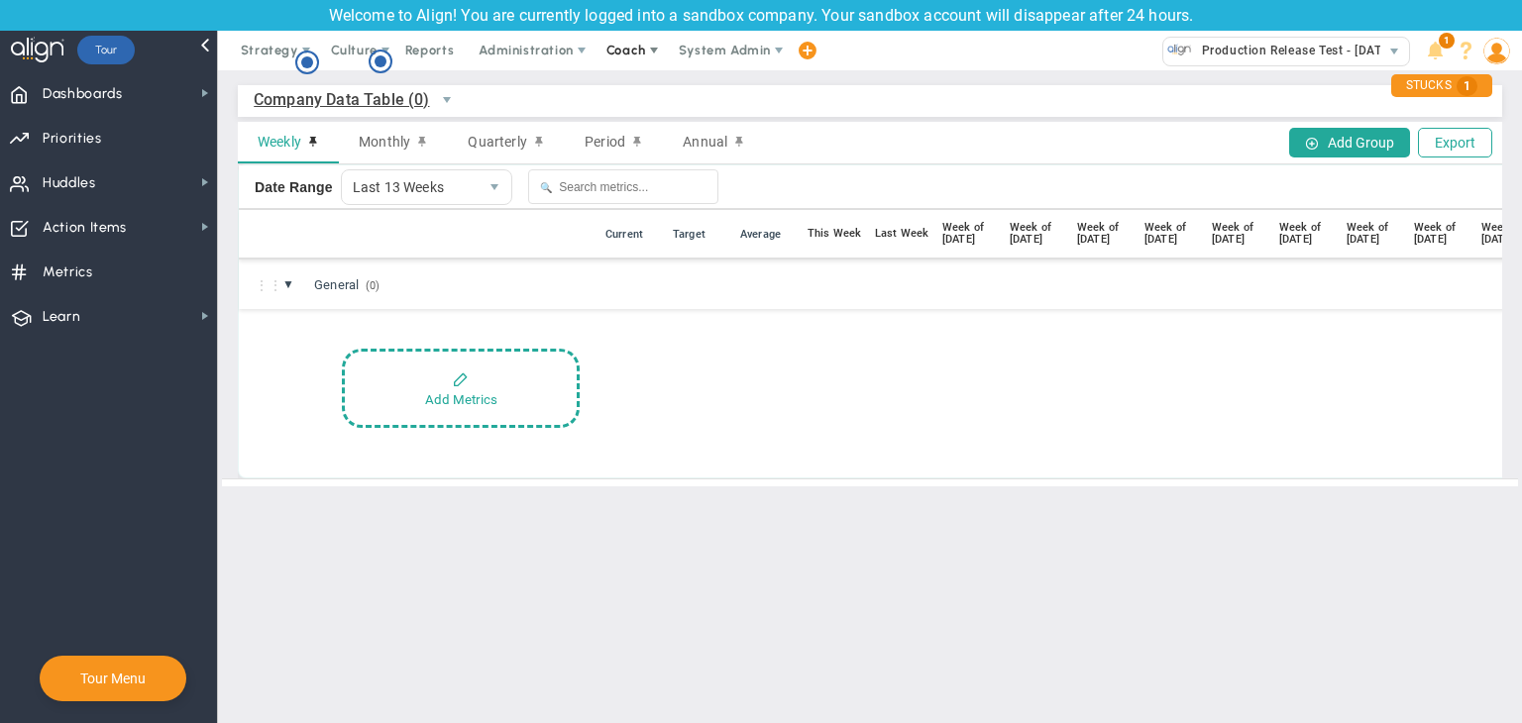
click at [624, 57] on span "Coach" at bounding box center [628, 51] width 72 height 40
click at [637, 80] on span "Schedule Meeting" at bounding box center [663, 90] width 140 height 40
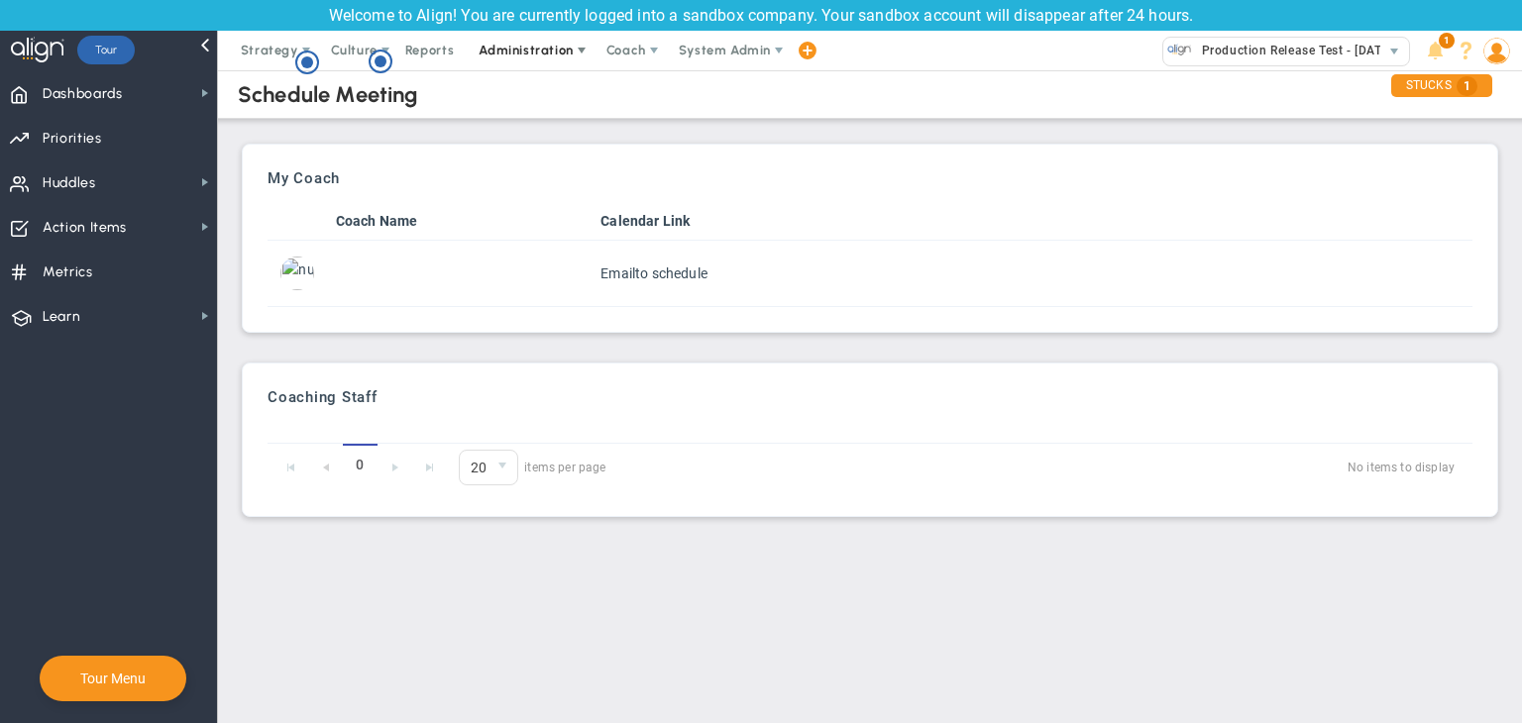
click at [511, 56] on span "Administration" at bounding box center [526, 50] width 94 height 15
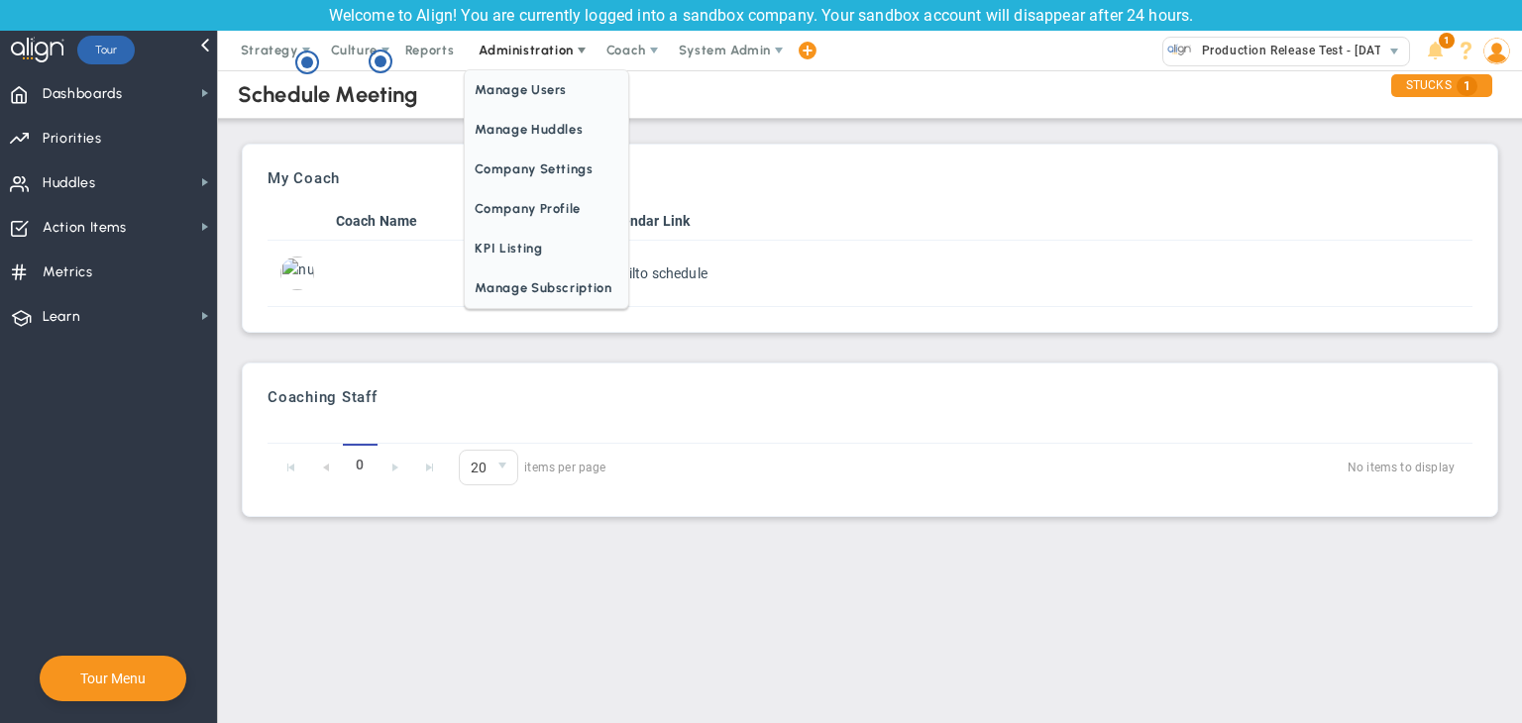
click at [555, 49] on span "Administration" at bounding box center [526, 50] width 94 height 15
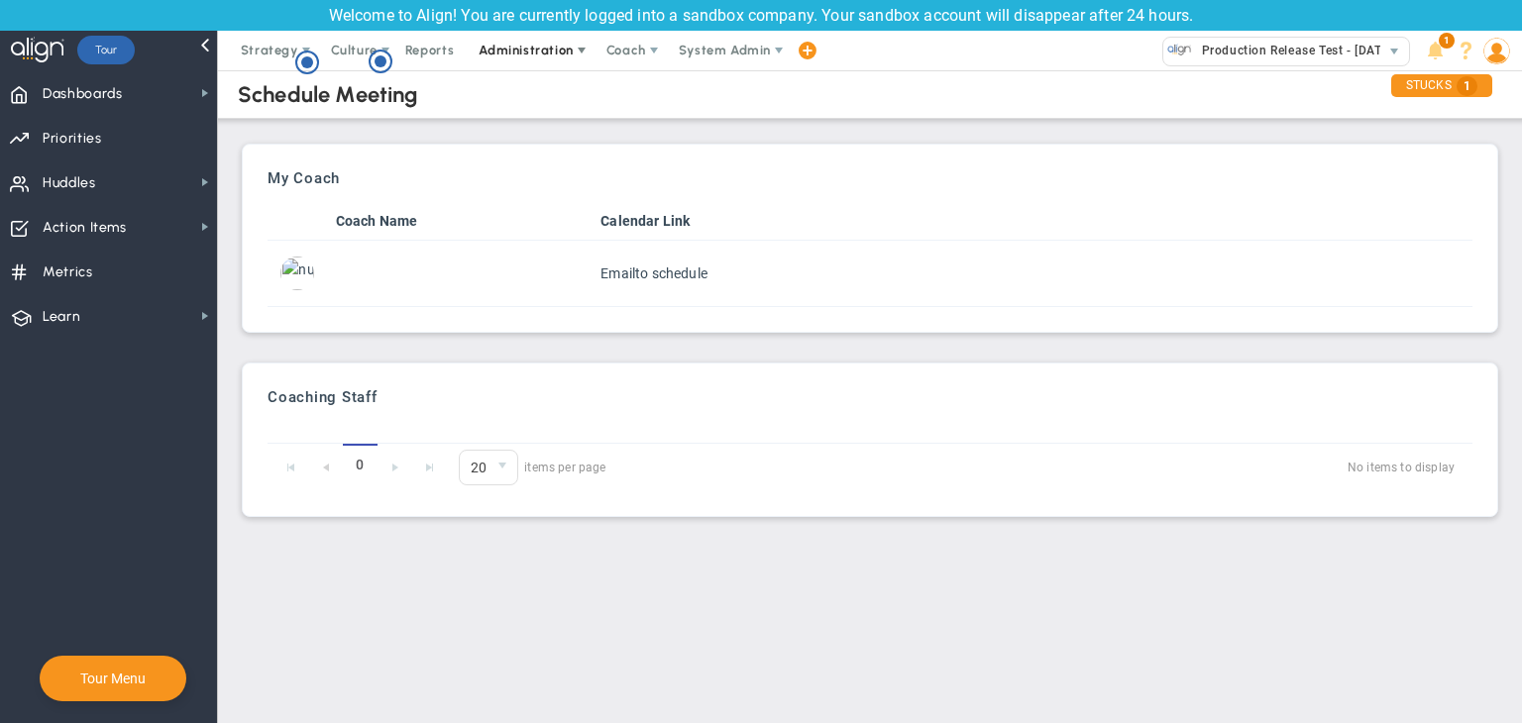
click at [560, 49] on span "Administration" at bounding box center [526, 50] width 94 height 15
click at [682, 156] on div "My Coach Coach Name Calendar Link Email to schedule" at bounding box center [870, 238] width 1235 height 167
click at [510, 51] on span "Administration" at bounding box center [526, 50] width 94 height 15
click at [682, 144] on div "My Coach Coach Name Calendar Link Email to schedule" at bounding box center [870, 238] width 1257 height 189
click at [531, 63] on span "Administration" at bounding box center [527, 51] width 127 height 40
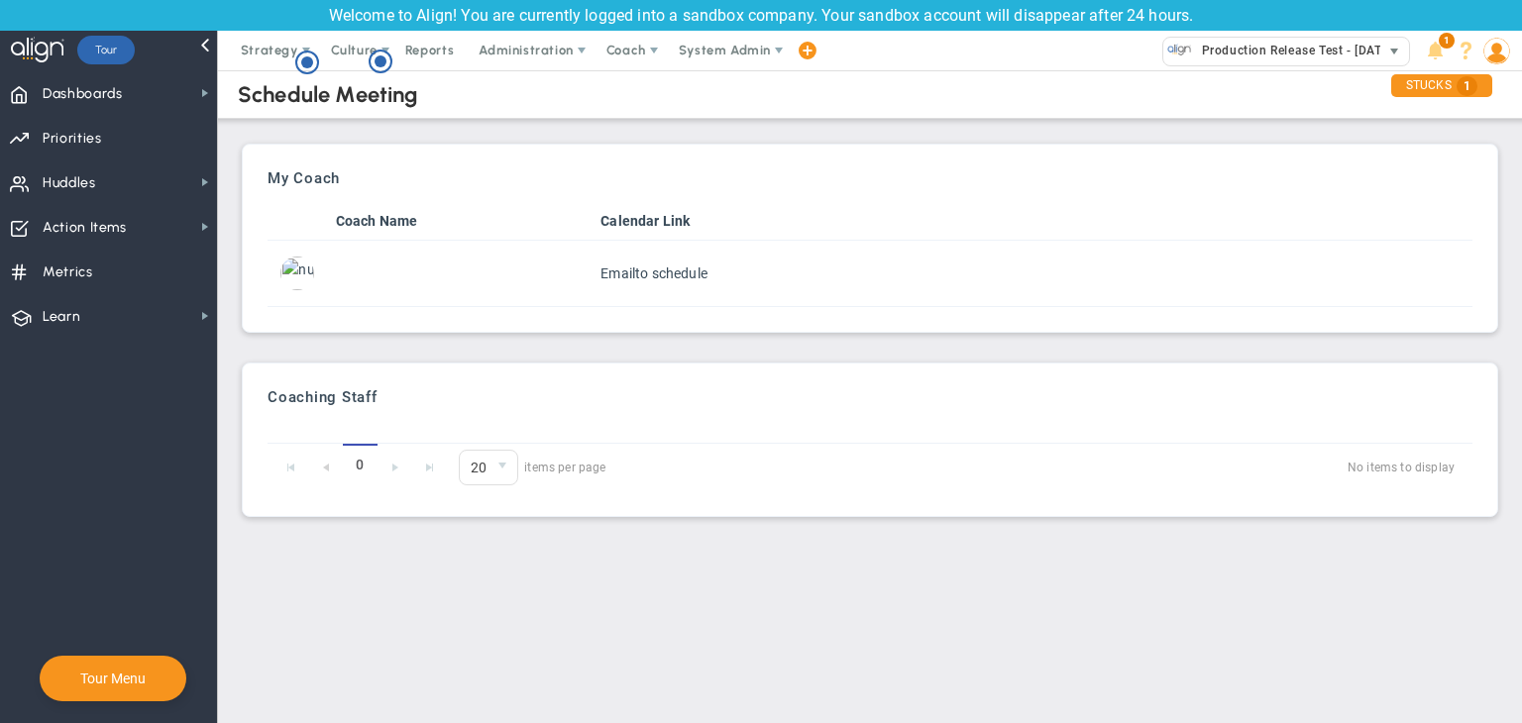
click at [1100, 36] on span "Production Release Test - [DATE] (Sandbox) 33466" at bounding box center [1287, 51] width 268 height 40
click at [1100, 48] on span "Production Release Test - [DATE] (Sandbox)" at bounding box center [1325, 51] width 266 height 26
click at [534, 60] on span "Administration" at bounding box center [527, 51] width 127 height 40
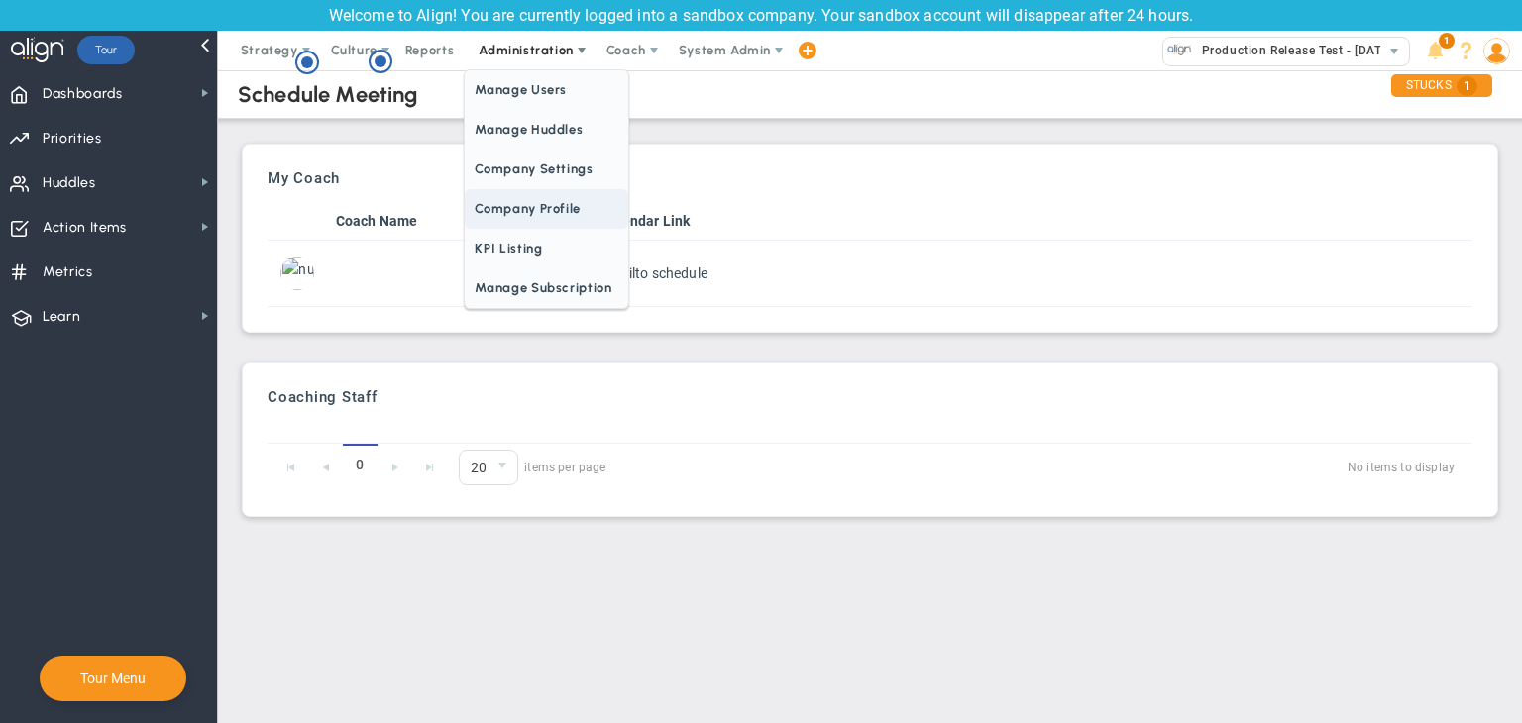
click at [500, 218] on span "Company Profile" at bounding box center [546, 209] width 163 height 40
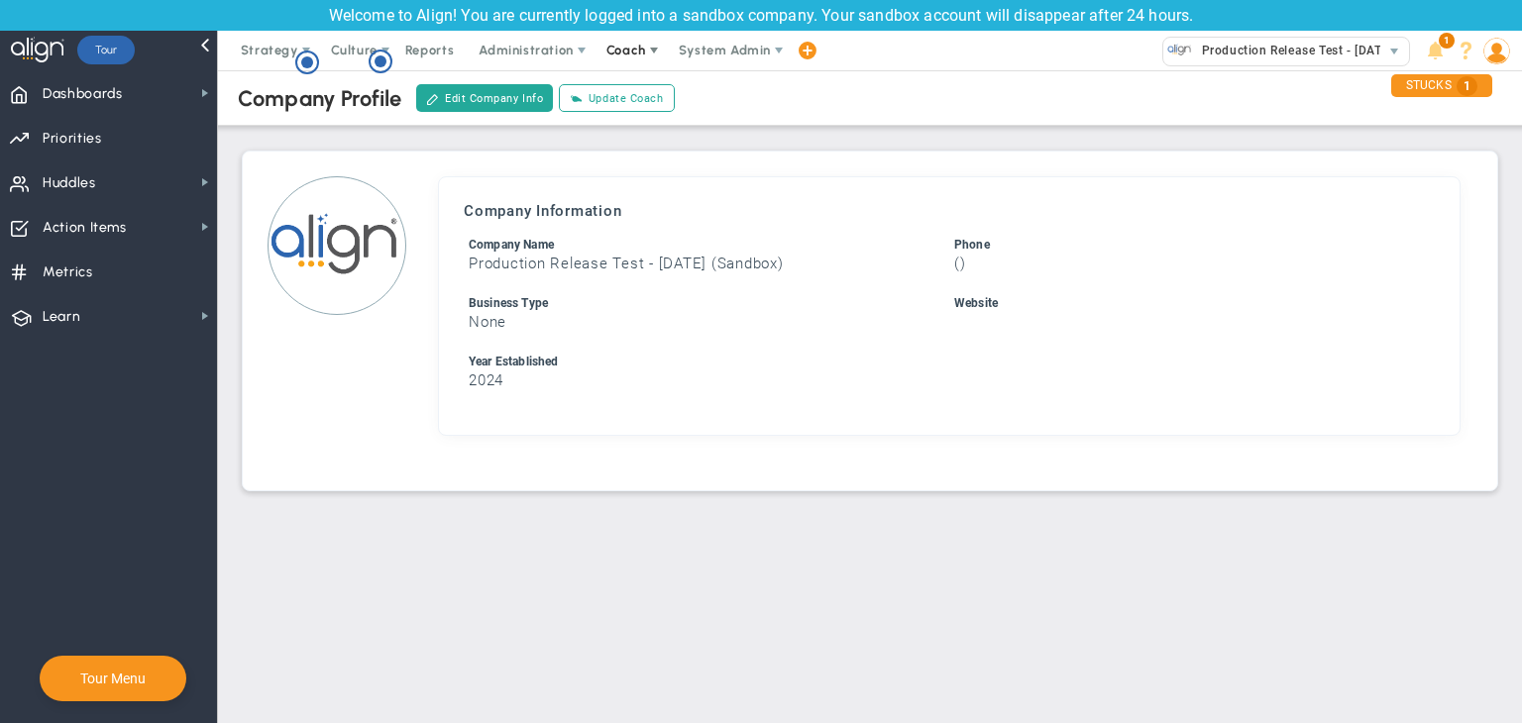
click at [634, 43] on span "Coach" at bounding box center [627, 50] width 40 height 15
click at [634, 86] on span "Schedule Meeting" at bounding box center [663, 90] width 140 height 40
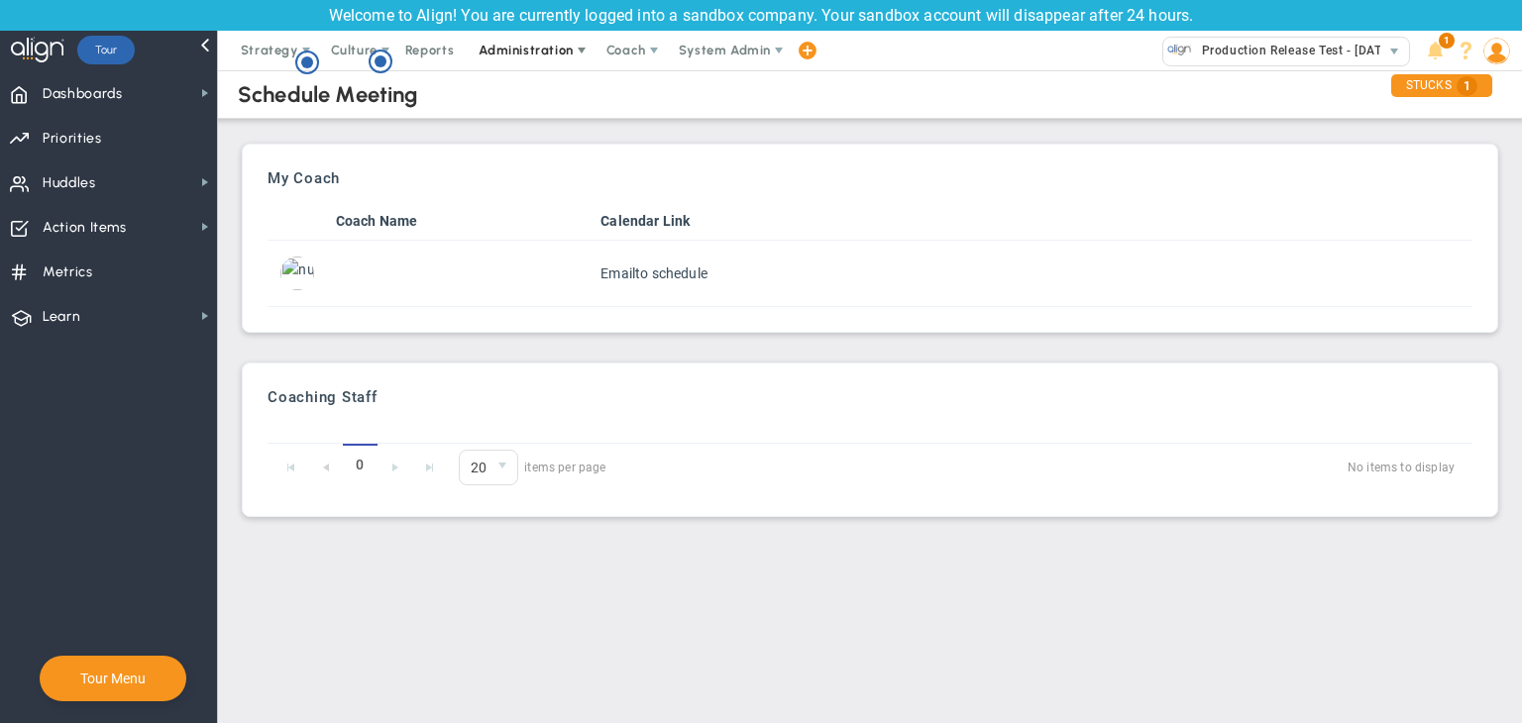
click at [542, 50] on span "Administration" at bounding box center [526, 50] width 94 height 15
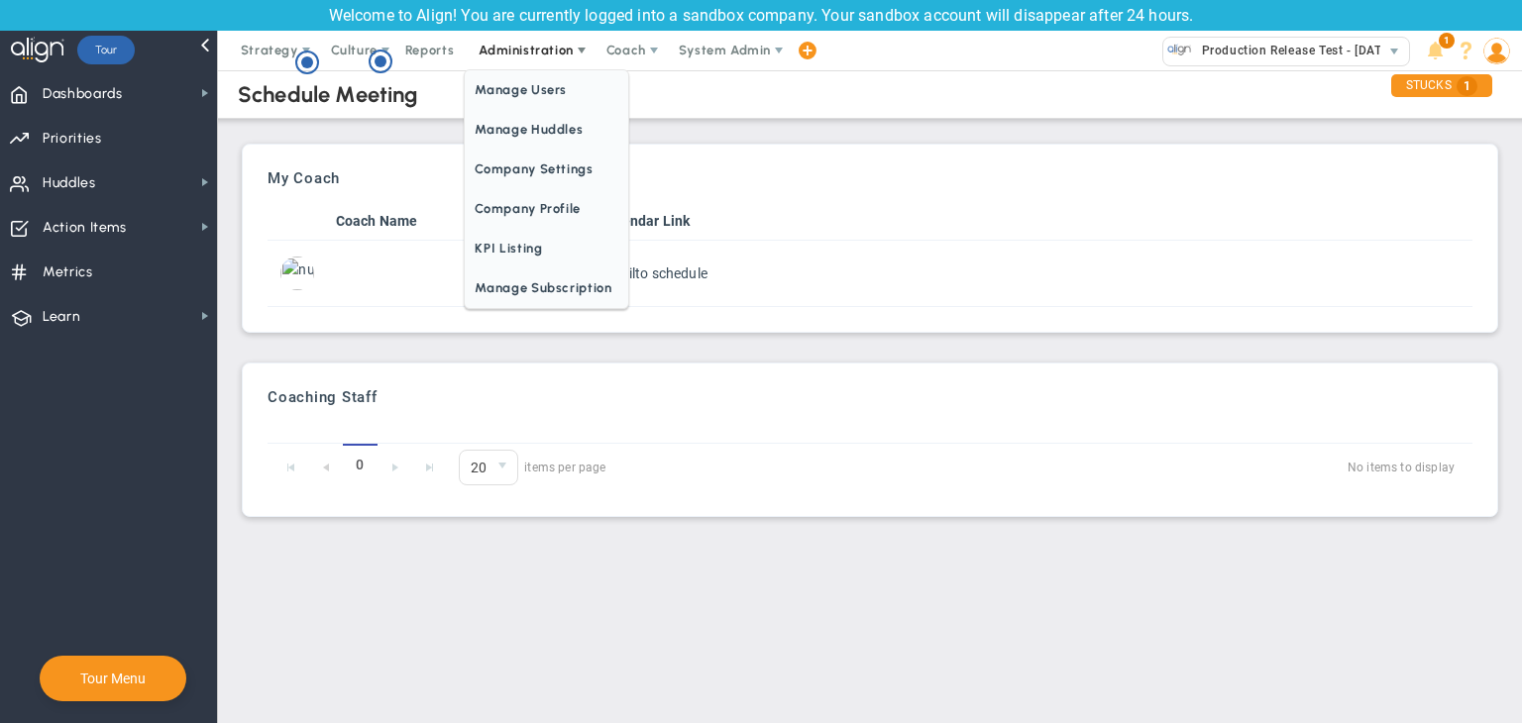
click at [548, 64] on span "Administration" at bounding box center [527, 51] width 127 height 40
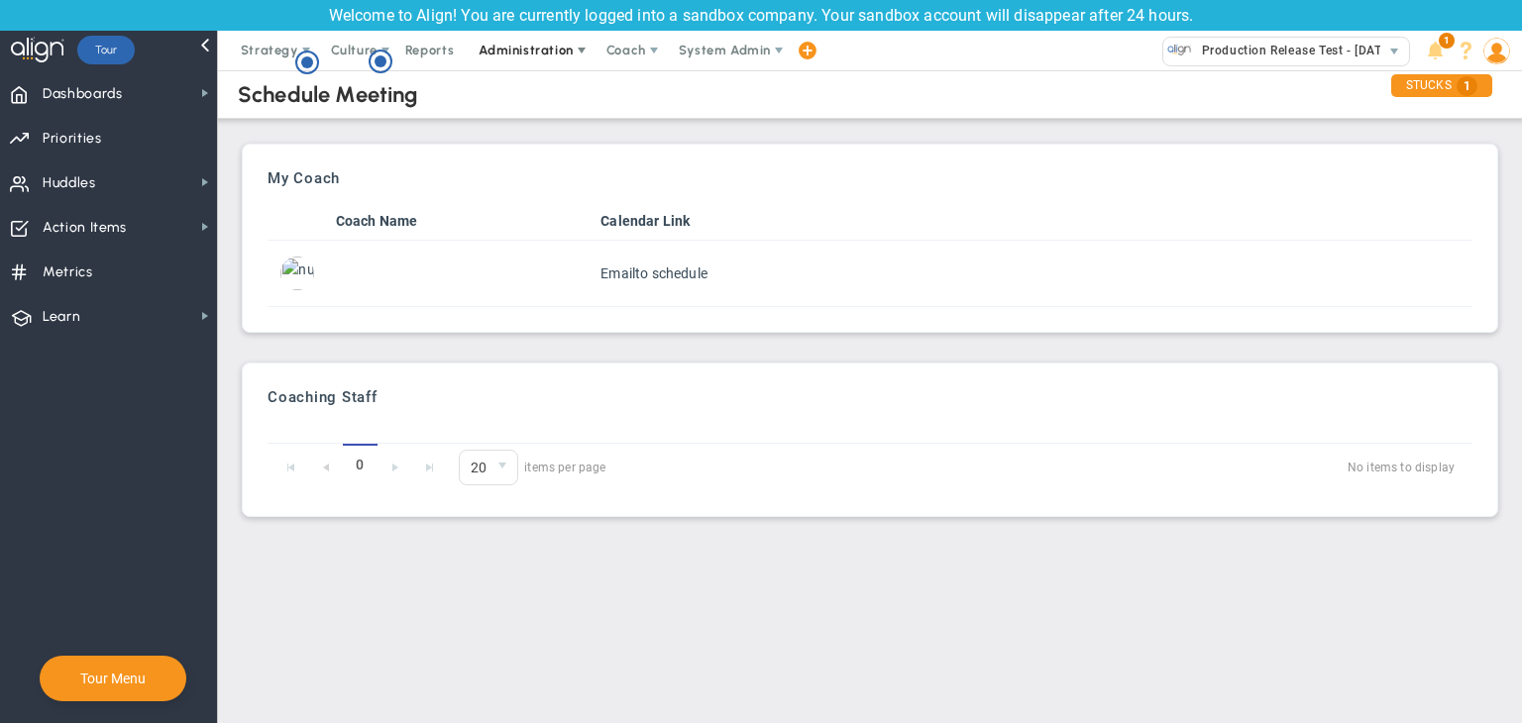
click at [548, 64] on span "Administration" at bounding box center [527, 51] width 127 height 40
click at [1100, 52] on span "Production Release Test - [DATE] (Sandbox)" at bounding box center [1325, 51] width 266 height 26
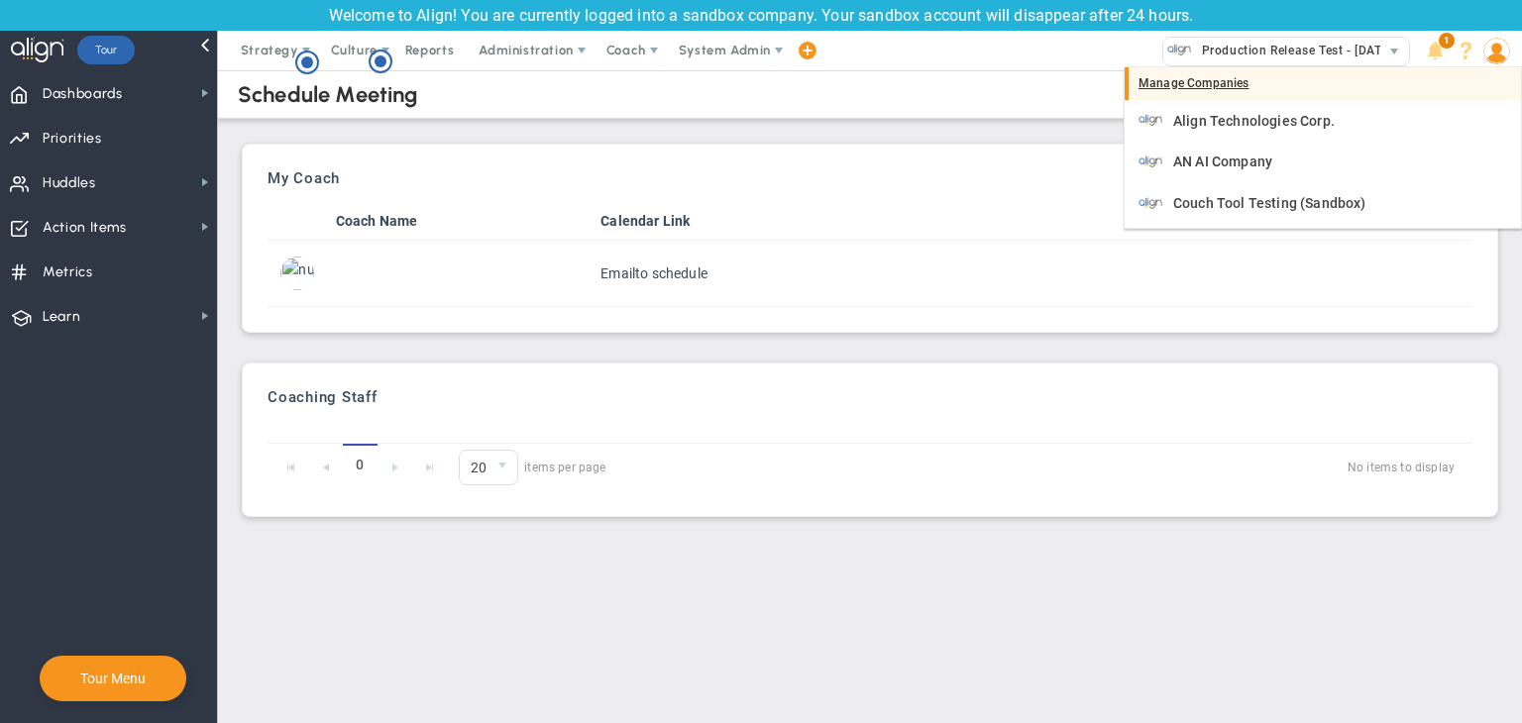
click at [1100, 91] on div "Manage Companies" at bounding box center [1323, 84] width 396 height 34
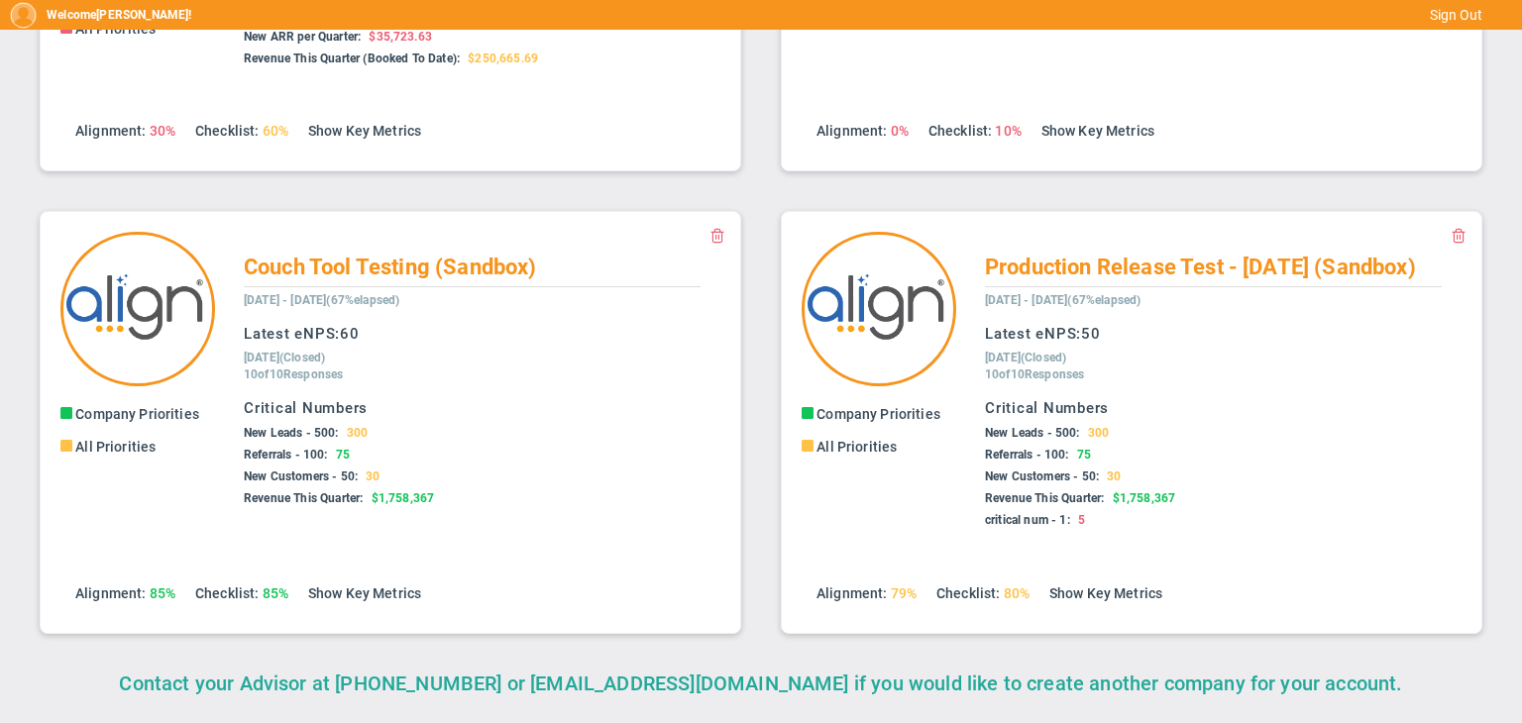
scroll to position [326, 0]
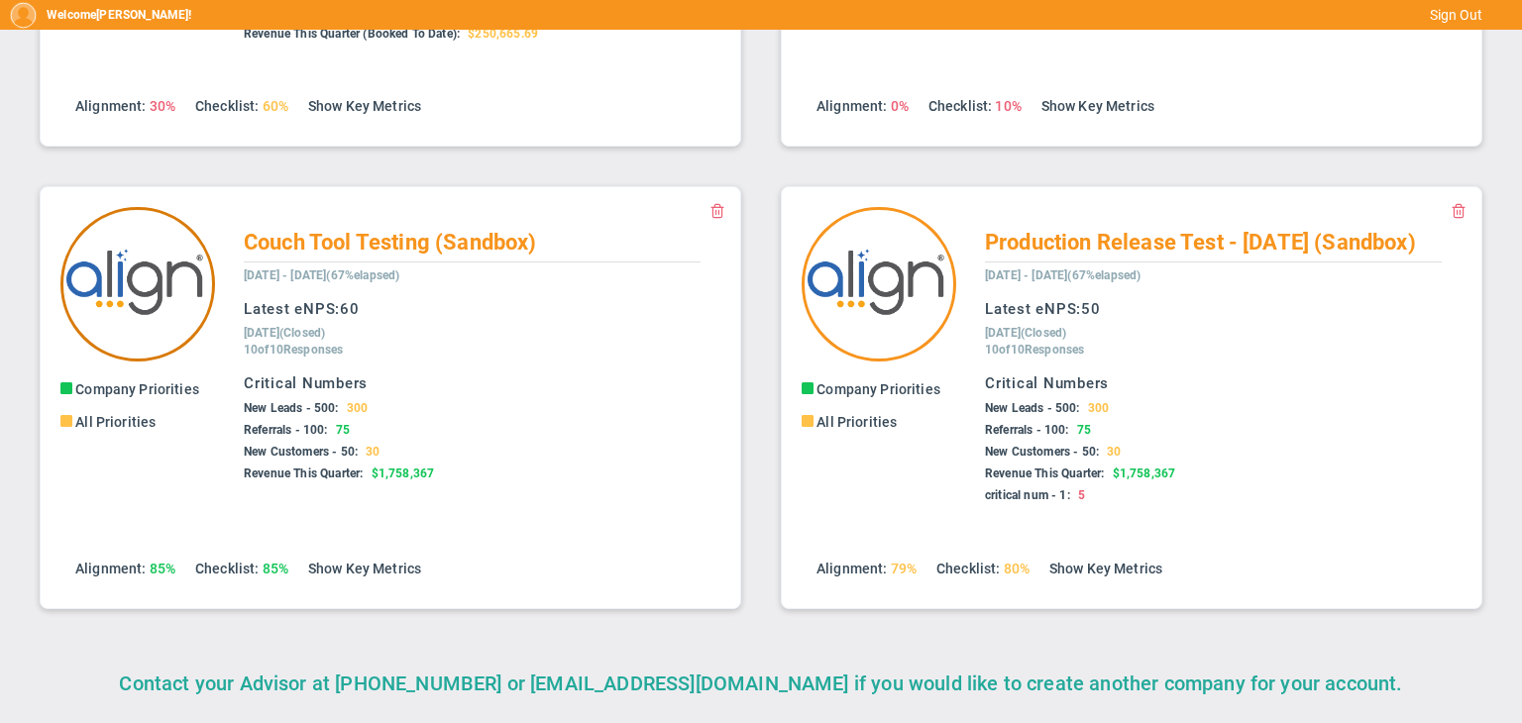
click at [134, 256] on img at bounding box center [137, 284] width 155 height 155
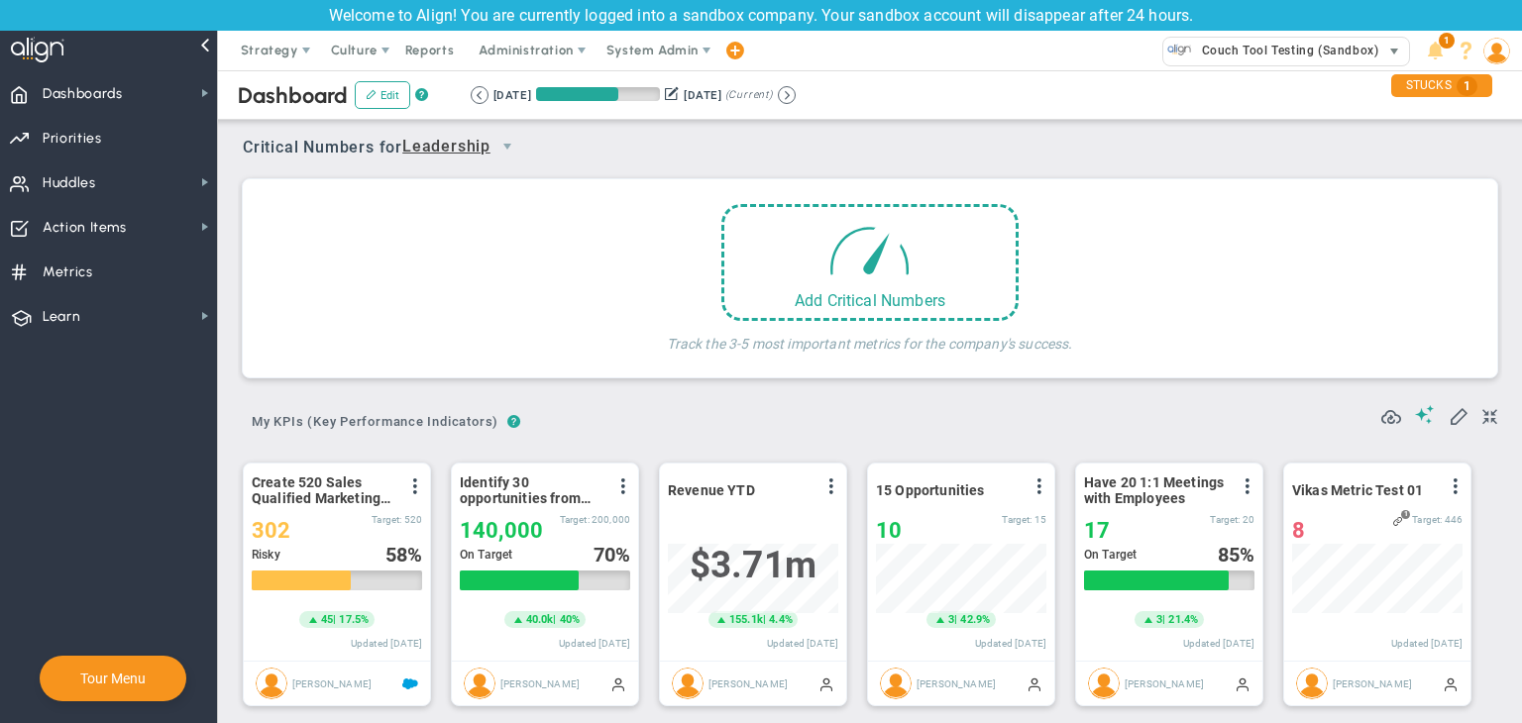
click at [1100, 64] on span "Couch Tool Testing (Sandbox)" at bounding box center [1271, 52] width 217 height 28
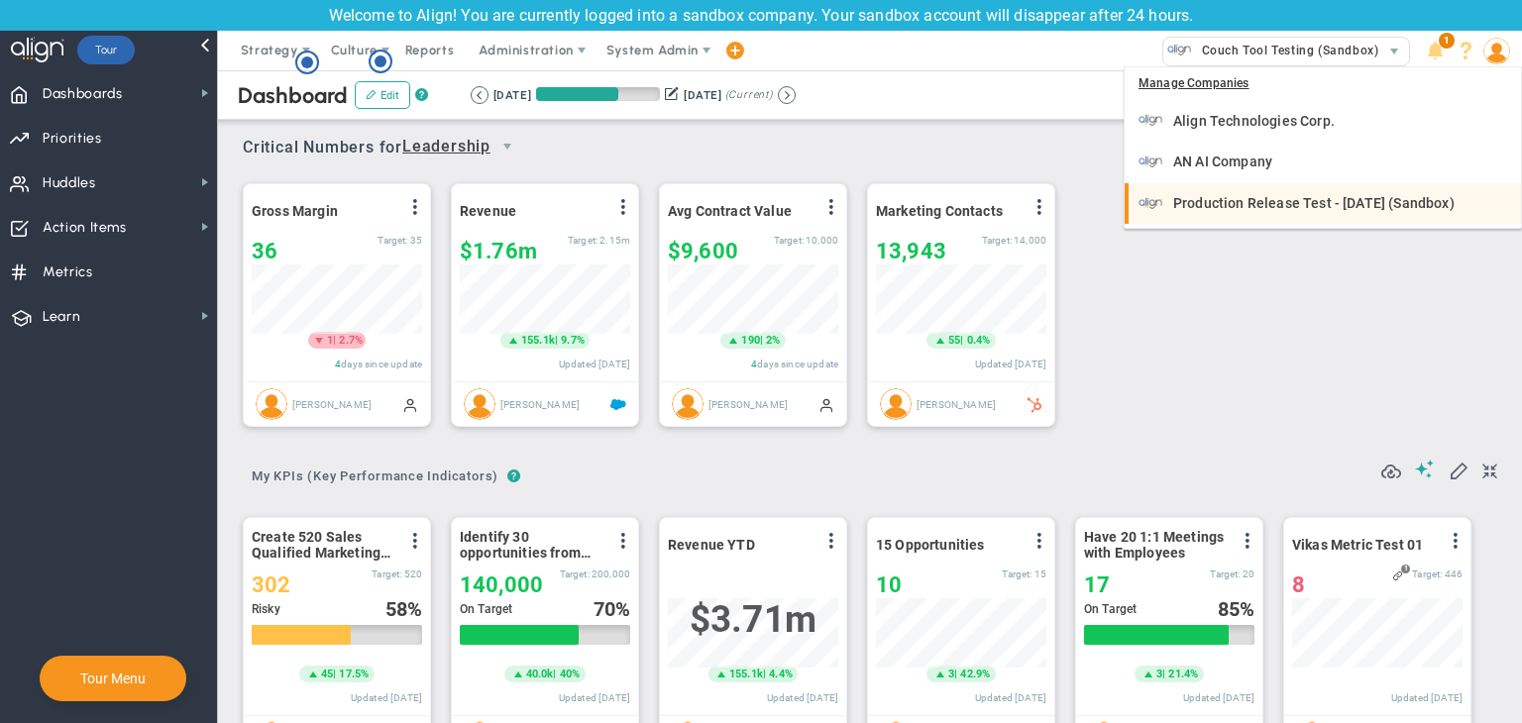
click at [1100, 196] on span "Production Release Test - [DATE] (Sandbox)" at bounding box center [1313, 203] width 281 height 14
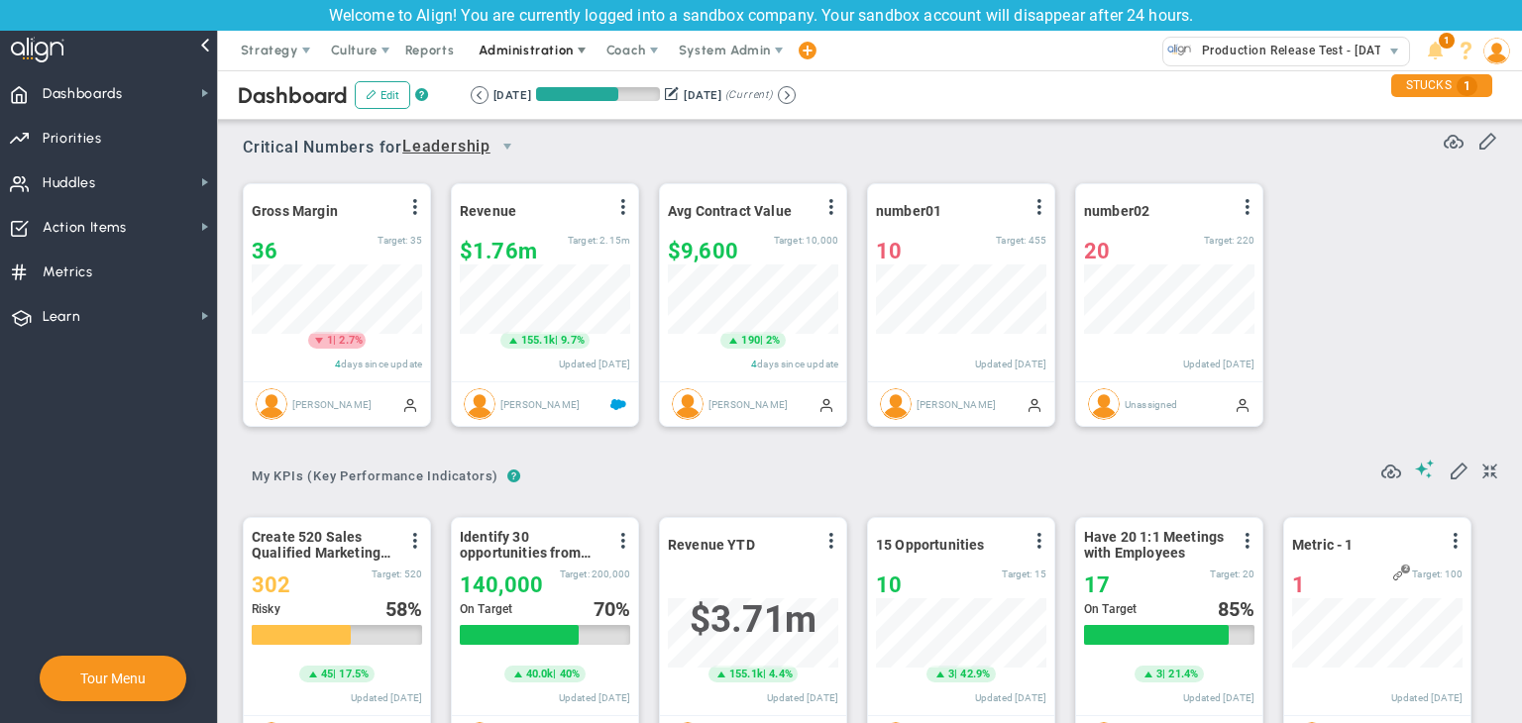
click at [550, 52] on span "Administration" at bounding box center [526, 50] width 94 height 15
click at [1284, 64] on span "Production Release Test - [DATE] (Sandbox)" at bounding box center [1271, 52] width 217 height 28
click at [754, 43] on span "System Admin" at bounding box center [725, 50] width 92 height 15
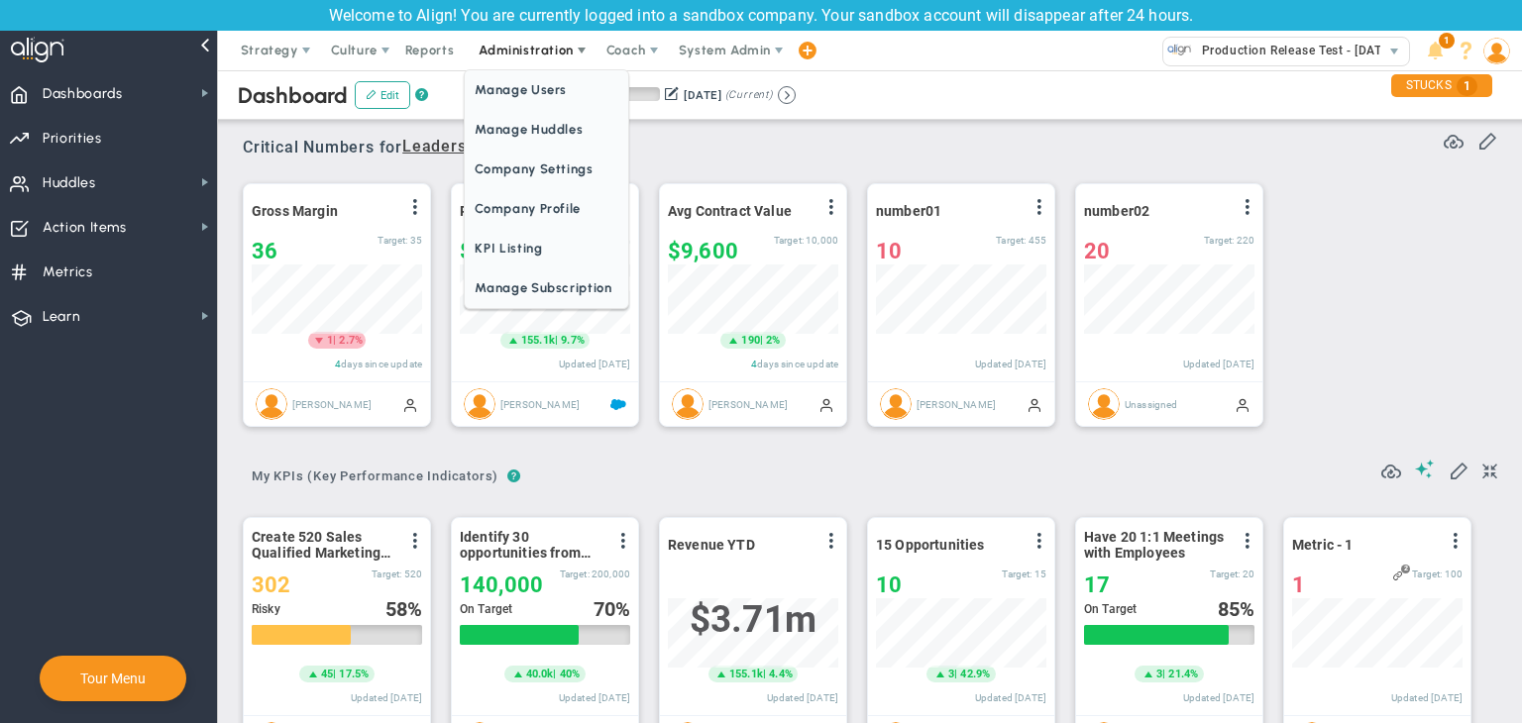
click at [535, 52] on span "Administration" at bounding box center [526, 50] width 94 height 15
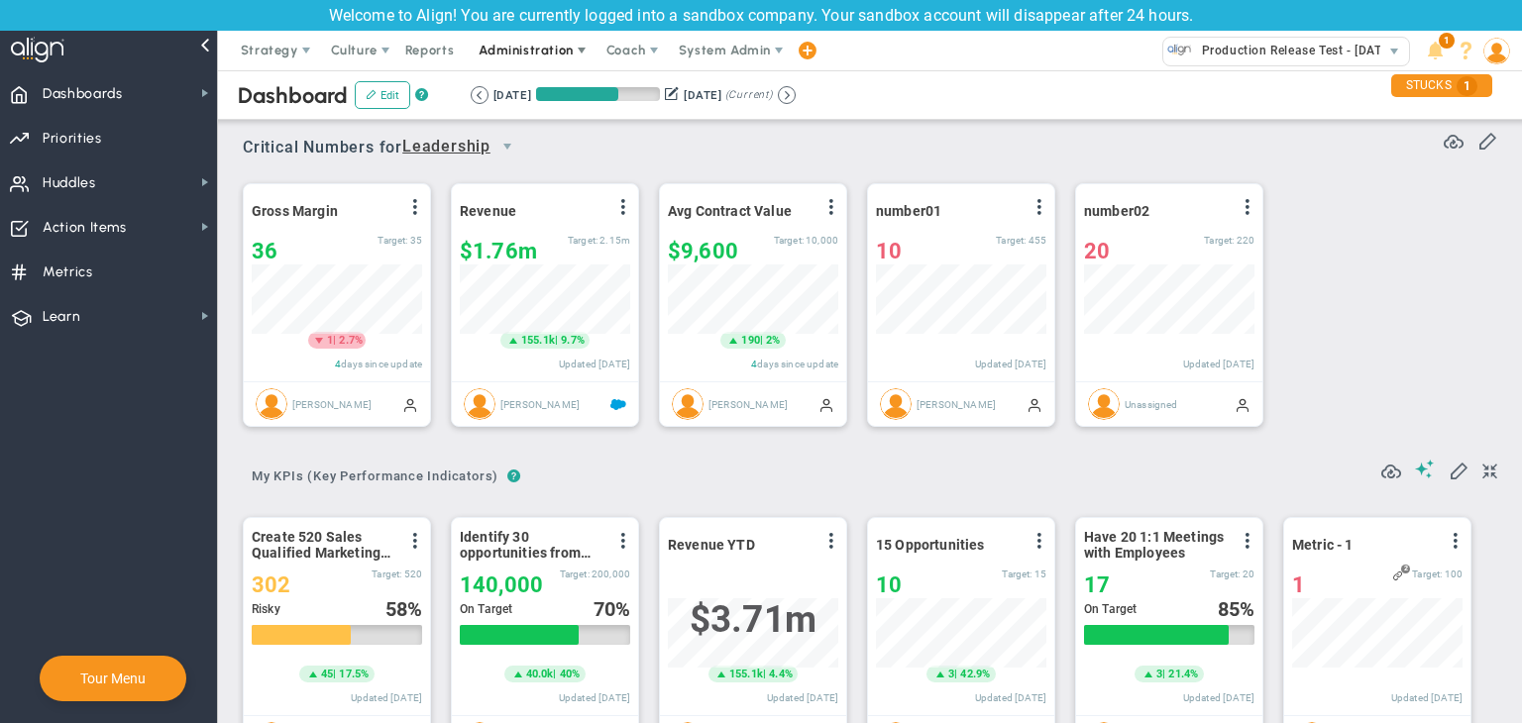
click at [535, 52] on span "Administration" at bounding box center [526, 50] width 94 height 15
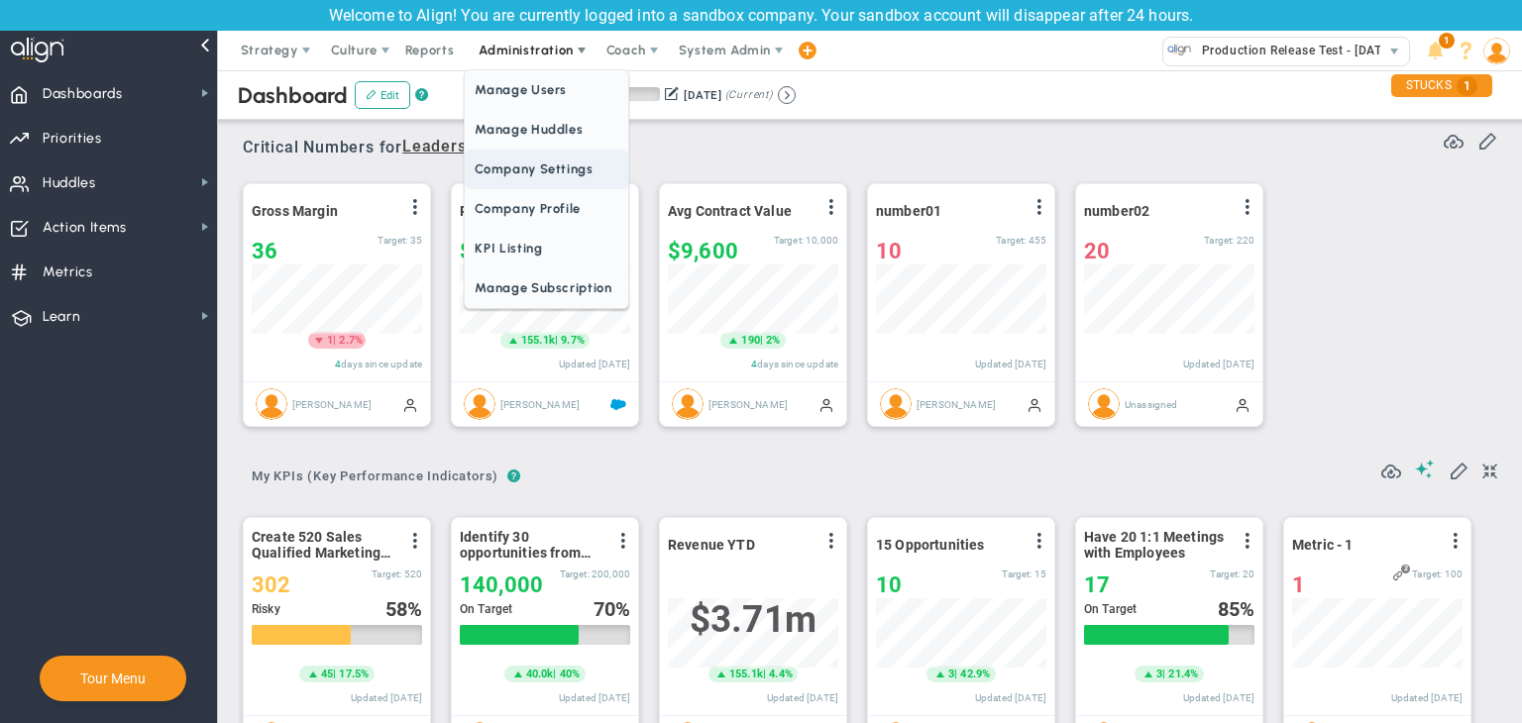
click at [542, 167] on span "Company Settings" at bounding box center [546, 170] width 163 height 40
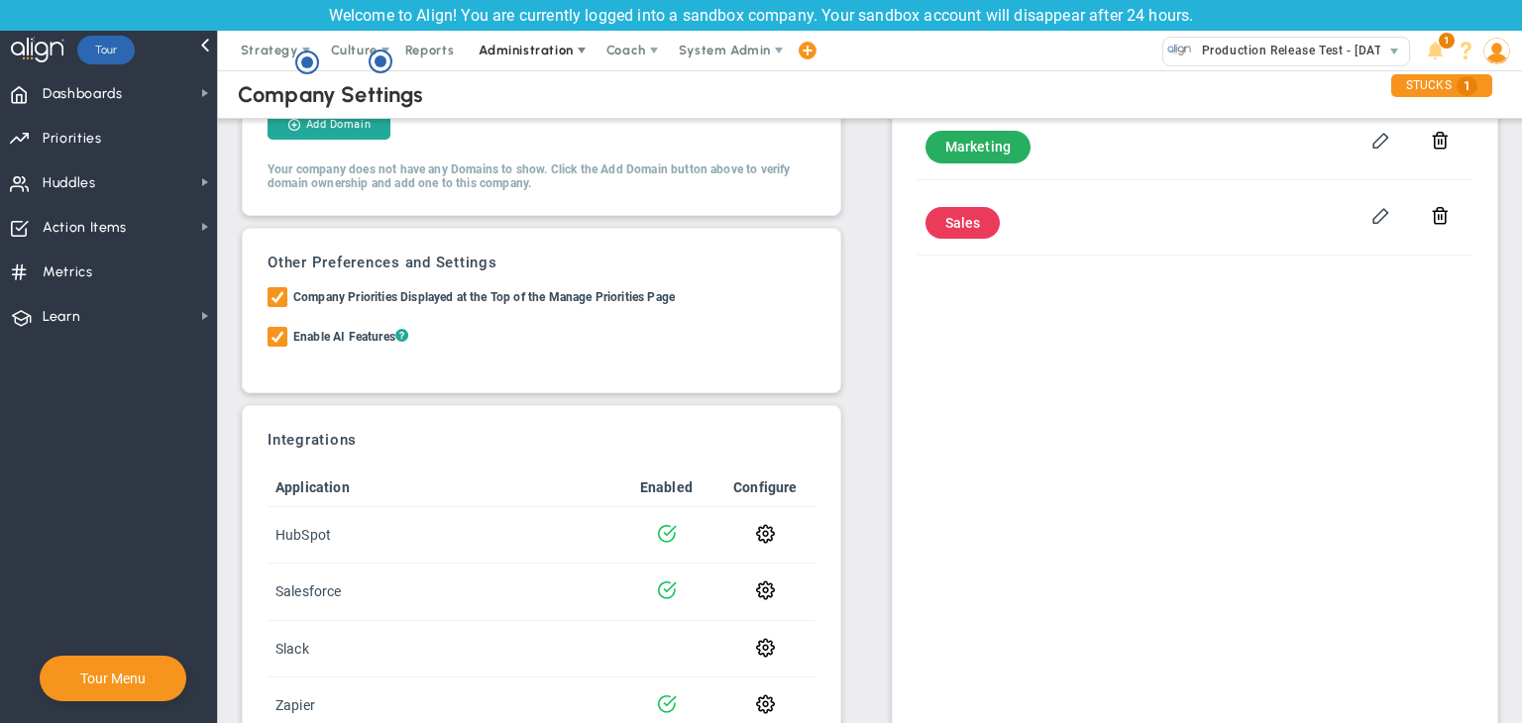
click at [550, 51] on span "Administration" at bounding box center [526, 50] width 94 height 15
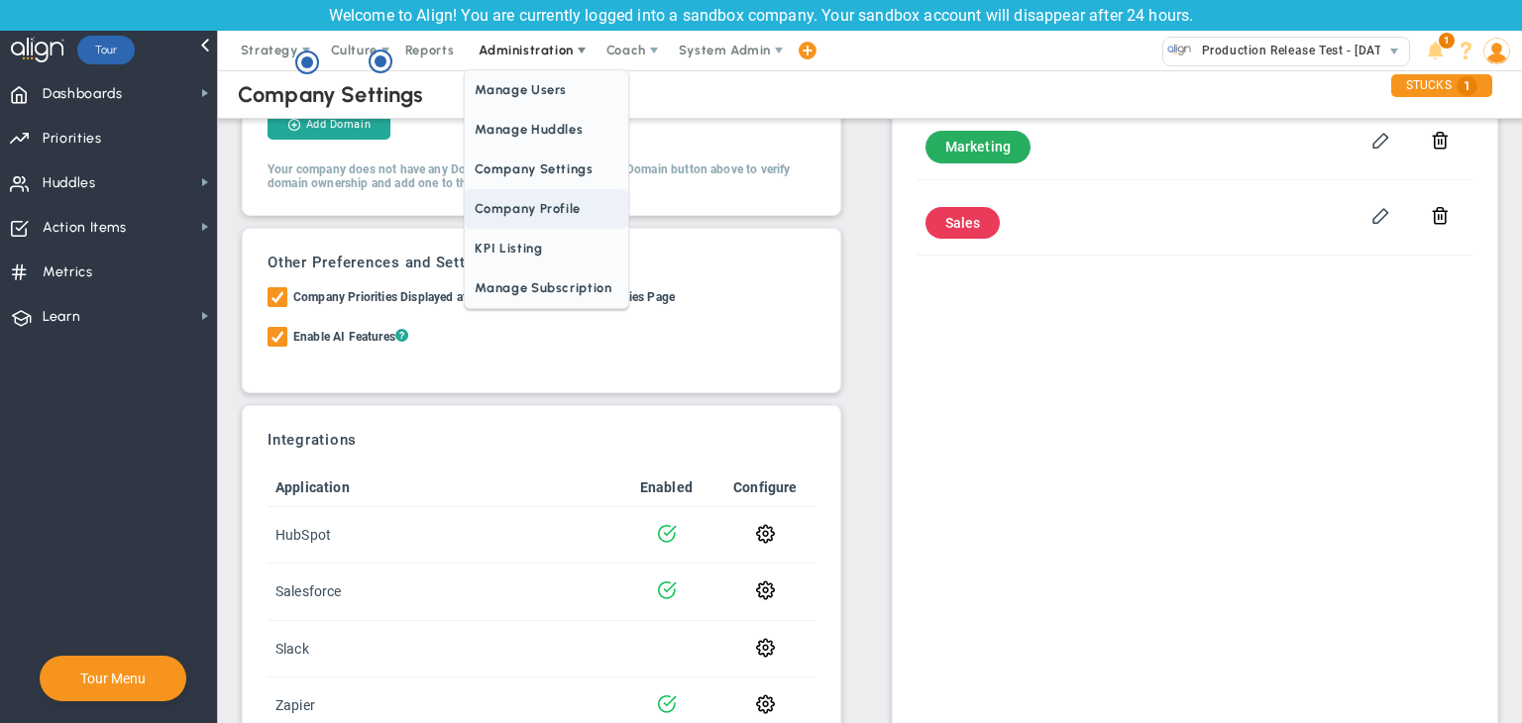
click at [543, 212] on span "Company Profile" at bounding box center [546, 209] width 163 height 40
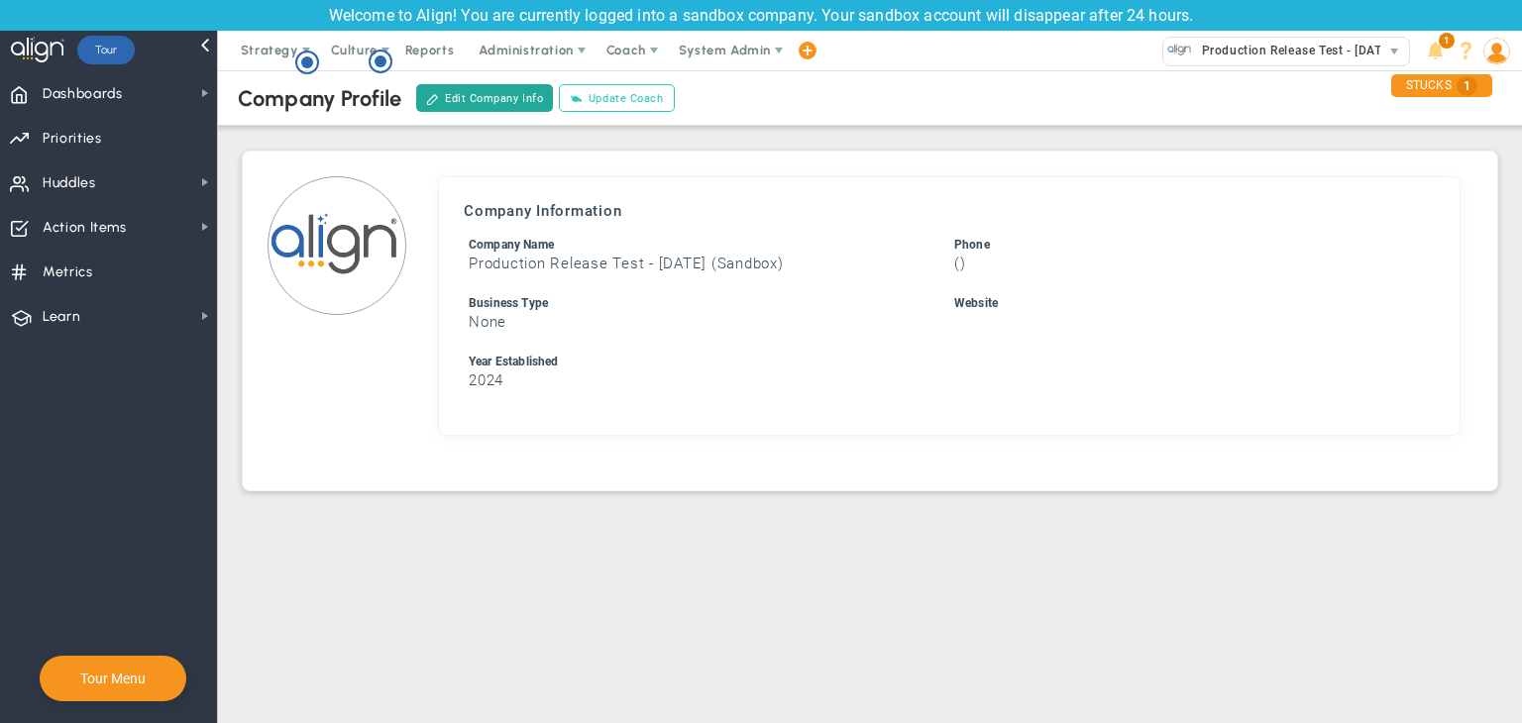
click at [654, 92] on button "Update Coach" at bounding box center [616, 98] width 115 height 28
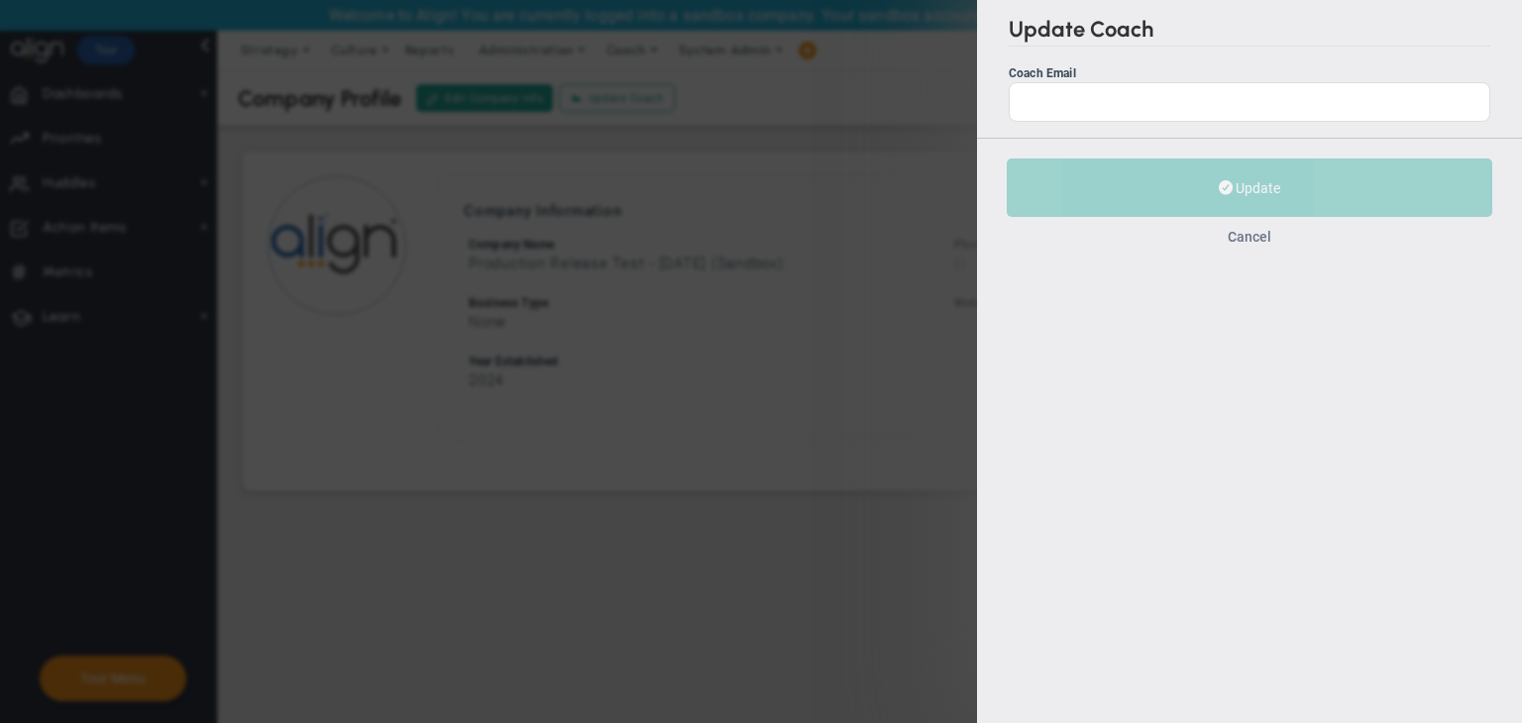
click at [1249, 240] on button "Cancel" at bounding box center [1250, 237] width 44 height 16
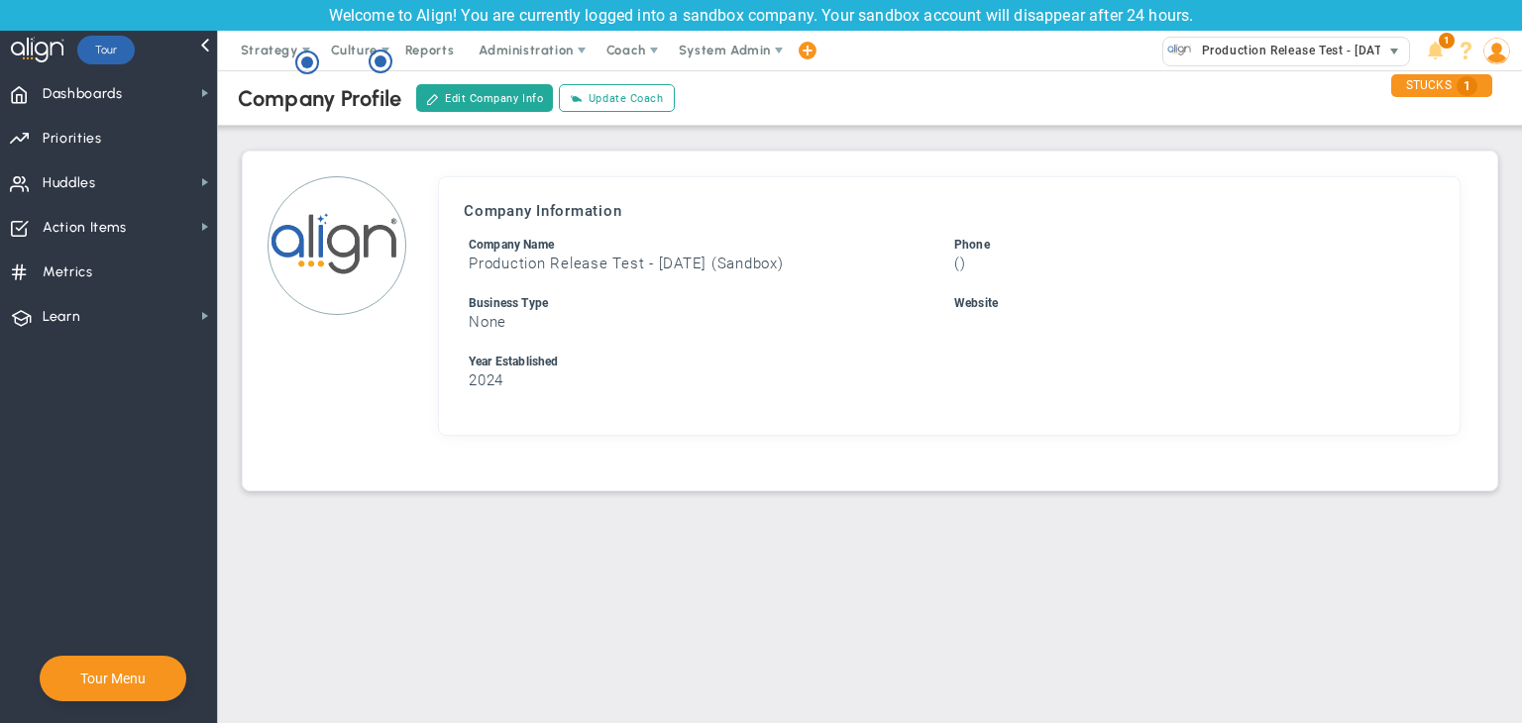
click at [1262, 55] on span "Production Release Test - [DATE] (Sandbox)" at bounding box center [1325, 51] width 266 height 26
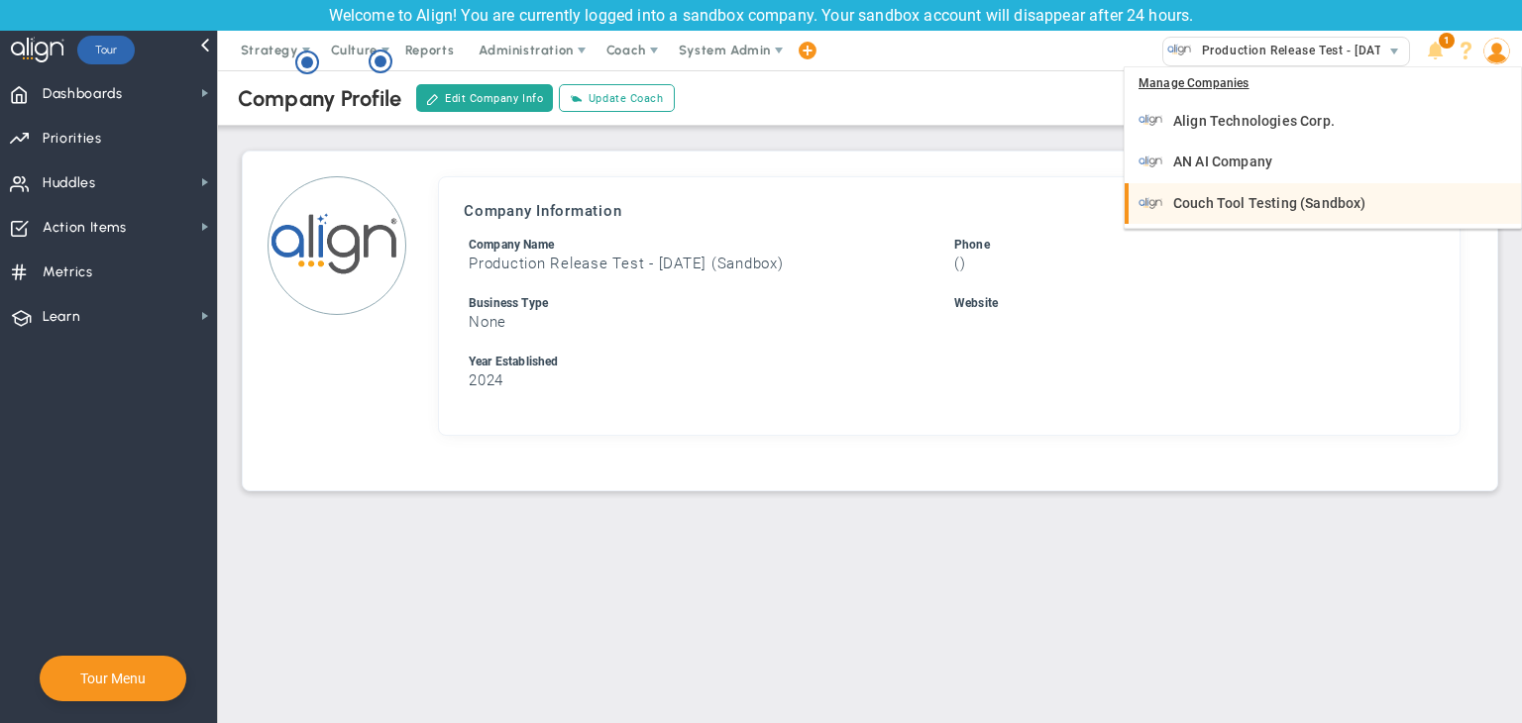
click at [1219, 196] on span "Couch Tool Testing (Sandbox)" at bounding box center [1269, 203] width 192 height 14
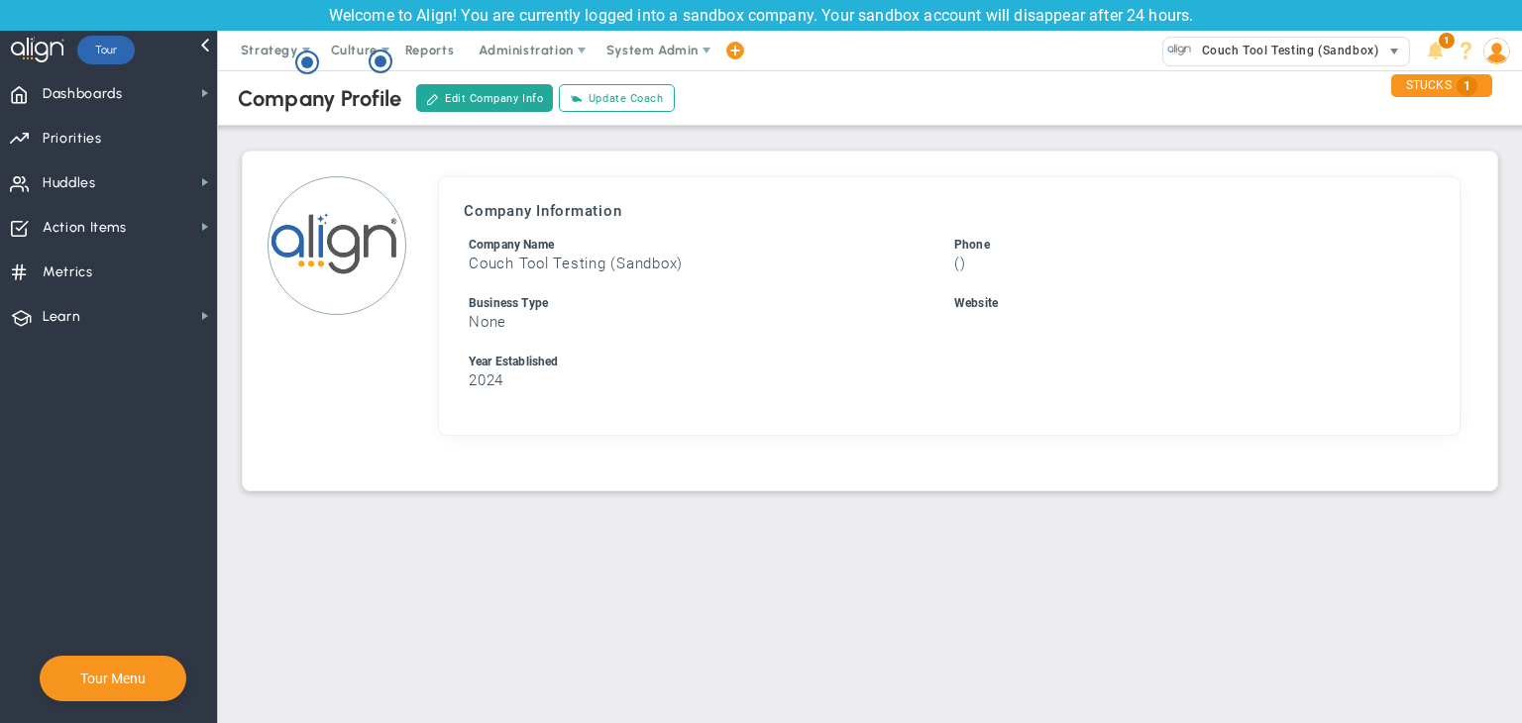
click at [1274, 49] on span "Couch Tool Testing (Sandbox)" at bounding box center [1285, 51] width 186 height 26
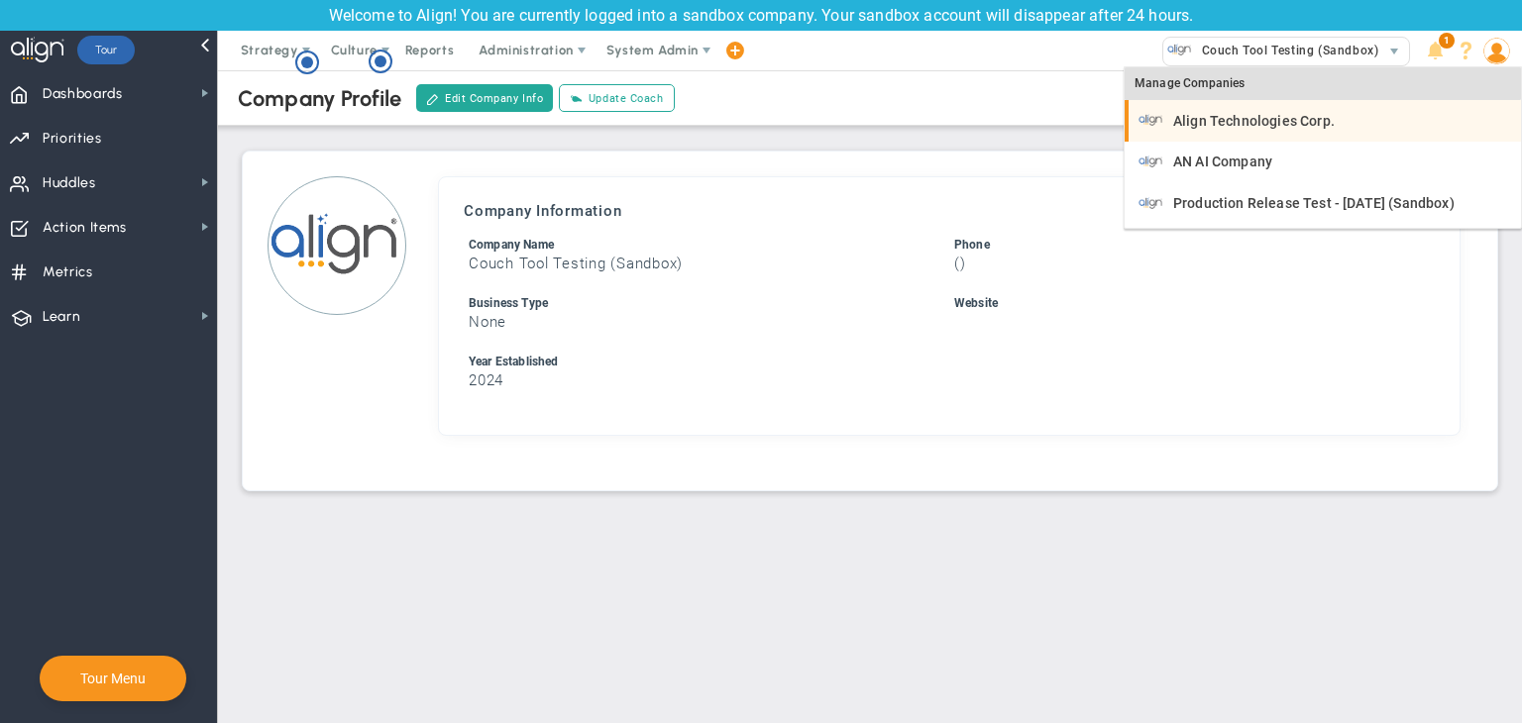
click at [1239, 127] on span "Align Technologies Corp." at bounding box center [1254, 121] width 162 height 14
